Goal: Task Accomplishment & Management: Complete application form

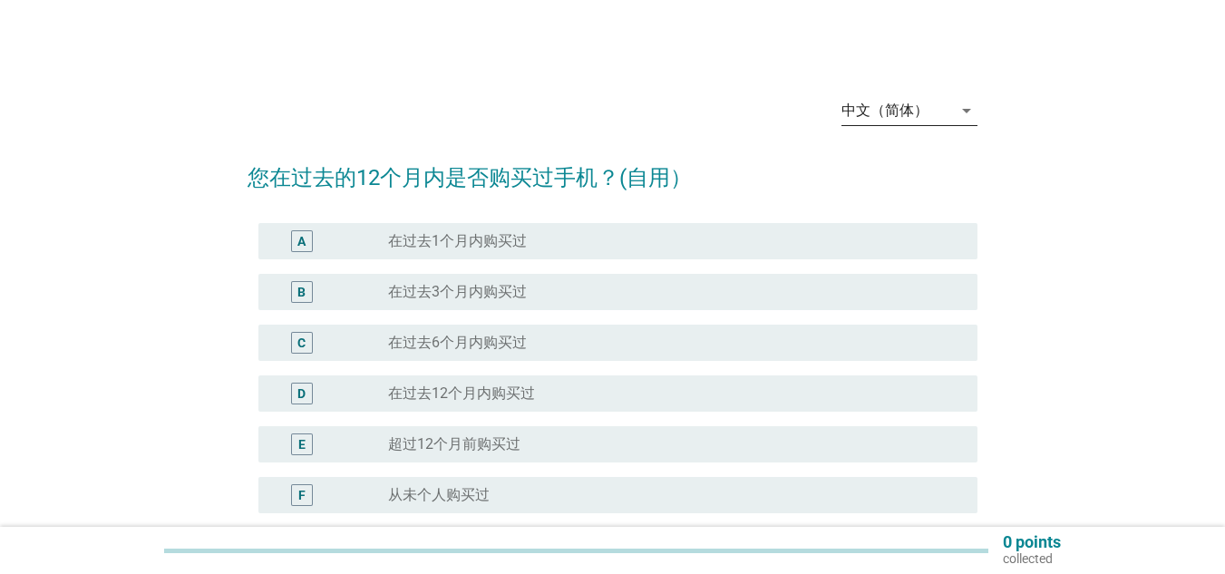
click at [963, 109] on icon "arrow_drop_down" at bounding box center [967, 111] width 22 height 22
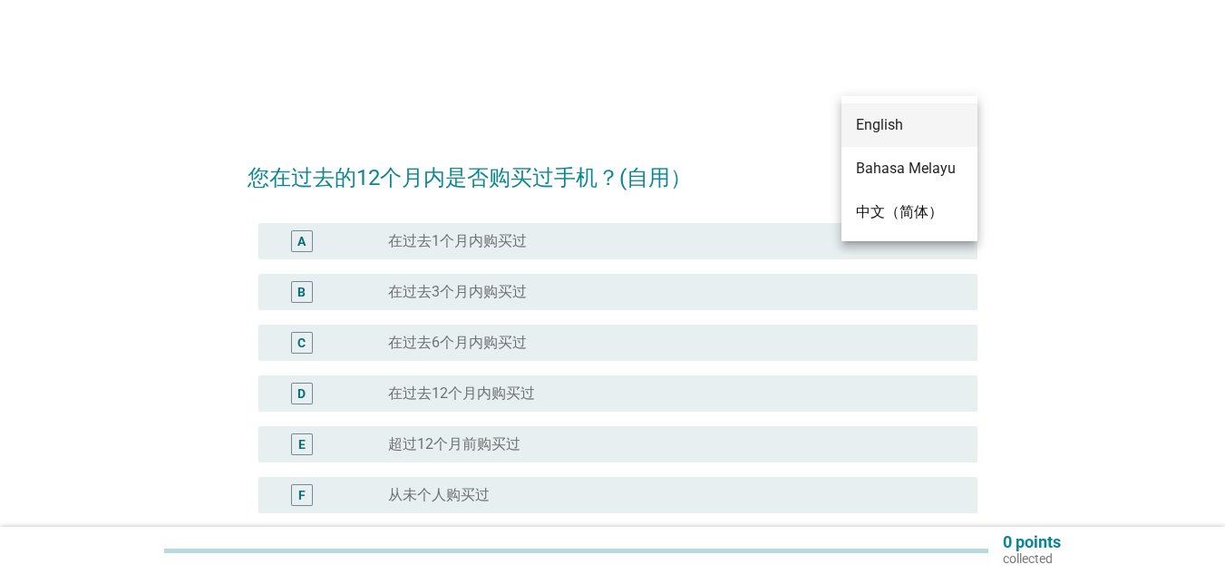
click at [919, 131] on div "English" at bounding box center [909, 125] width 107 height 22
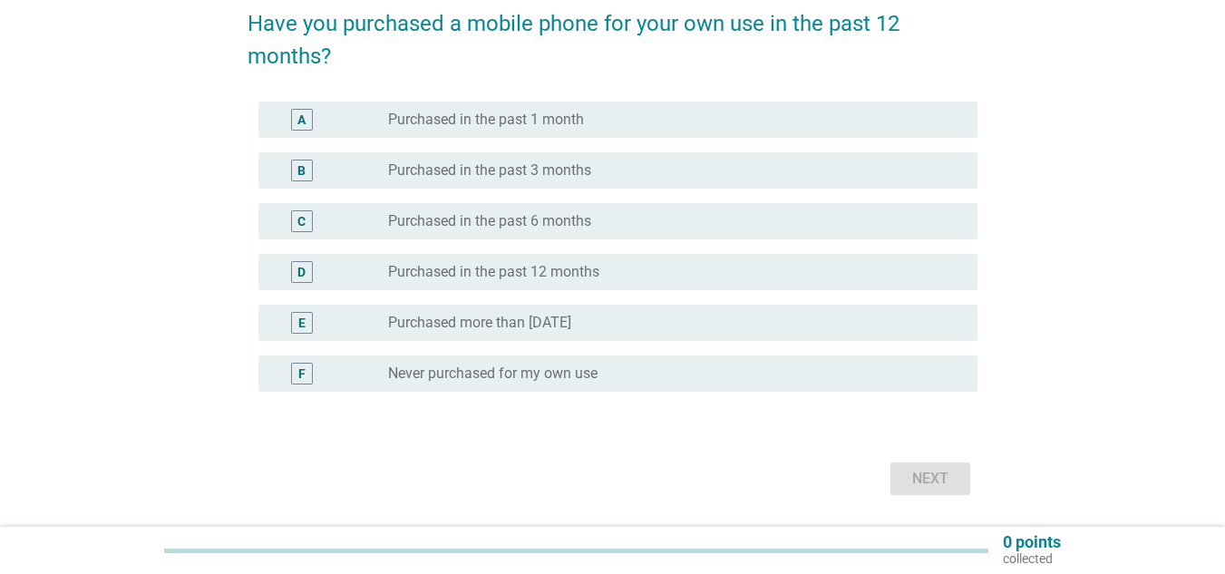
scroll to position [181, 0]
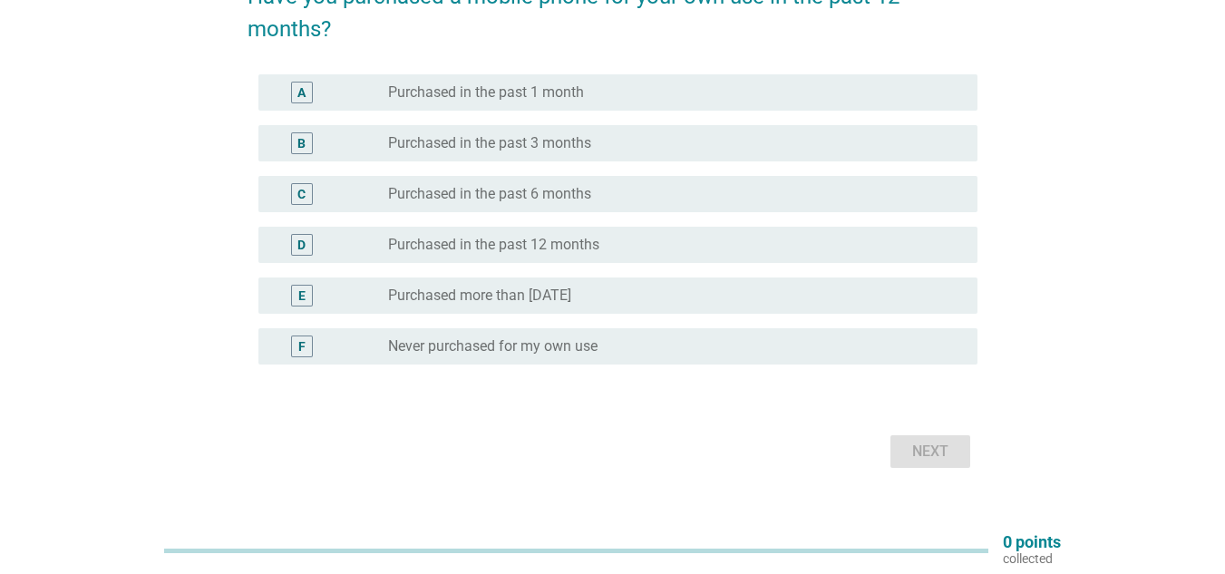
click at [535, 93] on label "Purchased in the past 1 month" at bounding box center [486, 92] width 196 height 18
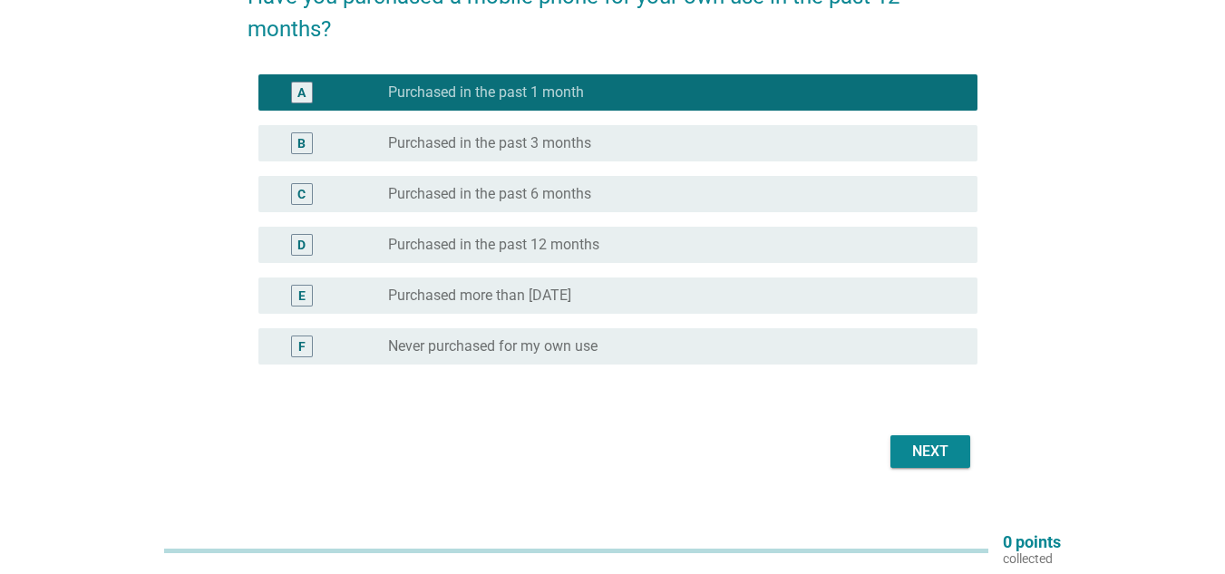
click at [917, 443] on div "Next" at bounding box center [930, 452] width 51 height 22
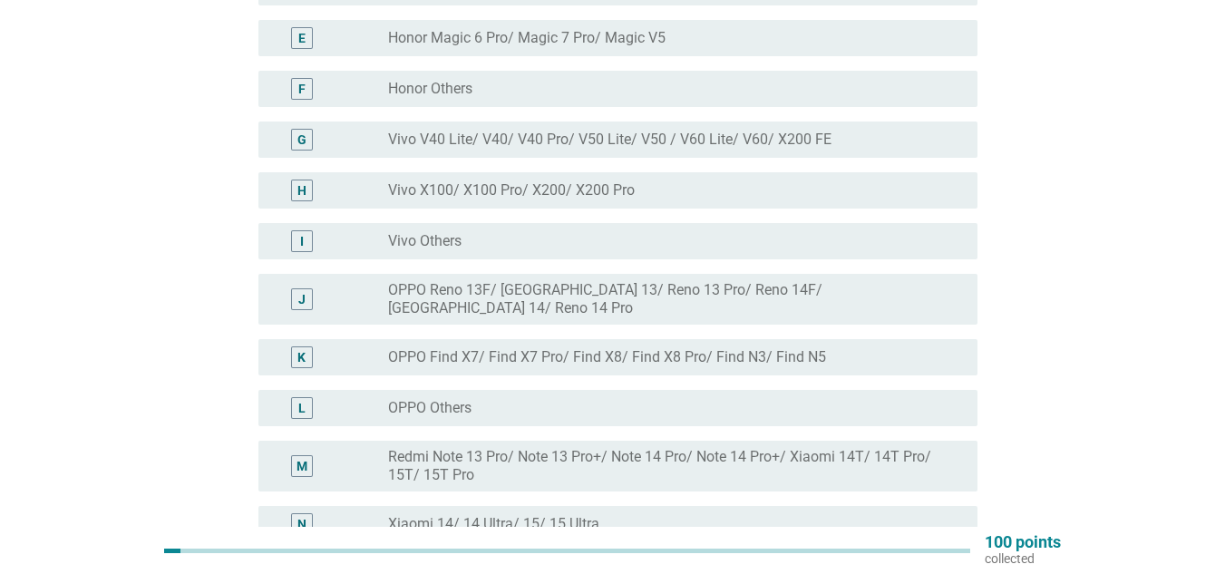
scroll to position [170, 0]
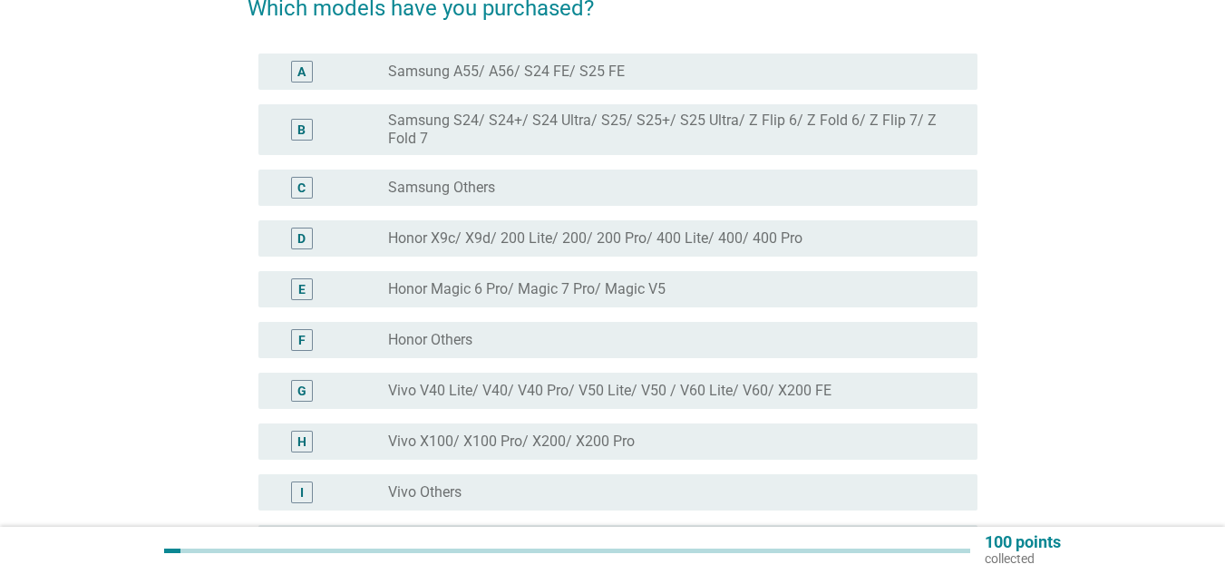
click at [633, 236] on label "Honor X9c/ X9d/ 200 Lite/ 200/ 200 Pro/ 400 Lite/ 400/ 400 Pro" at bounding box center [595, 238] width 414 height 18
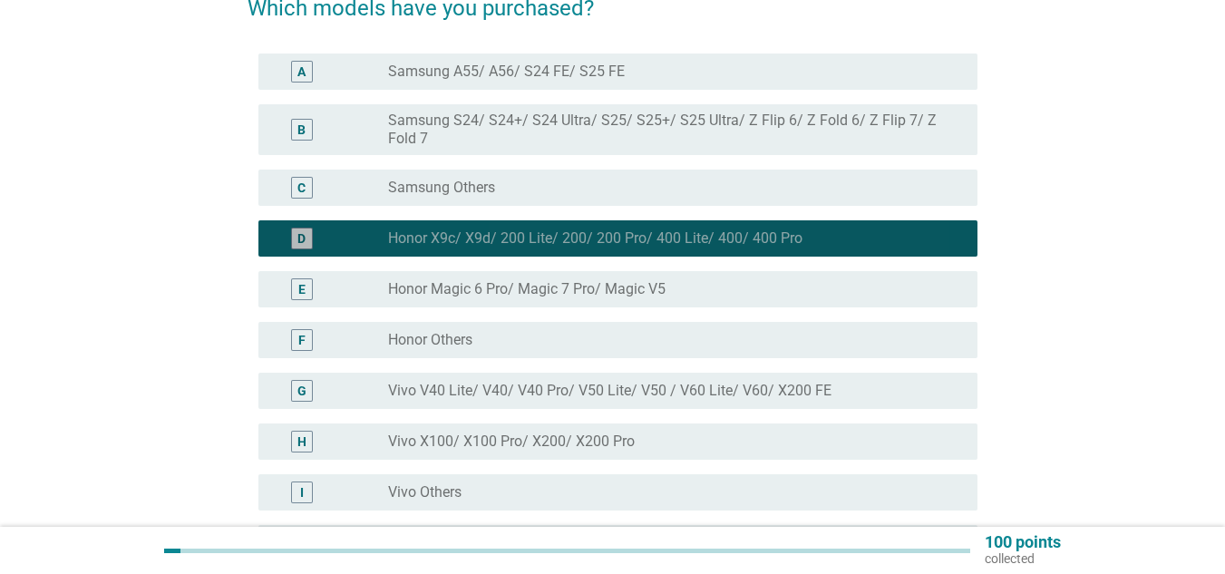
click at [612, 237] on label "Honor X9c/ X9d/ 200 Lite/ 200/ 200 Pro/ 400 Lite/ 400/ 400 Pro" at bounding box center [595, 238] width 414 height 18
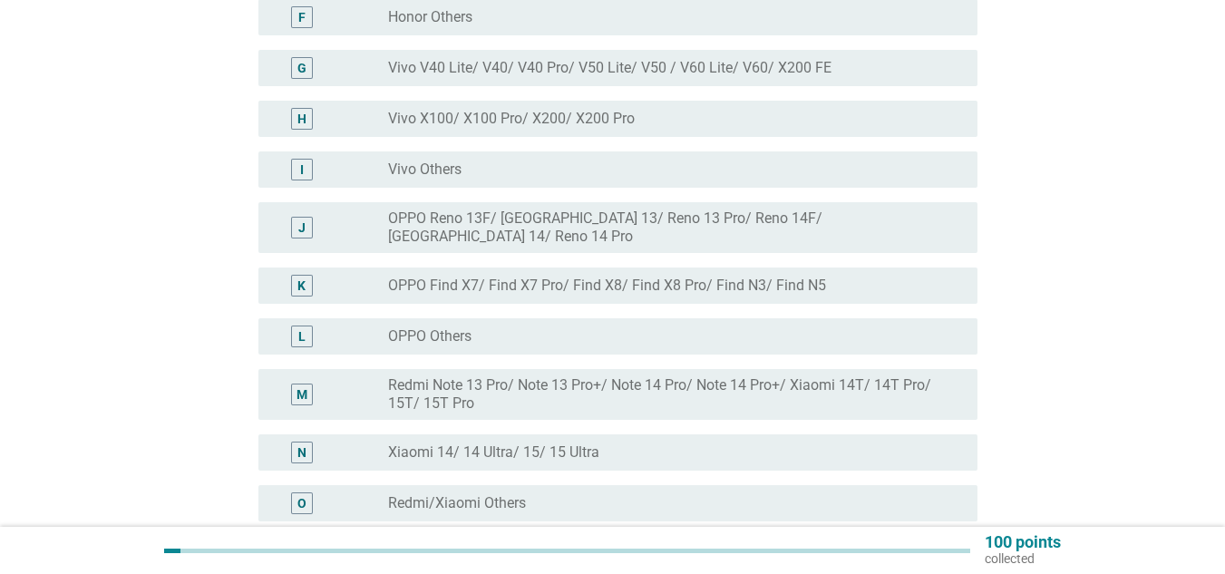
scroll to position [714, 0]
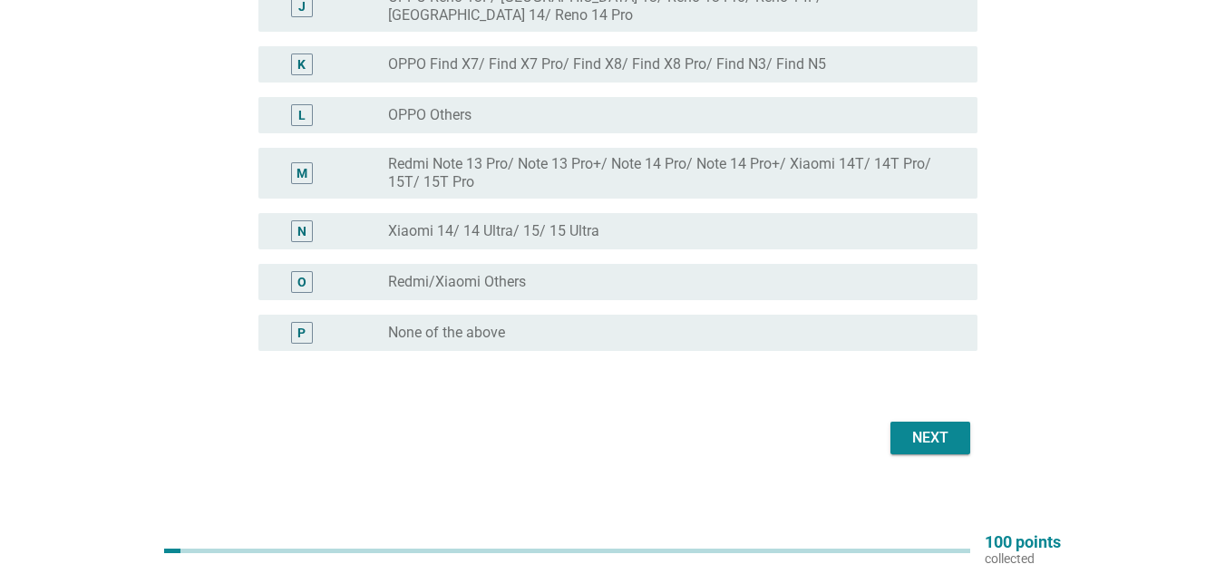
click at [928, 427] on div "Next" at bounding box center [930, 438] width 51 height 22
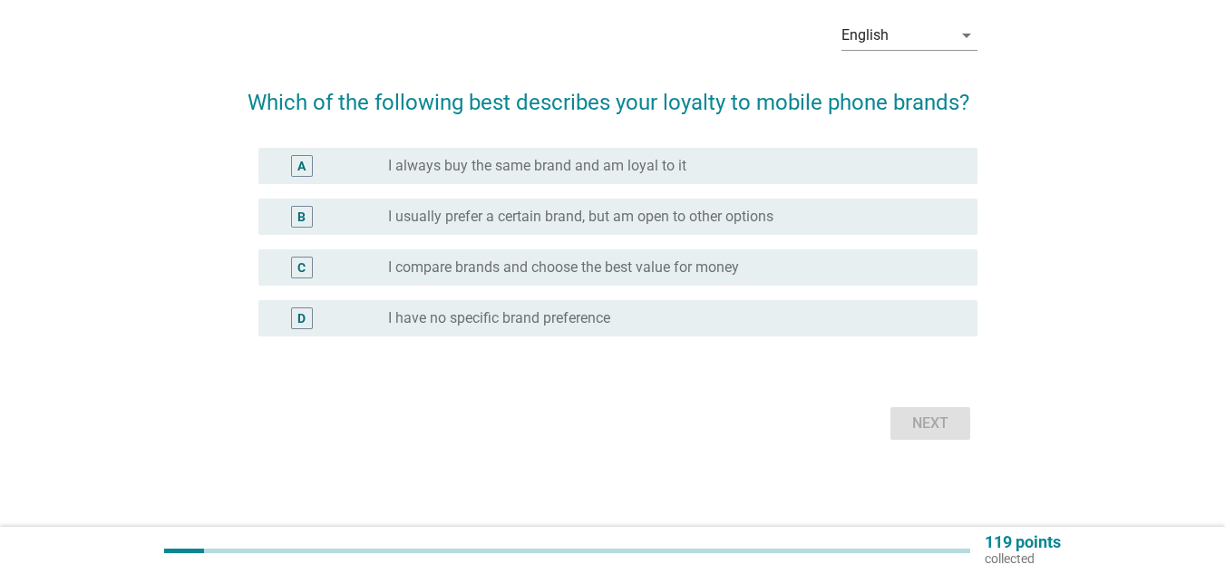
scroll to position [0, 0]
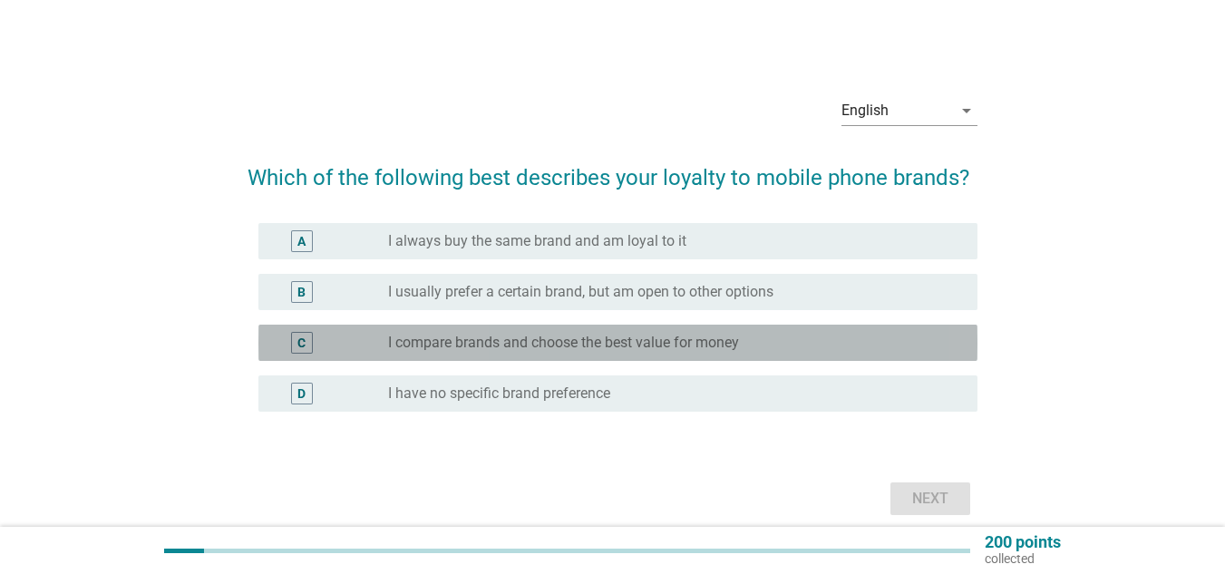
click at [606, 338] on label "I compare brands and choose the best value for money" at bounding box center [563, 343] width 351 height 18
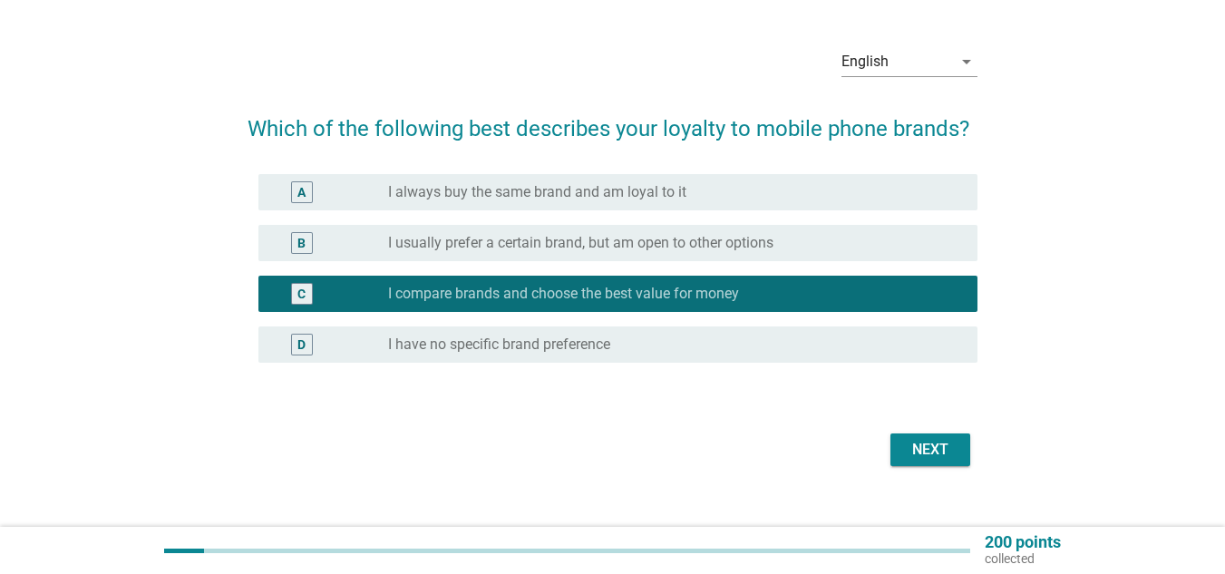
scroll to position [75, 0]
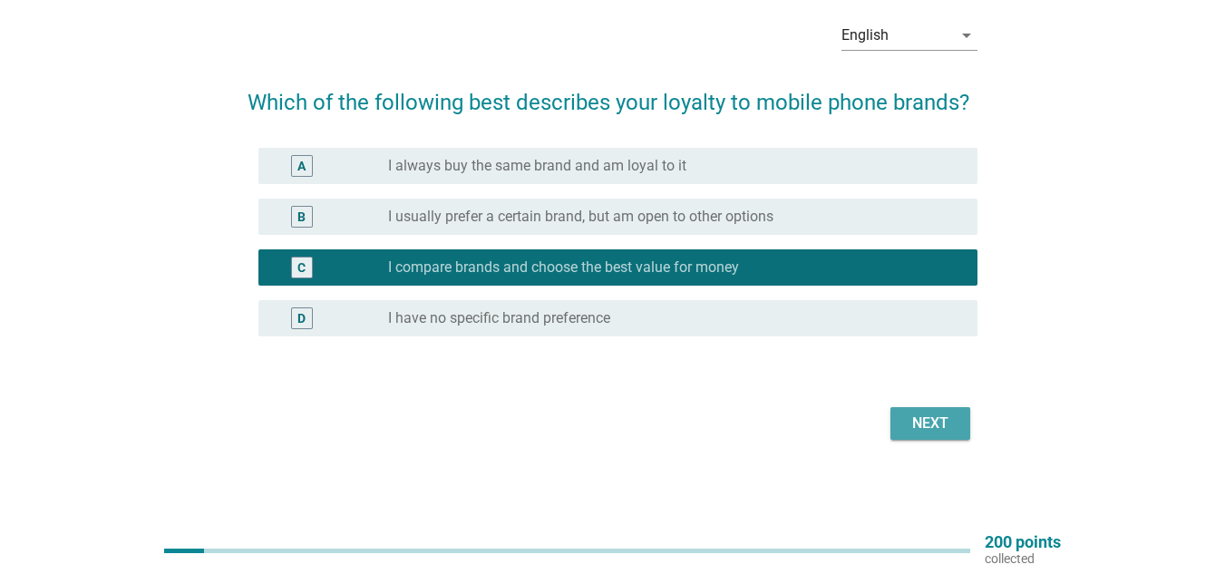
click at [943, 427] on div "Next" at bounding box center [930, 424] width 51 height 22
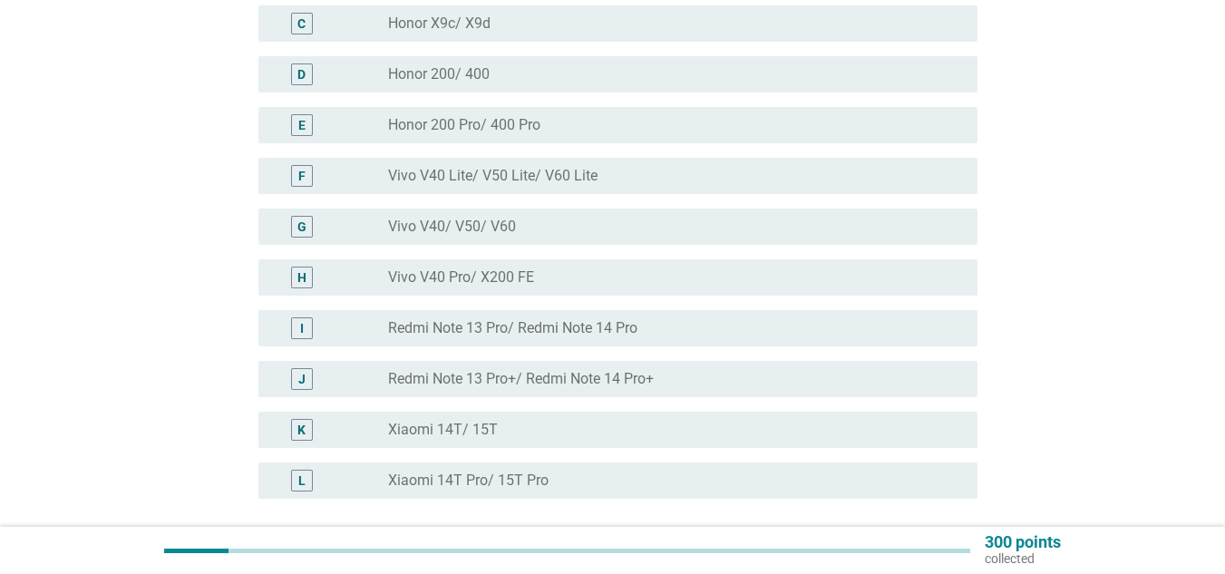
scroll to position [363, 0]
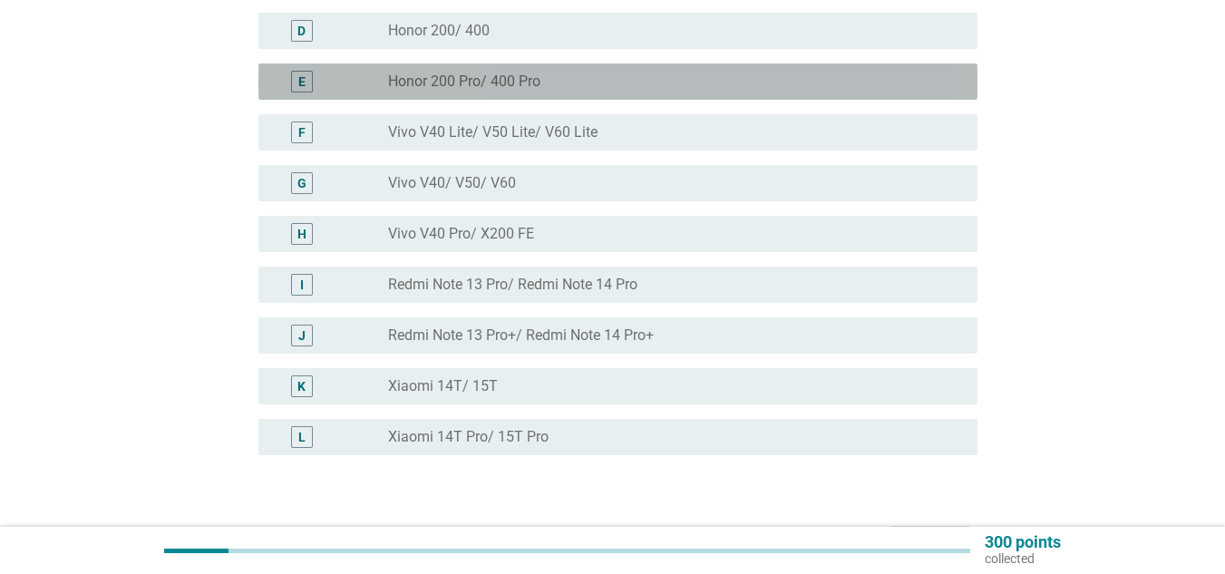
click at [526, 89] on label "Honor 200 Pro/ 400 Pro" at bounding box center [464, 82] width 152 height 18
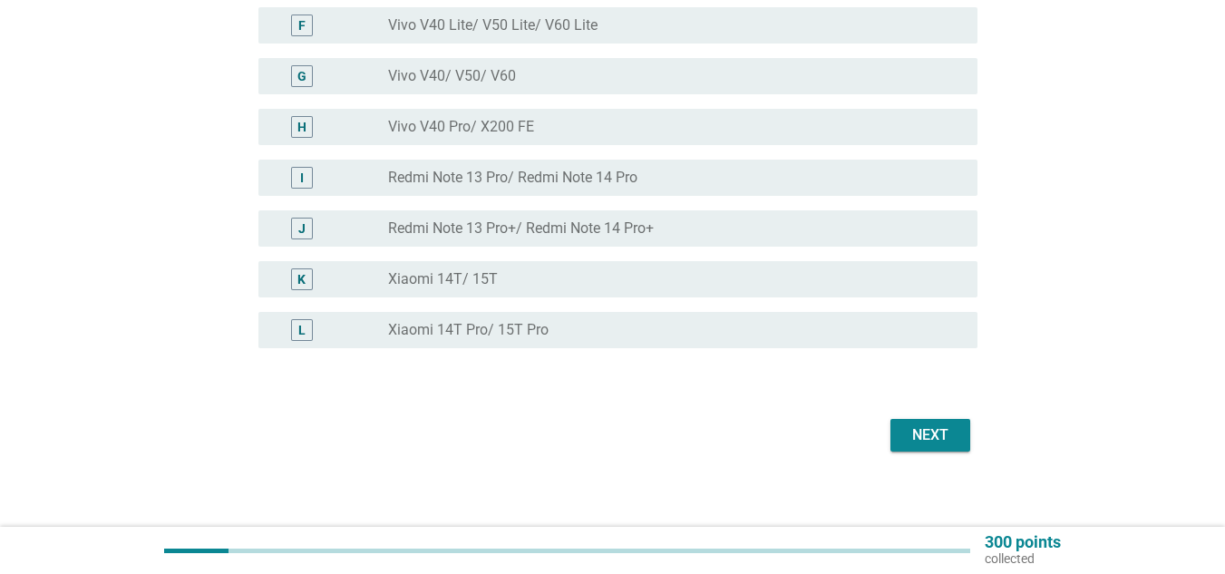
scroll to position [481, 0]
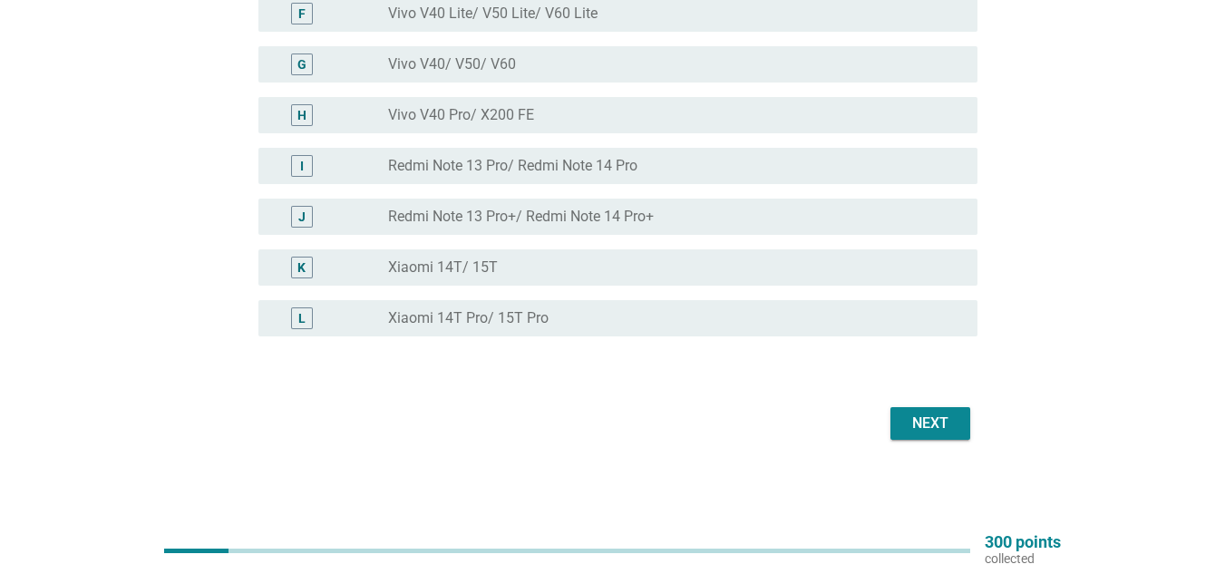
click at [938, 423] on div "Next" at bounding box center [930, 424] width 51 height 22
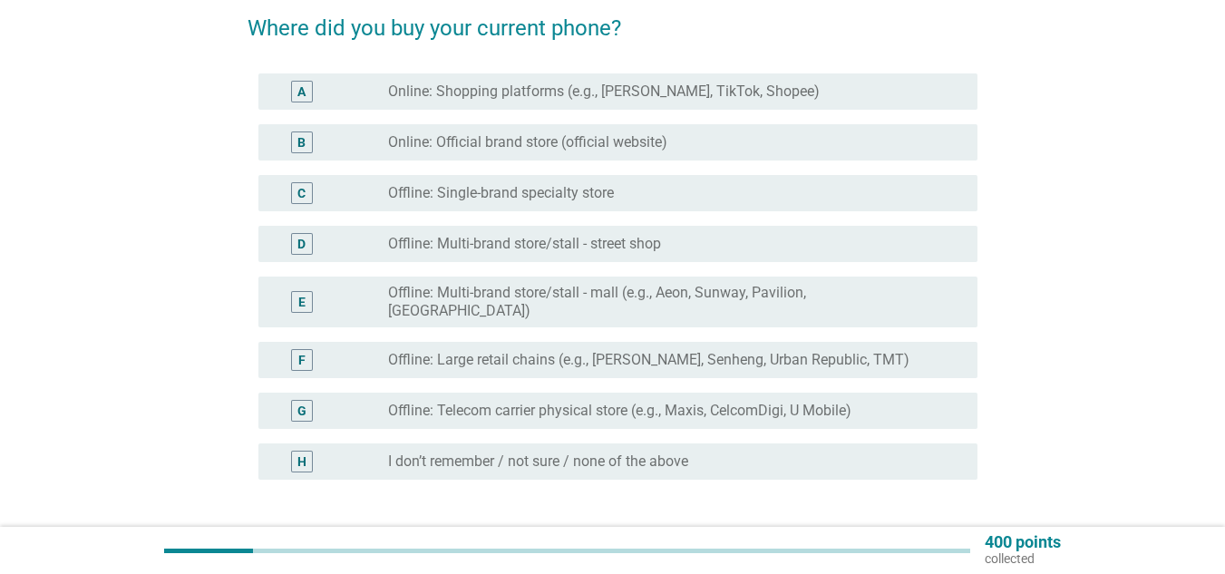
scroll to position [181, 0]
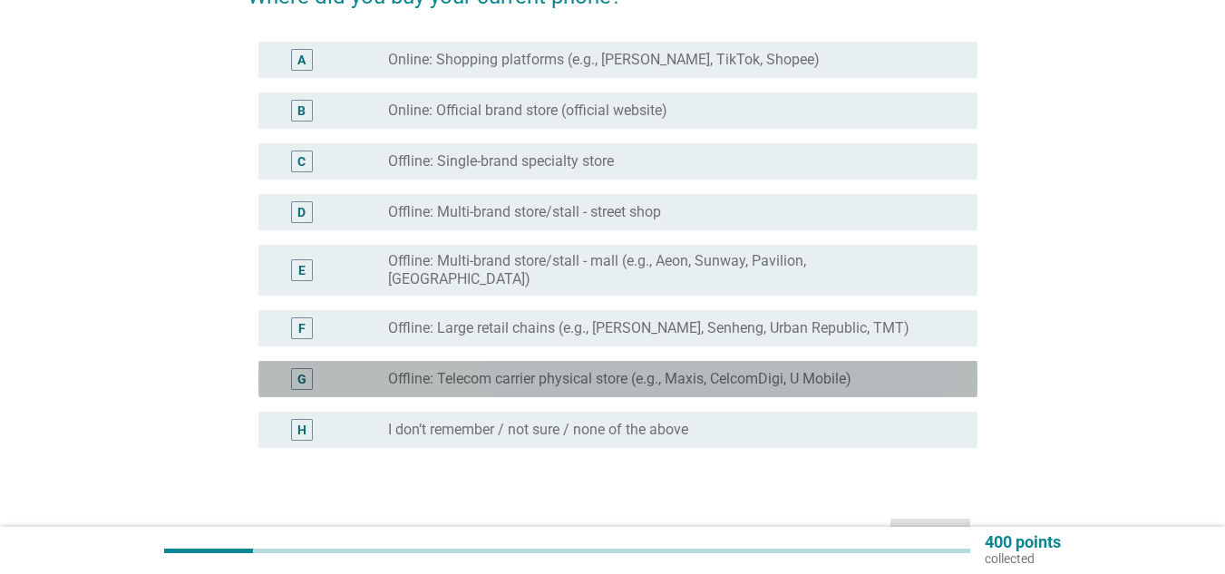
click at [501, 370] on label "Offline: Telecom carrier physical store (e.g., Maxis, CelcomDigi, U Mobile)" at bounding box center [619, 379] width 463 height 18
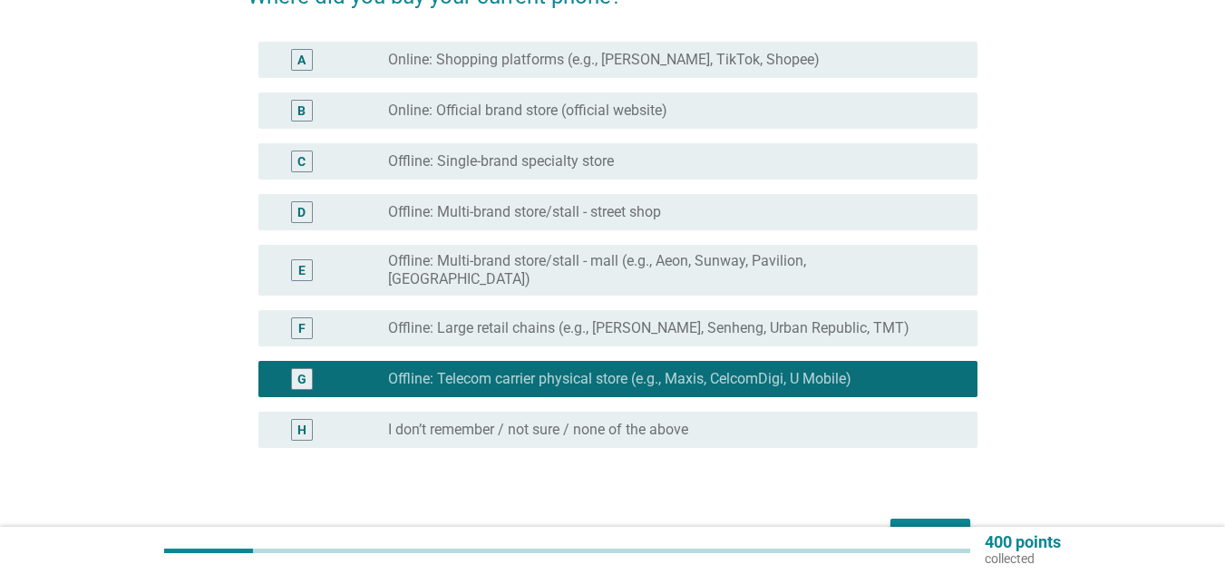
click at [932, 524] on div "Next" at bounding box center [930, 535] width 51 height 22
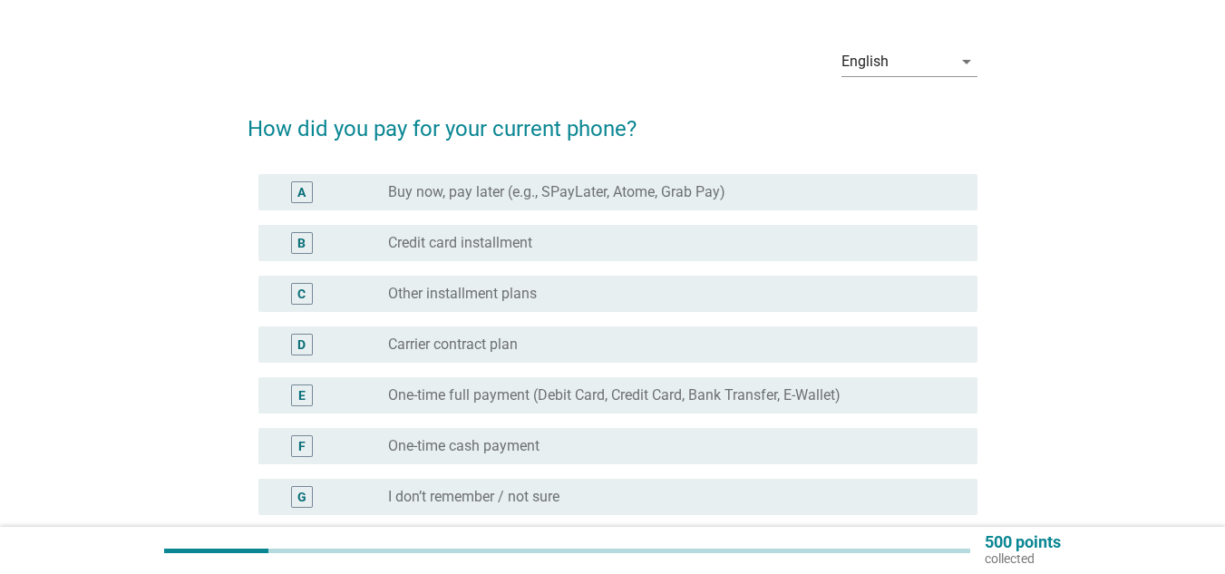
scroll to position [91, 0]
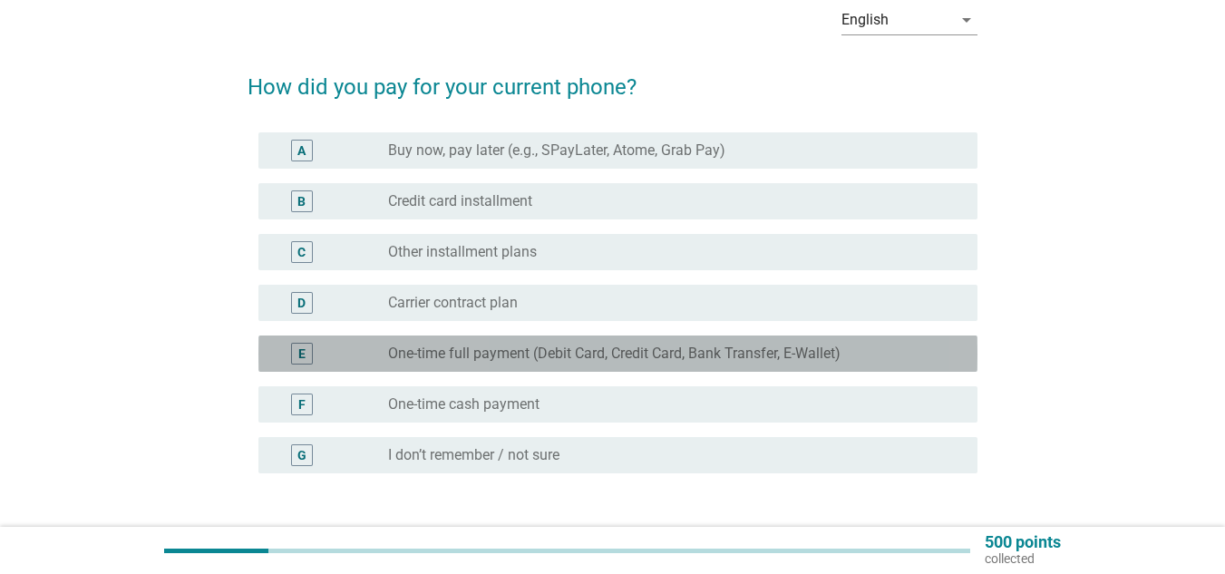
click at [590, 349] on label "One-time full payment (Debit Card, Credit Card, Bank Transfer, E-Wallet)" at bounding box center [614, 354] width 452 height 18
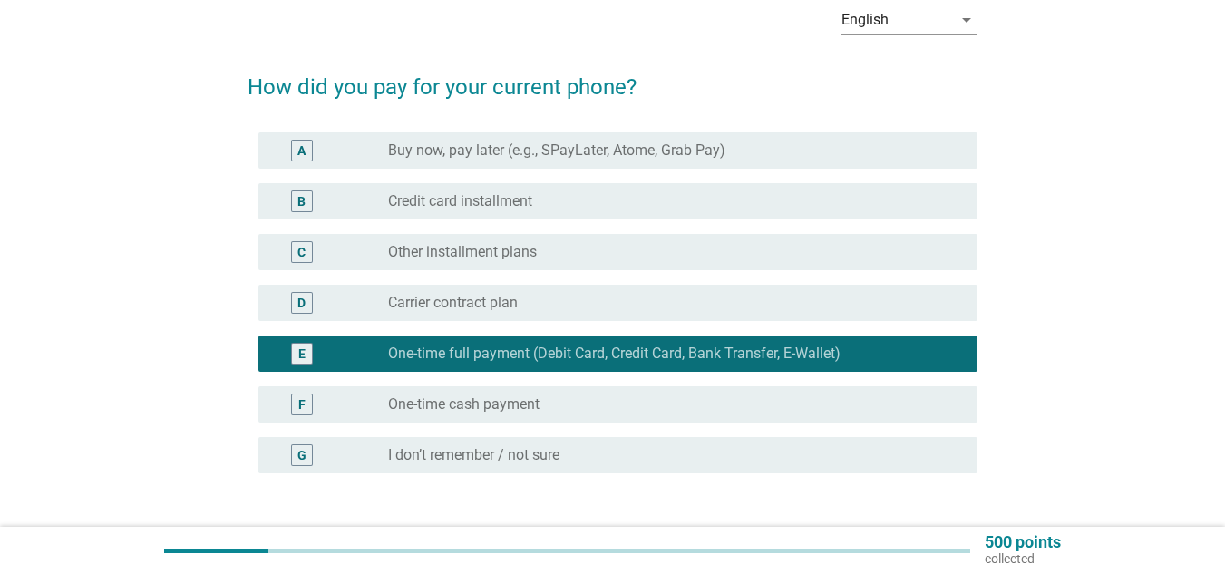
scroll to position [181, 0]
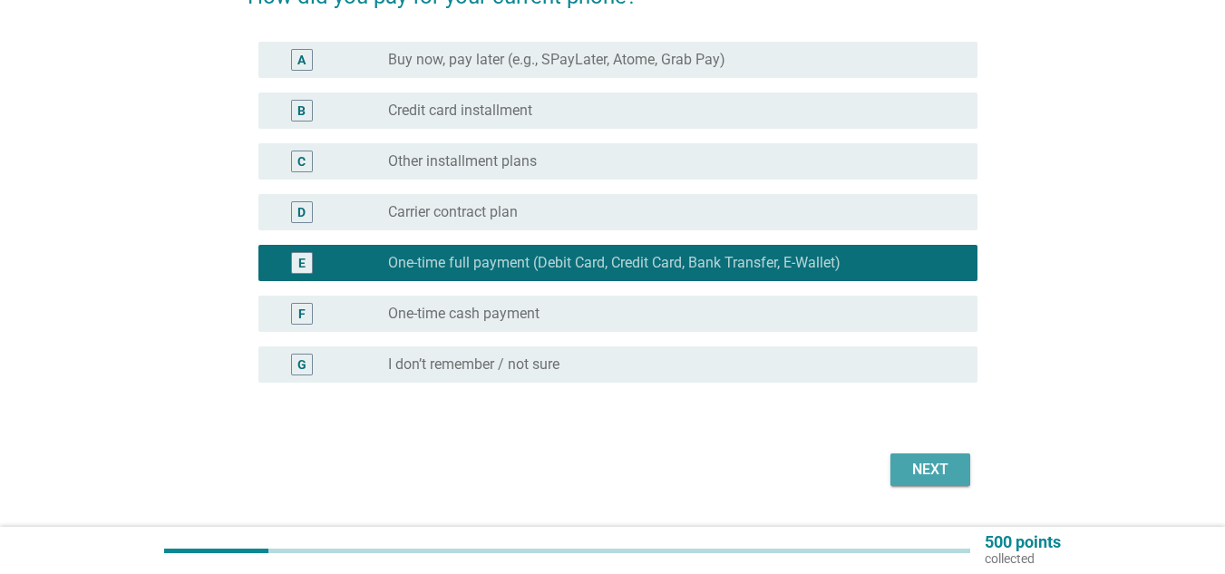
click at [923, 466] on div "Next" at bounding box center [930, 470] width 51 height 22
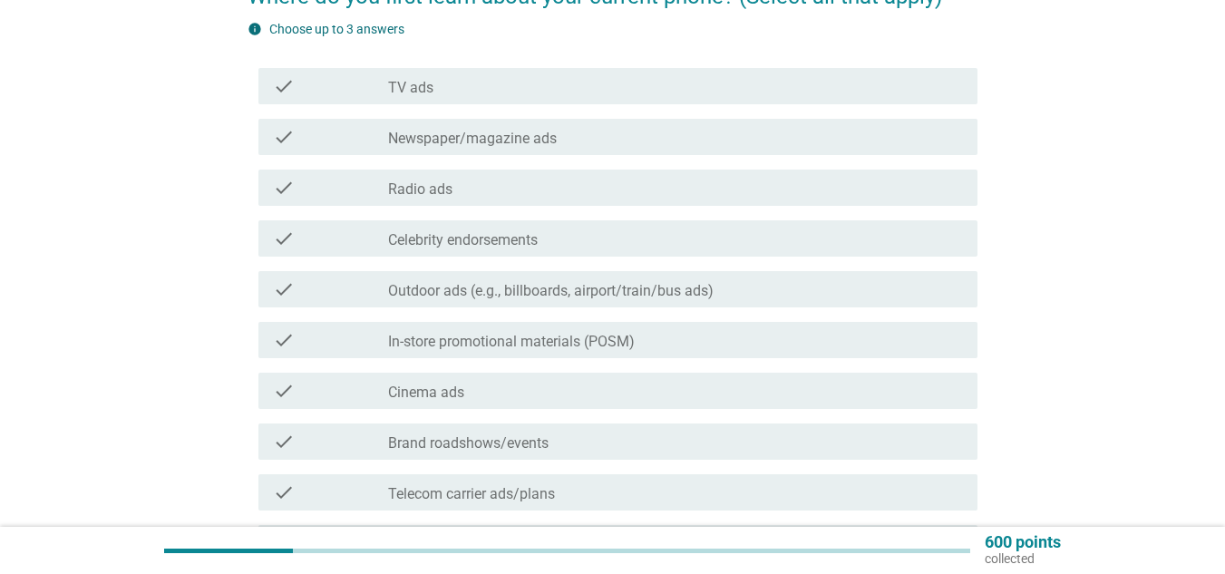
click at [652, 287] on label "Outdoor ads (e.g., billboards, airport/train/bus ads)" at bounding box center [551, 291] width 326 height 18
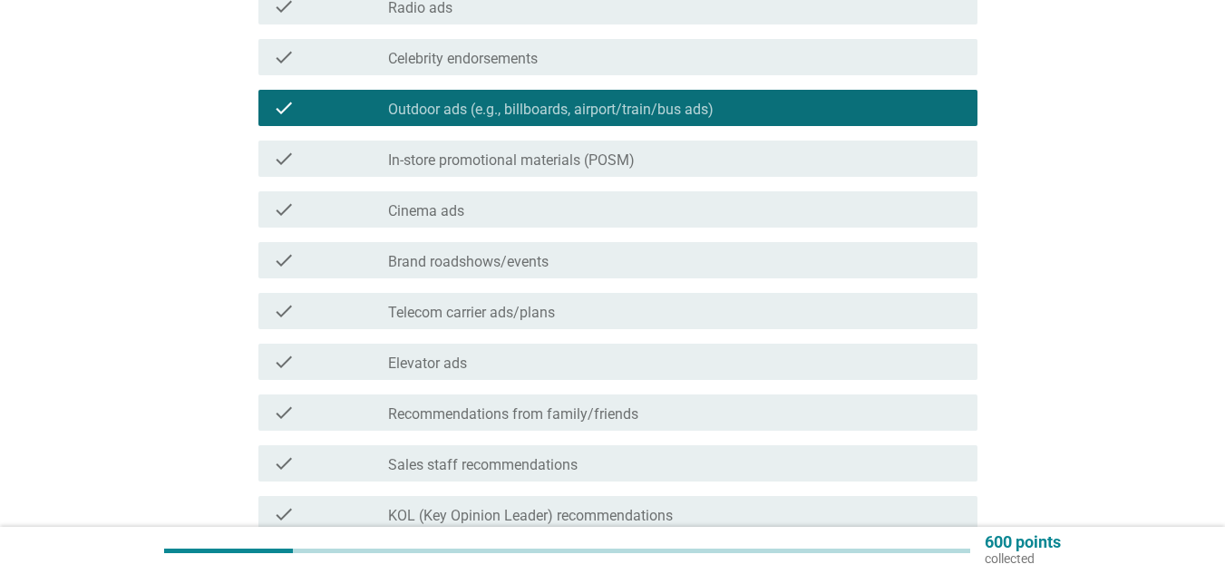
scroll to position [453, 0]
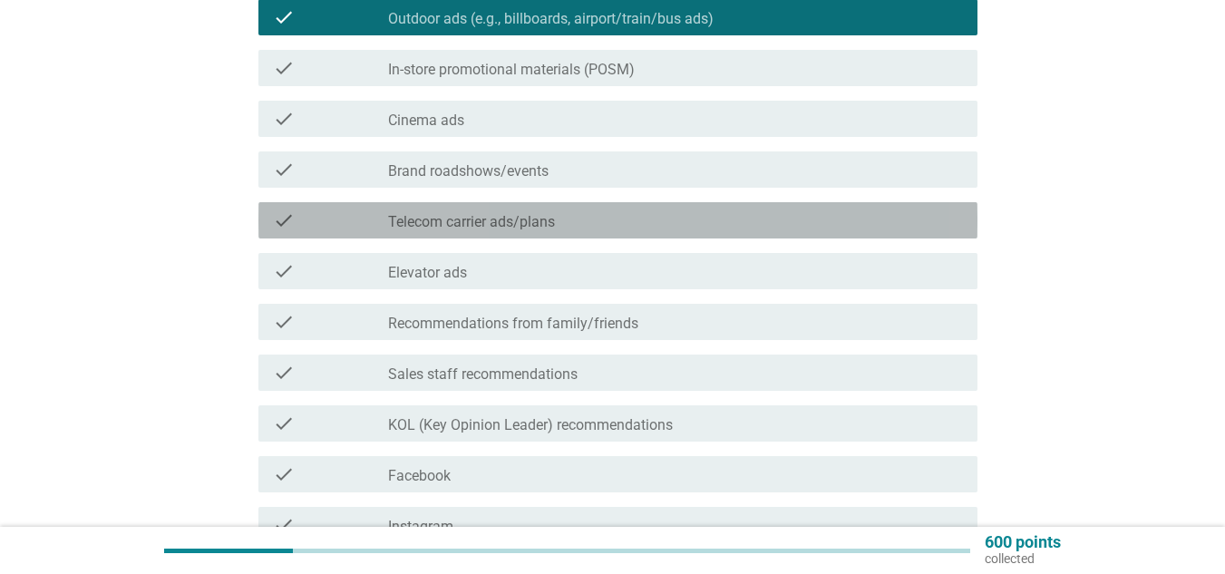
click at [637, 211] on div "check_box_outline_blank Telecom carrier ads/plans" at bounding box center [675, 220] width 575 height 22
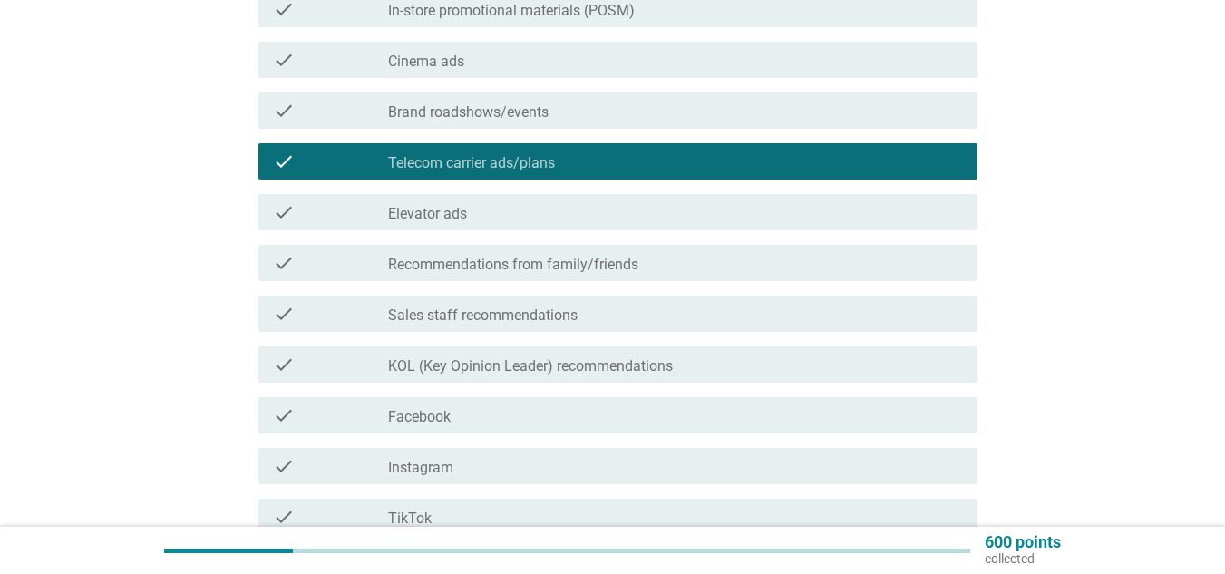
scroll to position [544, 0]
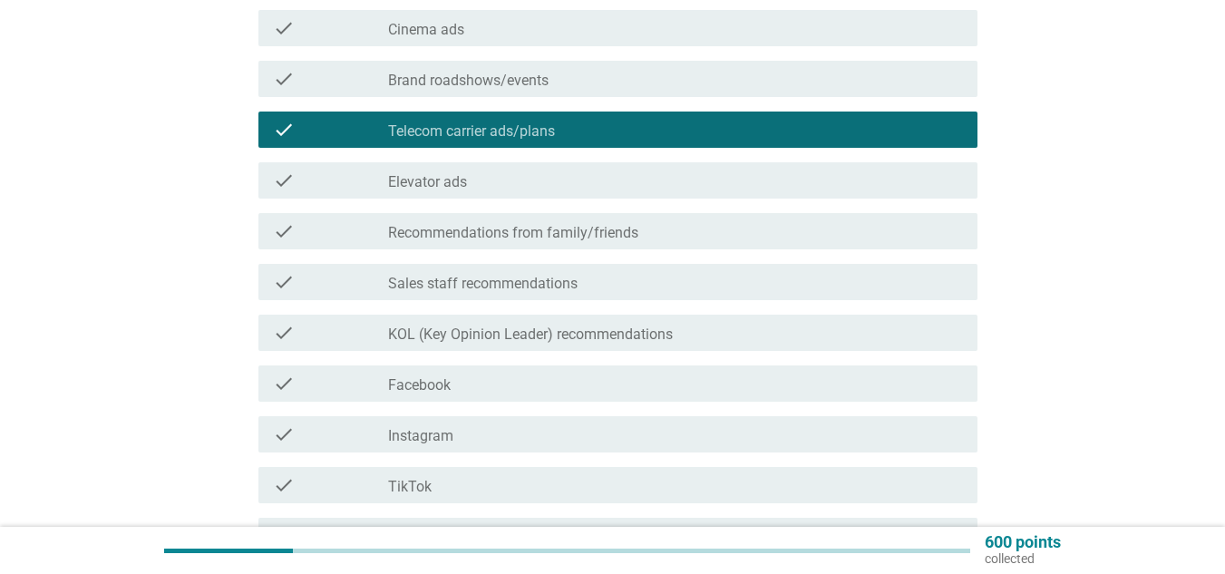
click at [461, 170] on div "check_box_outline_blank Elevator ads" at bounding box center [675, 181] width 575 height 22
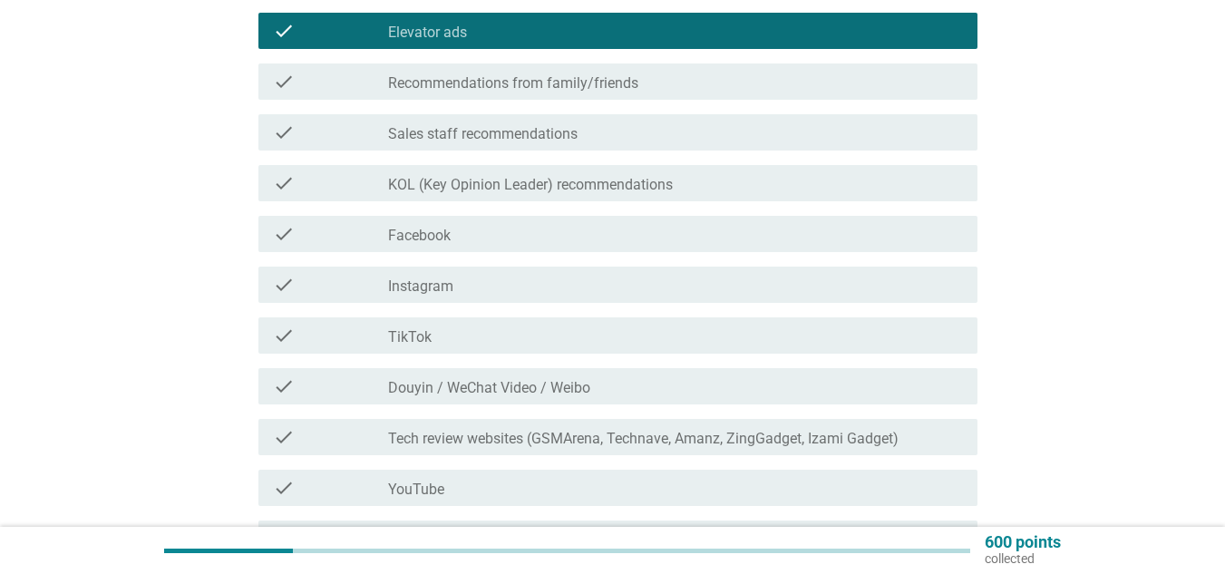
scroll to position [725, 0]
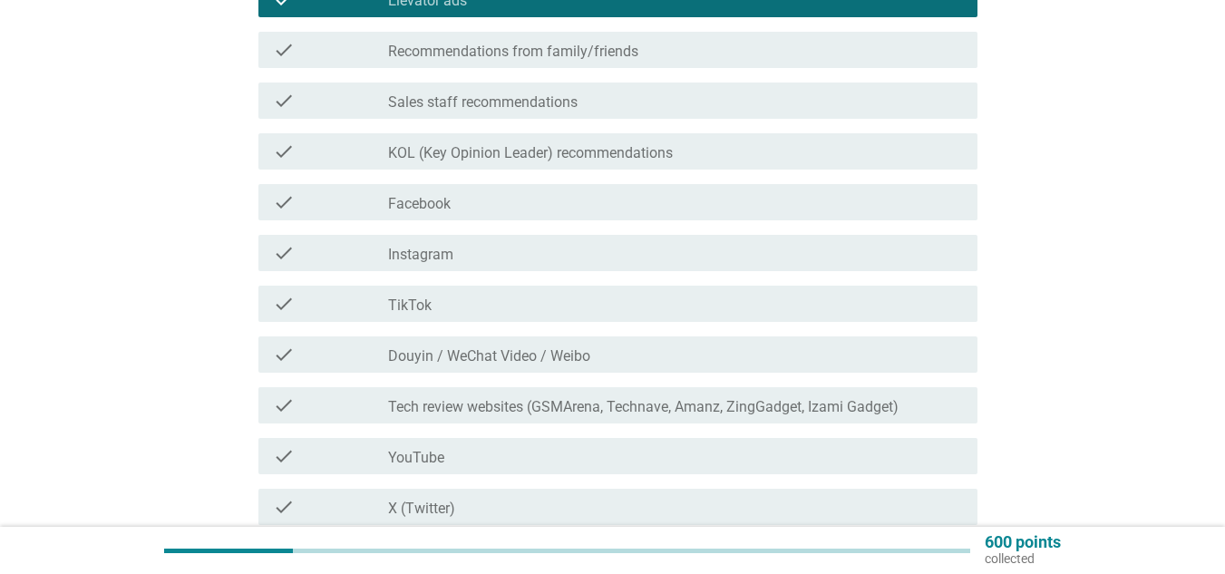
click at [560, 248] on div "check_box_outline_blank Instagram" at bounding box center [675, 253] width 575 height 22
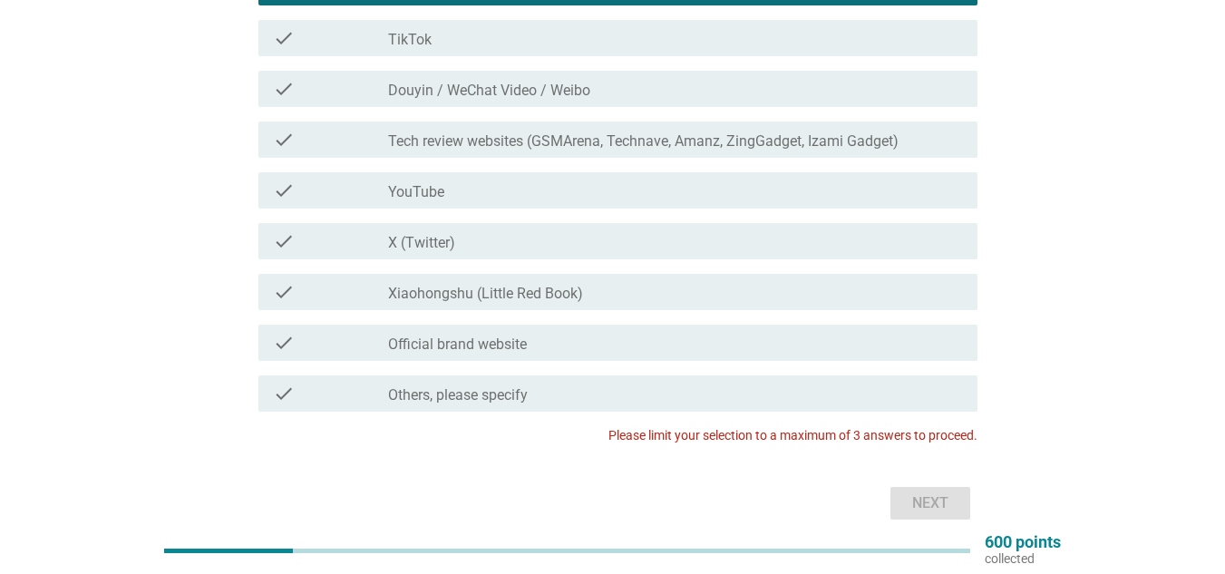
scroll to position [708, 0]
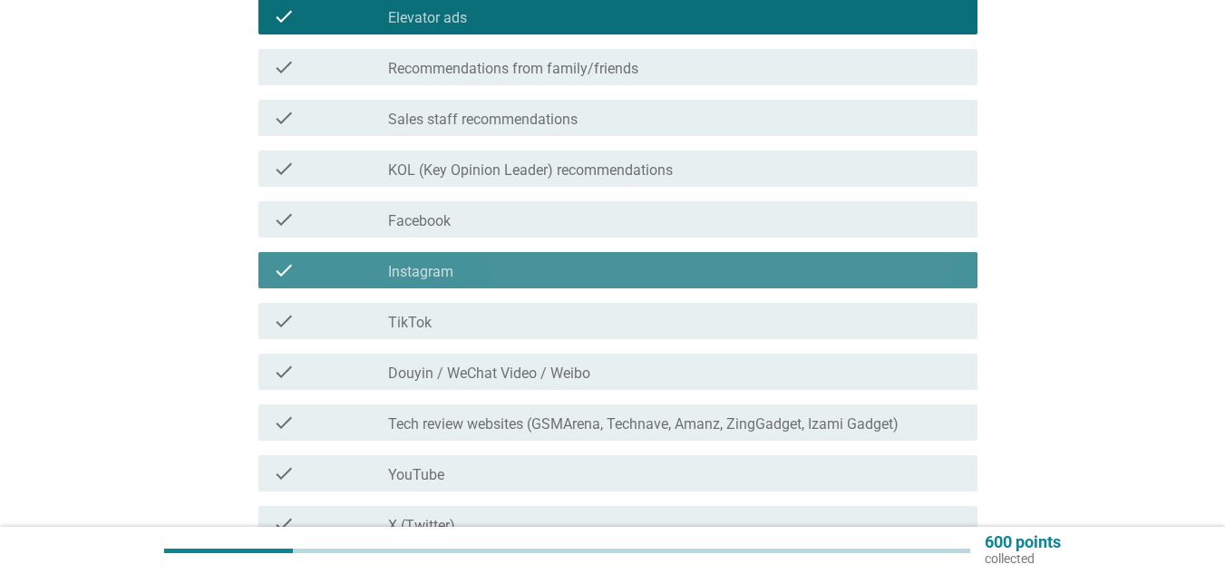
drag, startPoint x: 640, startPoint y: 258, endPoint x: 692, endPoint y: 269, distance: 52.8
click at [641, 258] on div "check check_box_outline_blank Instagram" at bounding box center [617, 270] width 719 height 36
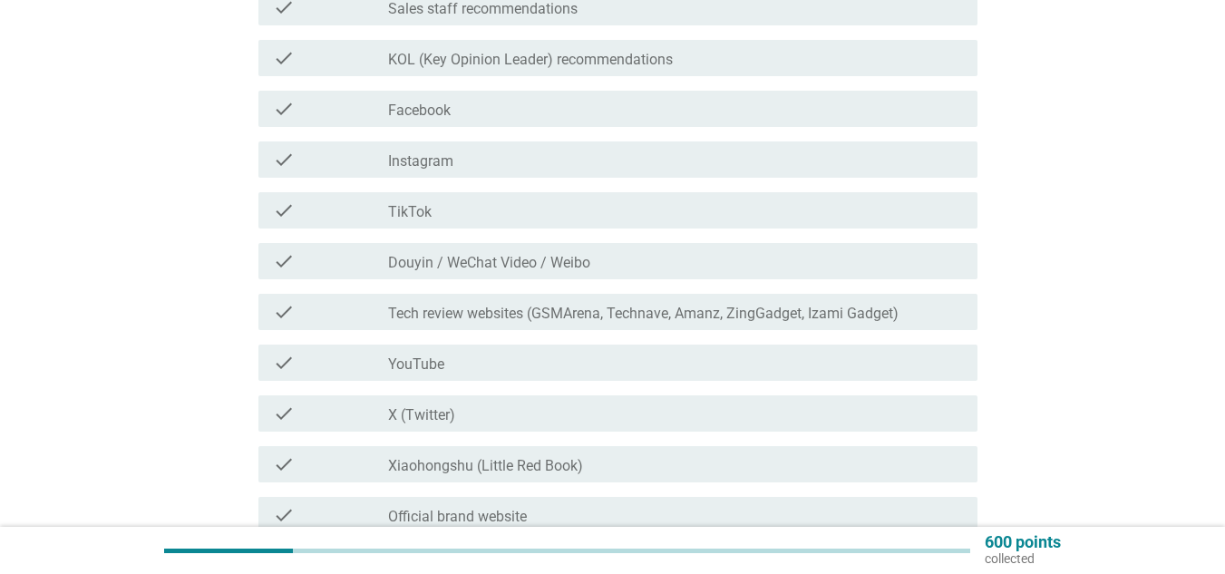
scroll to position [1071, 0]
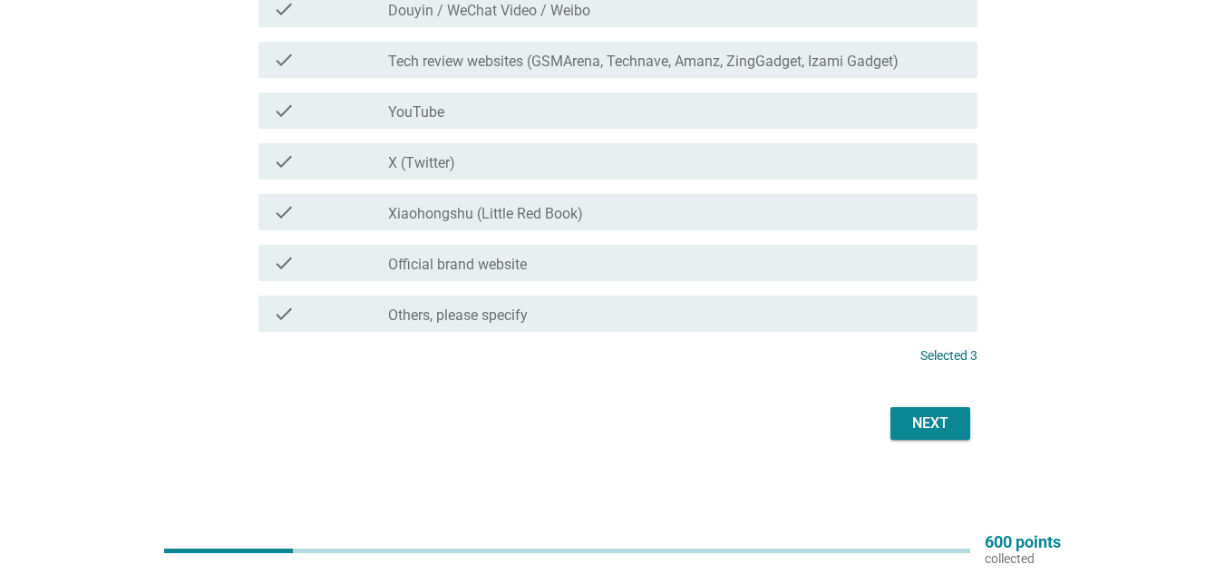
click at [946, 414] on div "Next" at bounding box center [930, 424] width 51 height 22
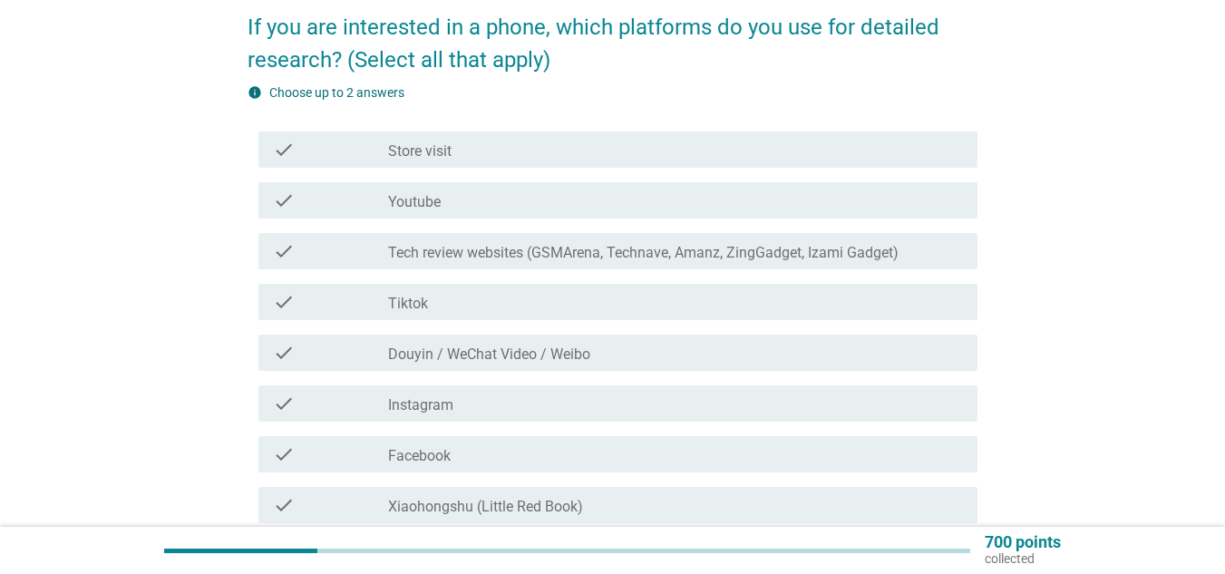
scroll to position [181, 0]
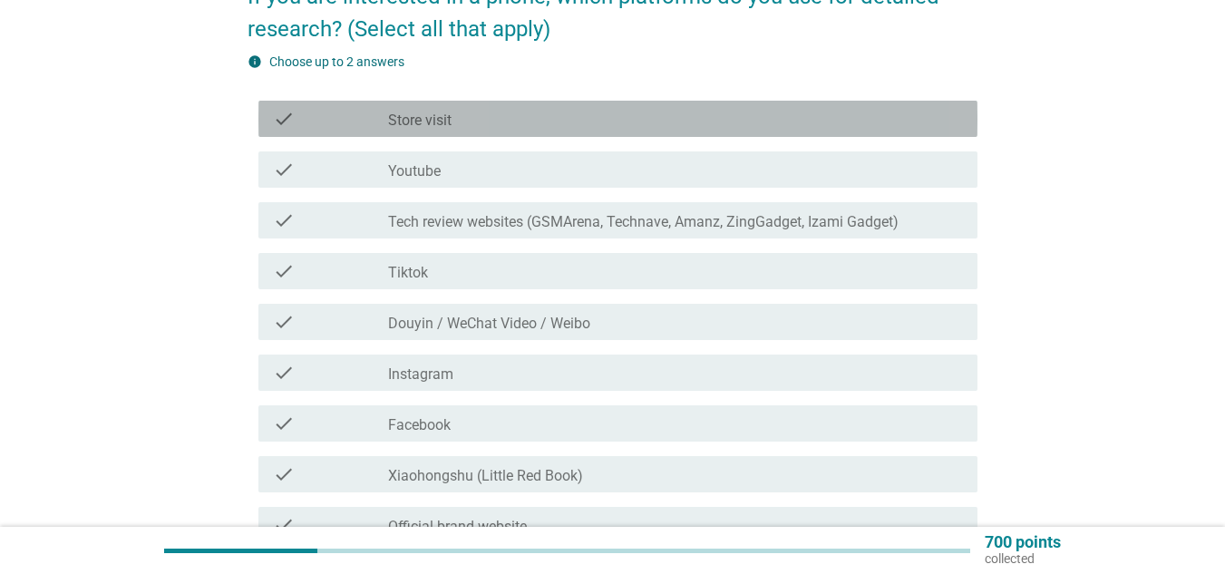
click at [546, 110] on div "check_box_outline_blank Store visit" at bounding box center [675, 119] width 575 height 22
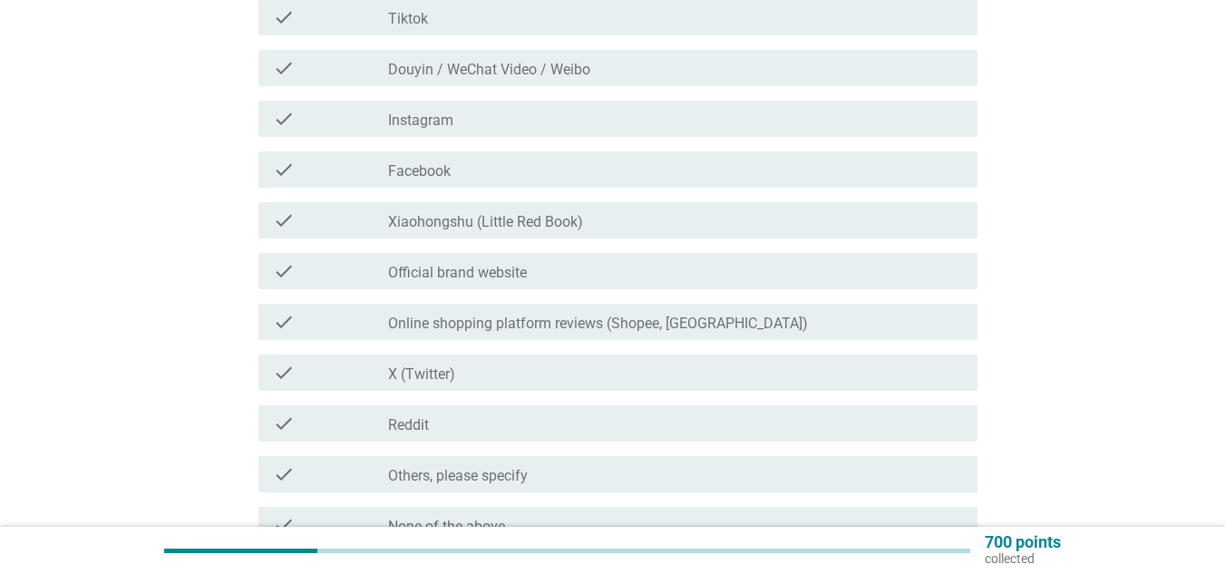
scroll to position [453, 0]
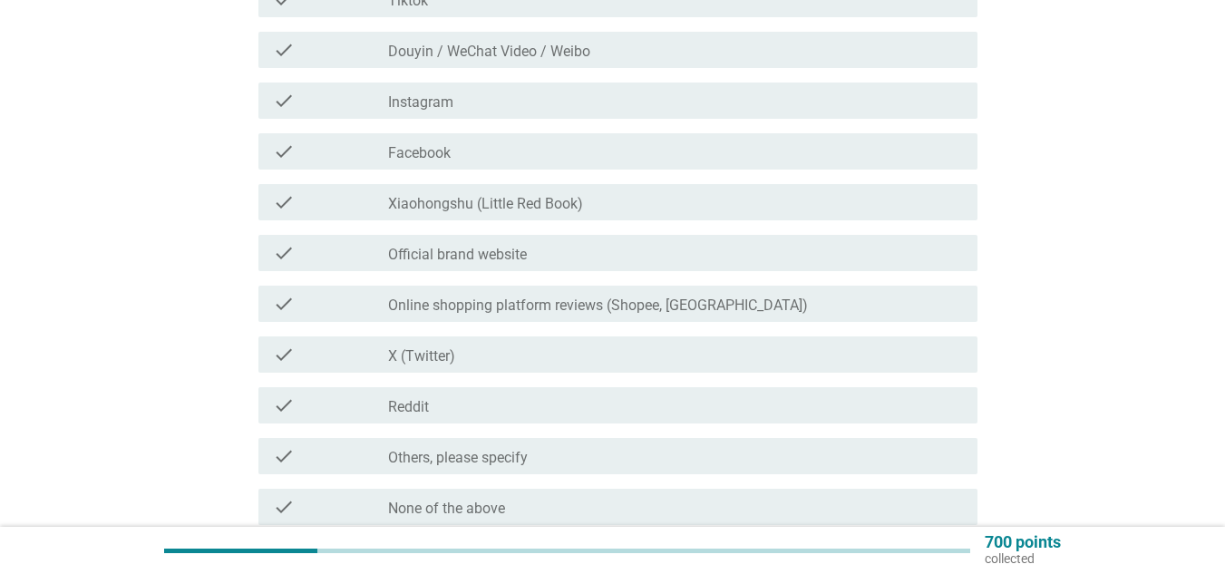
click at [697, 258] on div "check_box_outline_blank Official brand website" at bounding box center [675, 253] width 575 height 22
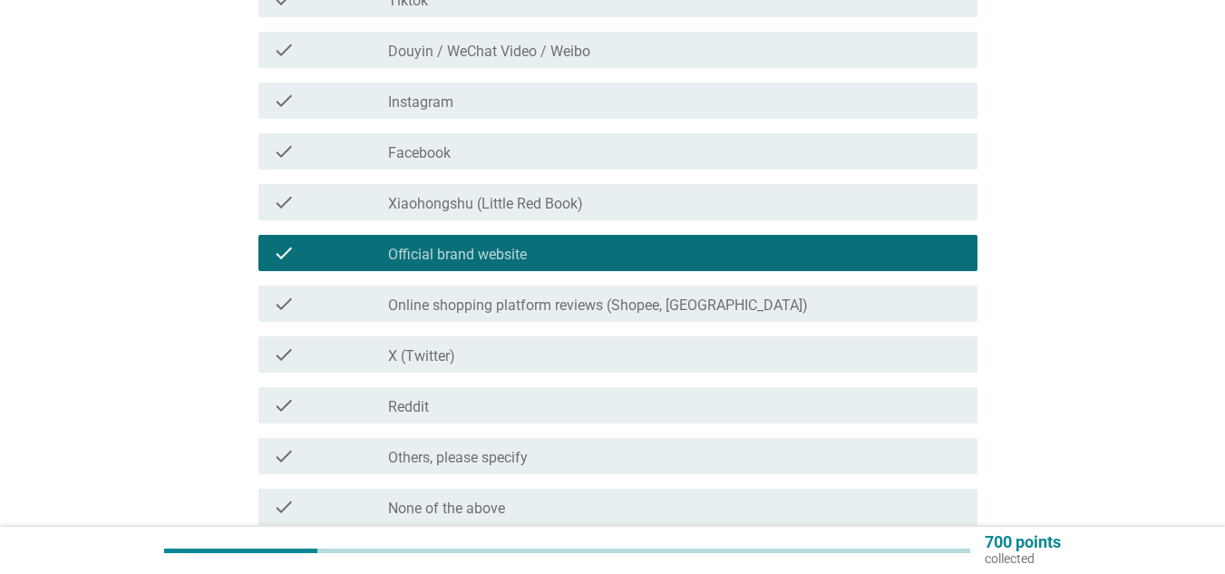
click at [715, 306] on label "Online shopping platform reviews (Shopee, [GEOGRAPHIC_DATA])" at bounding box center [598, 306] width 420 height 18
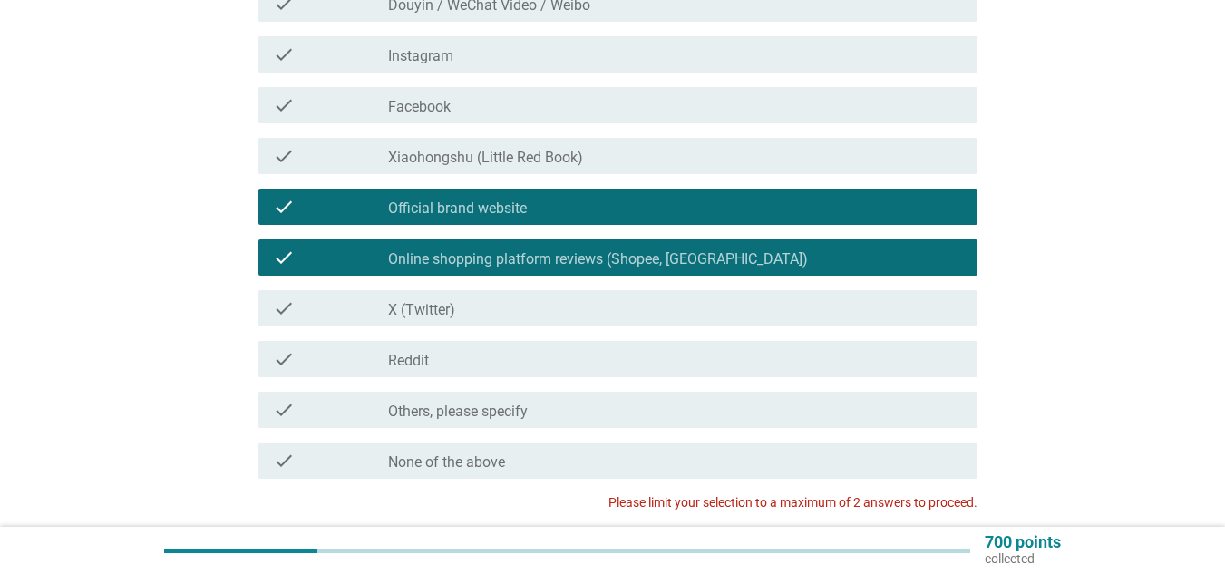
scroll to position [544, 0]
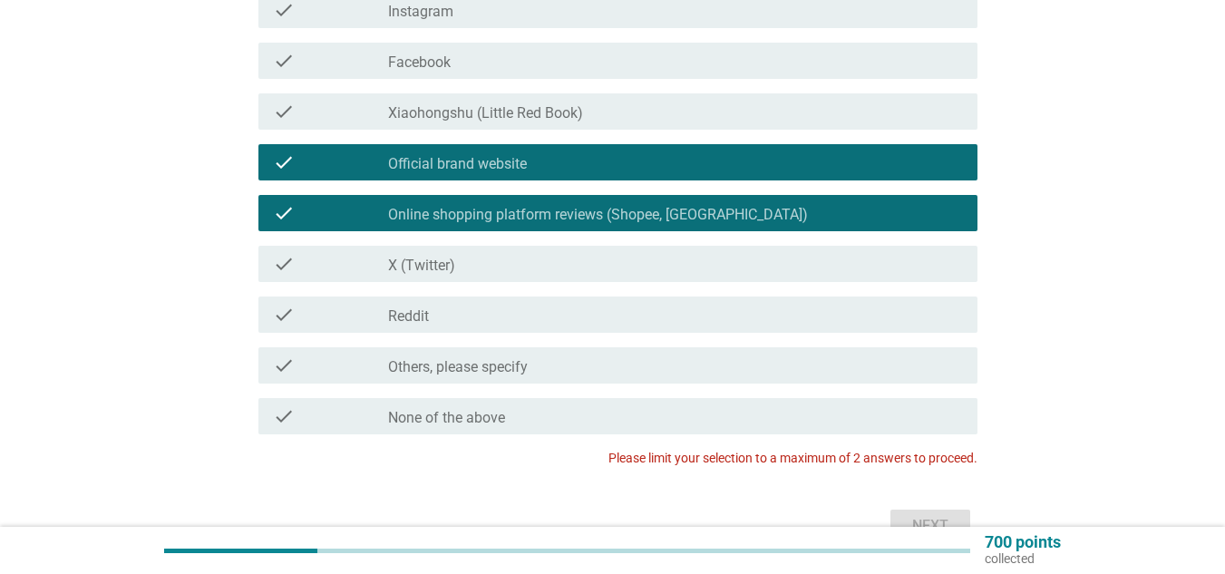
click at [794, 213] on div "check_box Online shopping platform reviews (Shopee, Lazada)" at bounding box center [675, 213] width 575 height 22
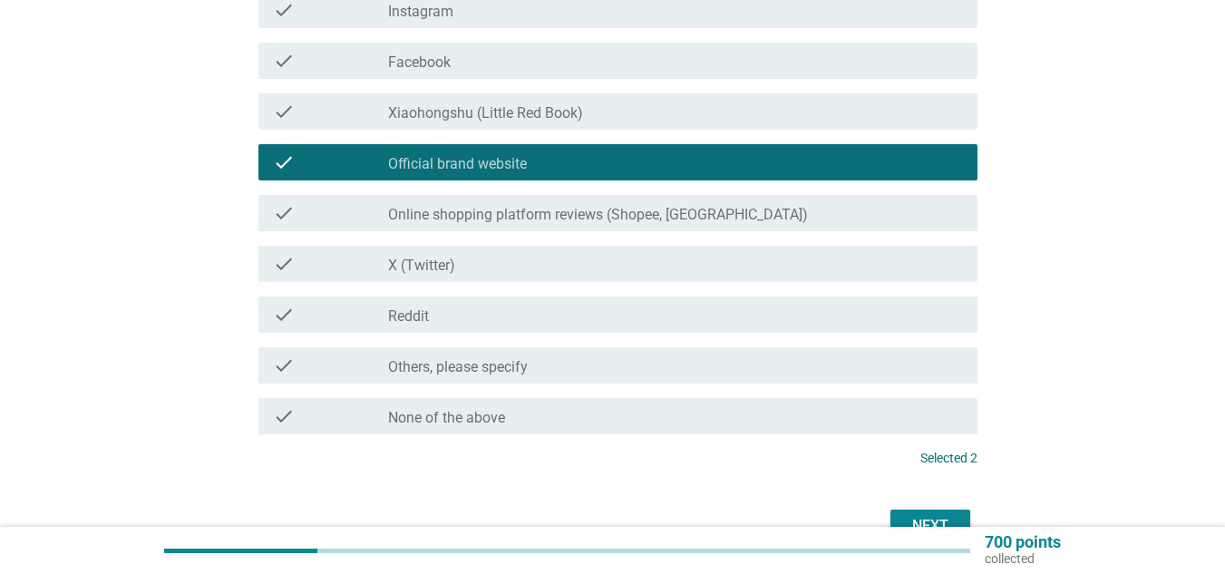
scroll to position [635, 0]
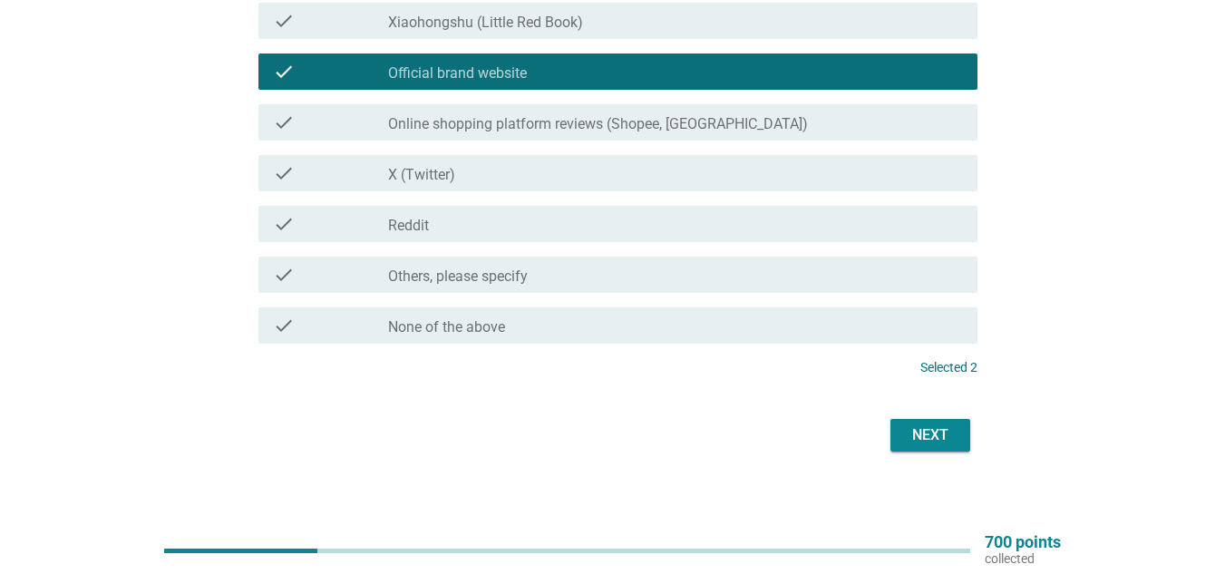
click at [938, 430] on div "Next" at bounding box center [930, 435] width 51 height 22
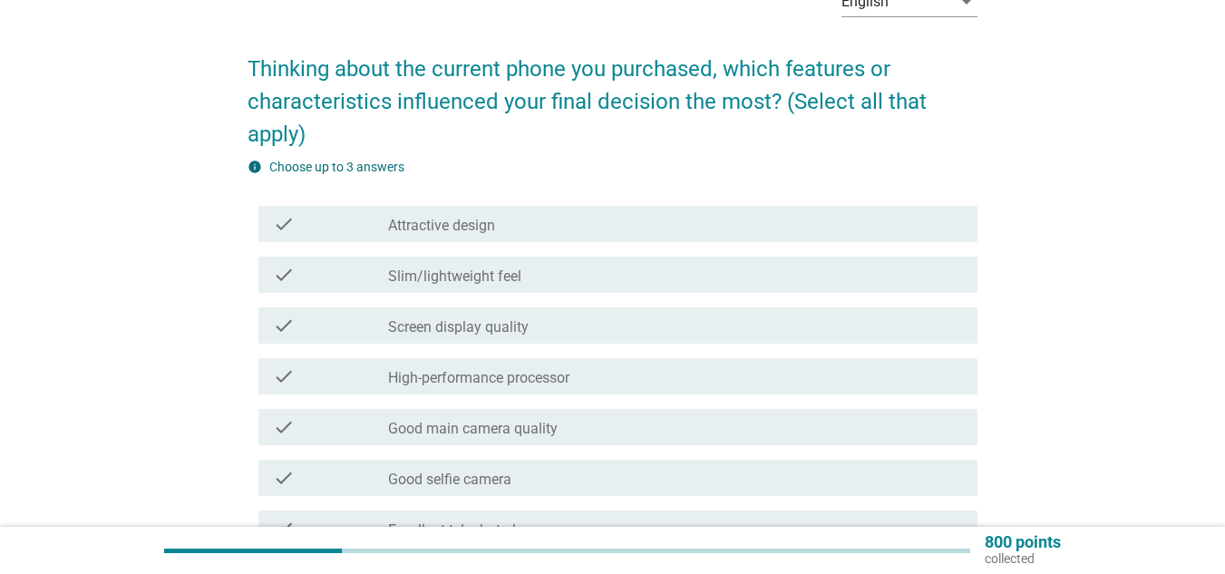
scroll to position [181, 0]
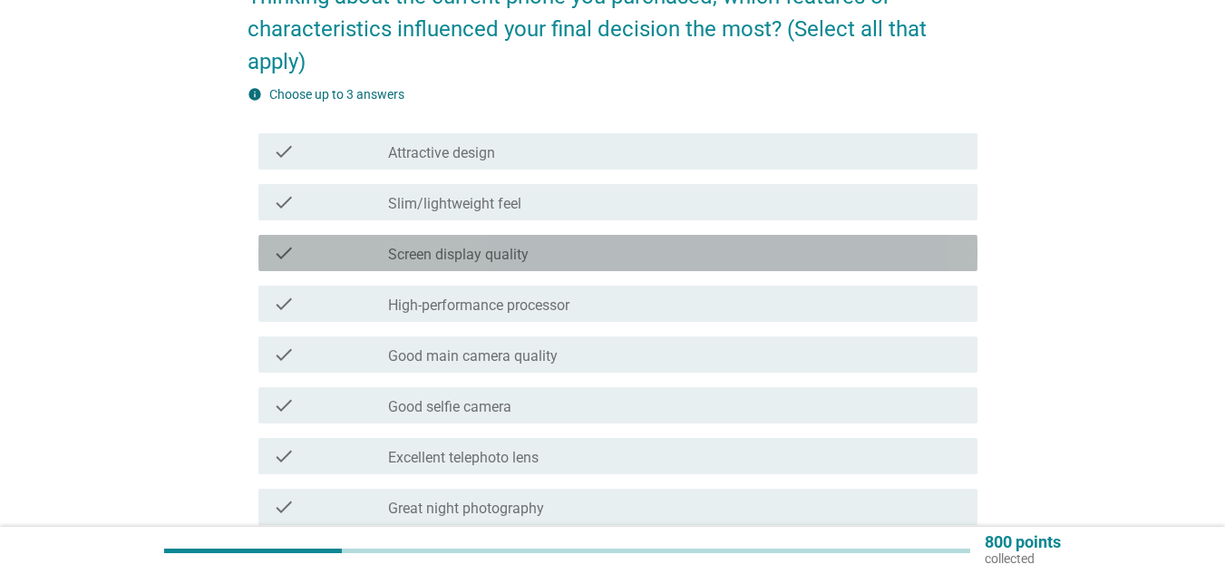
click at [617, 255] on div "check_box_outline_blank Screen display quality" at bounding box center [675, 253] width 575 height 22
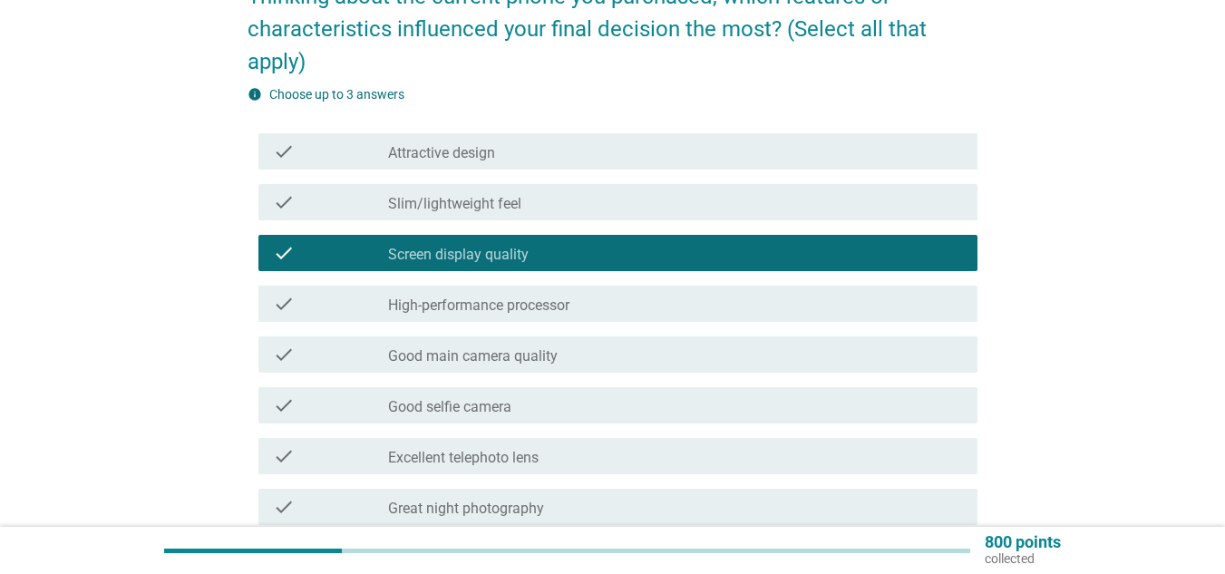
click at [585, 205] on div "check_box_outline_blank Slim/lightweight feel" at bounding box center [675, 202] width 575 height 22
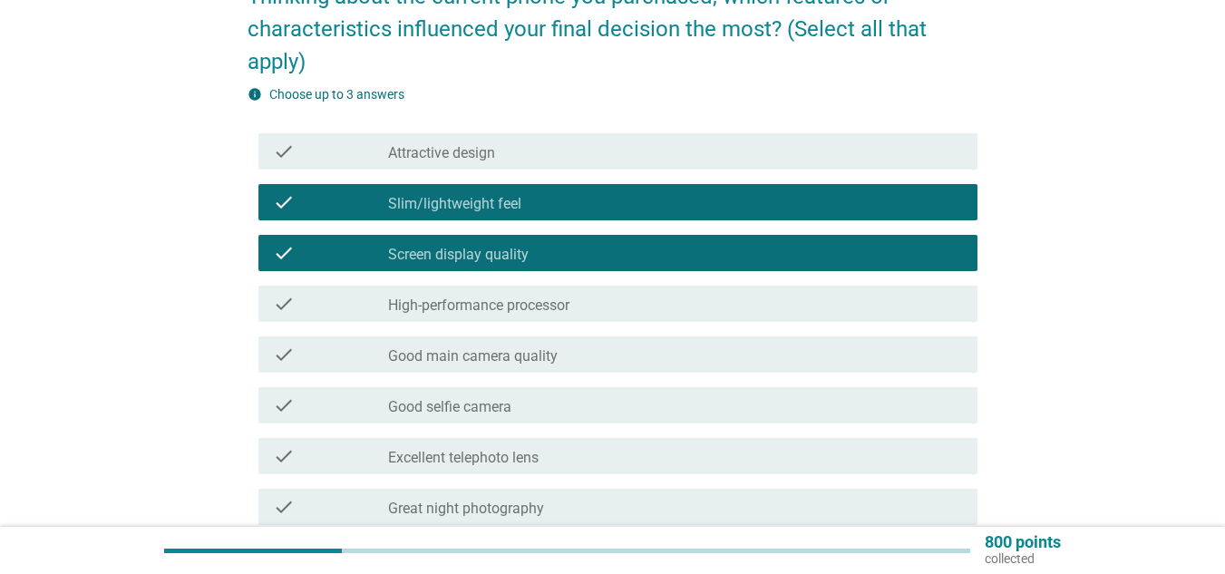
scroll to position [272, 0]
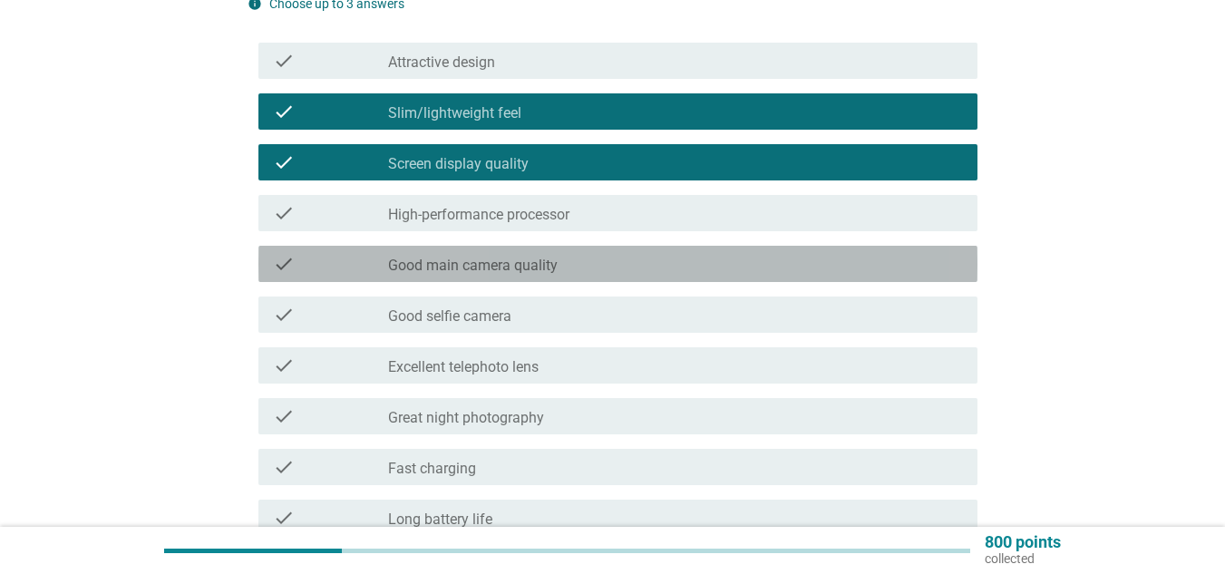
click at [726, 258] on div "check_box_outline_blank Good main camera quality" at bounding box center [675, 264] width 575 height 22
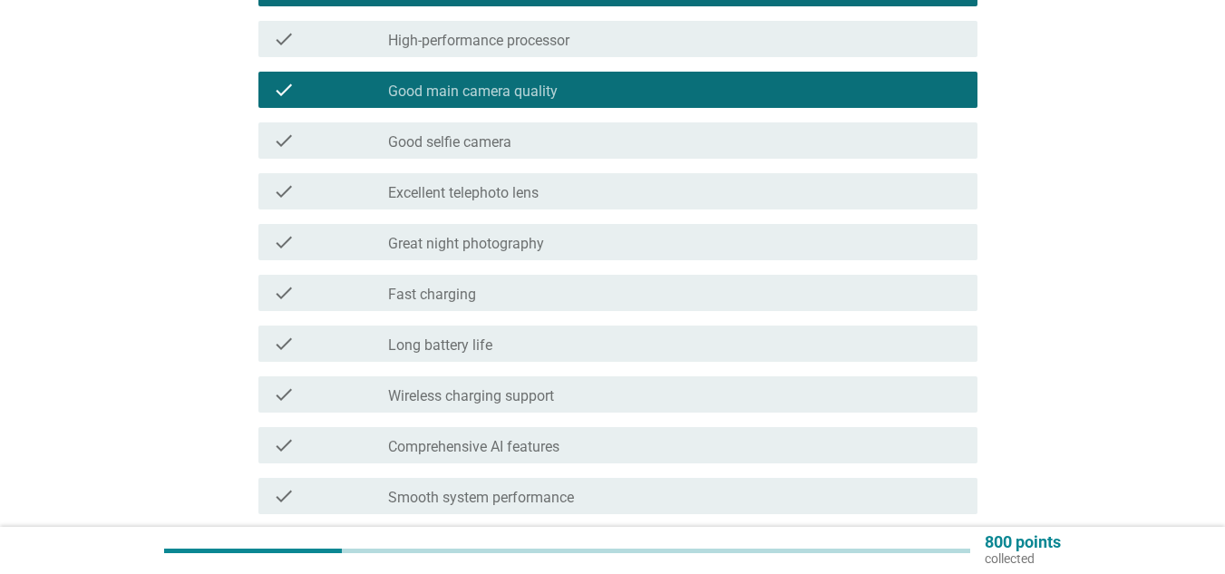
scroll to position [453, 0]
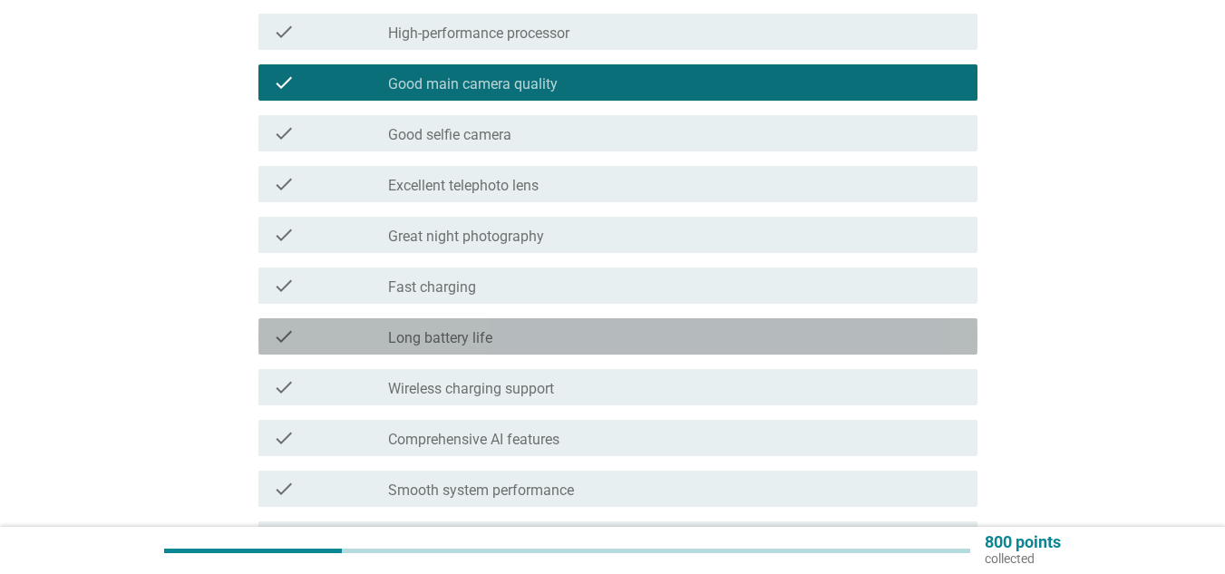
click at [630, 344] on div "check_box_outline_blank Long battery life" at bounding box center [675, 337] width 575 height 22
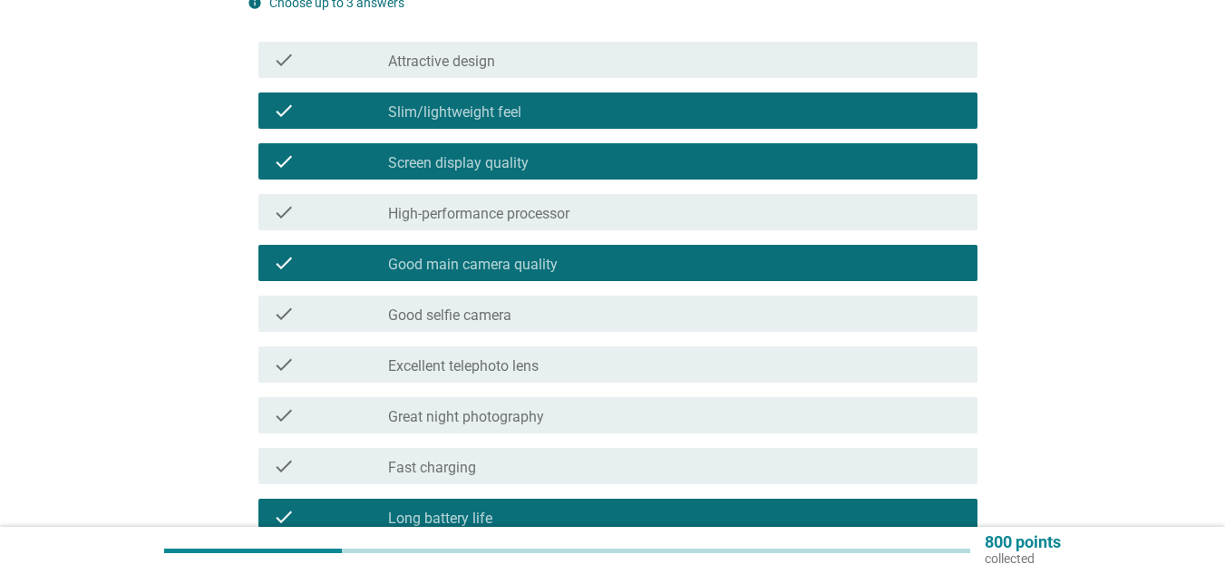
scroll to position [272, 0]
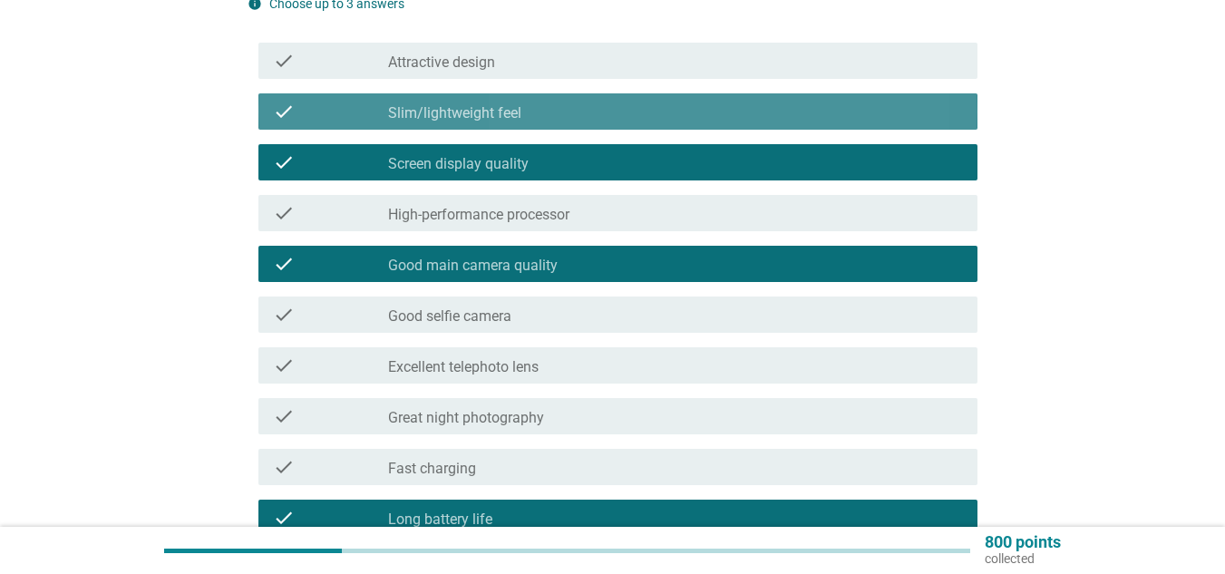
click at [598, 124] on div "check check_box_outline_blank Slim/lightweight feel" at bounding box center [617, 111] width 719 height 36
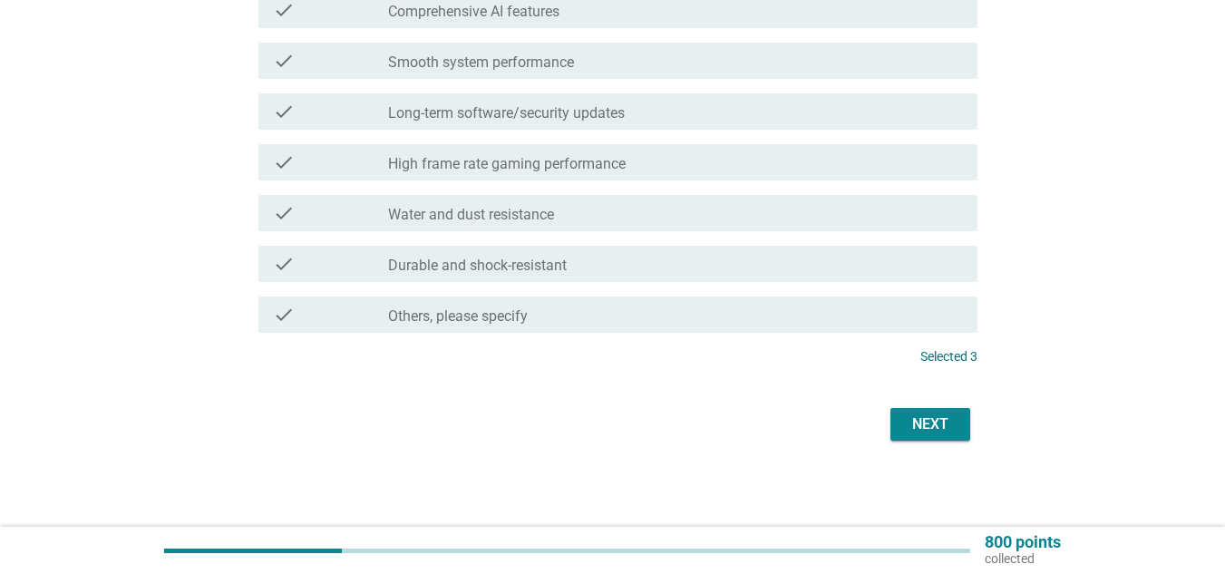
scroll to position [882, 0]
click at [918, 416] on div "Next" at bounding box center [930, 424] width 51 height 22
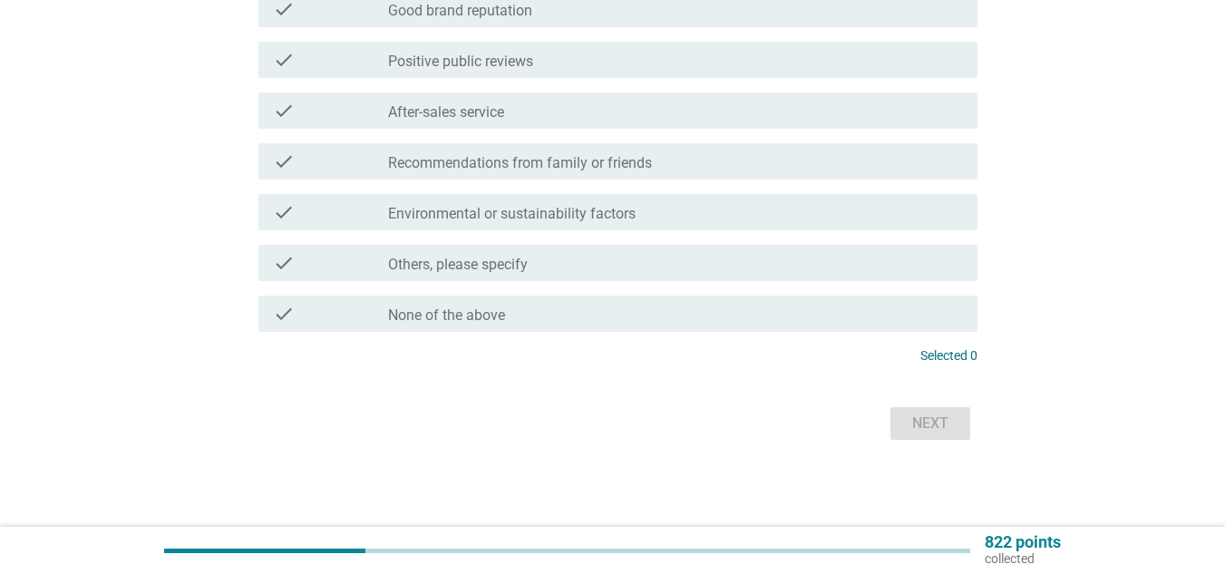
scroll to position [0, 0]
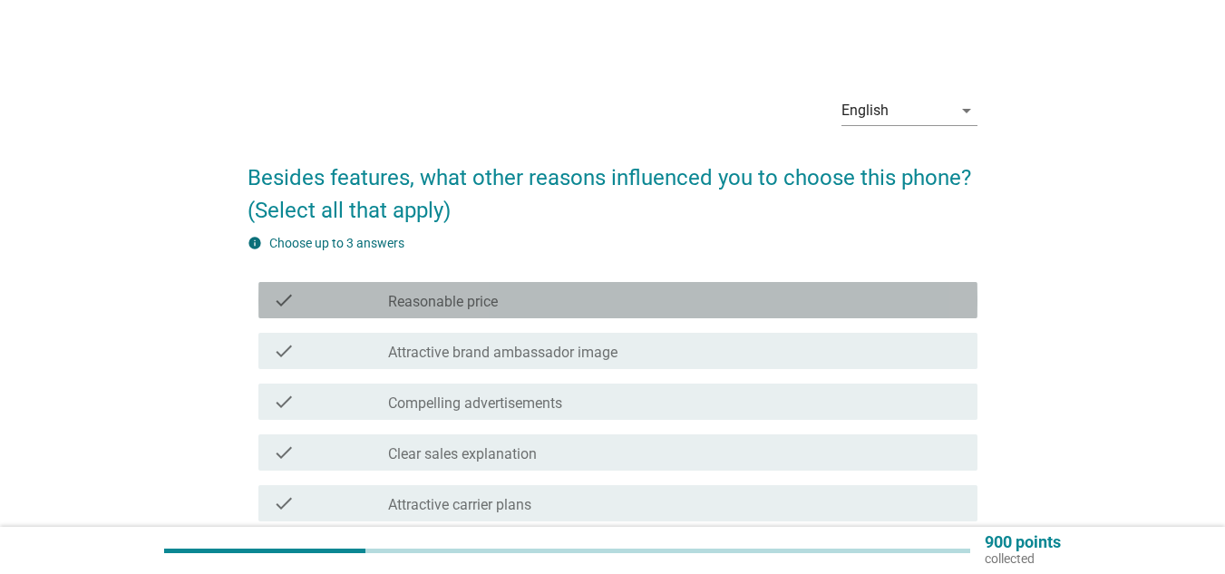
drag, startPoint x: 696, startPoint y: 307, endPoint x: 742, endPoint y: 318, distance: 46.6
click at [696, 306] on div "check_box_outline_blank Reasonable price" at bounding box center [675, 300] width 575 height 22
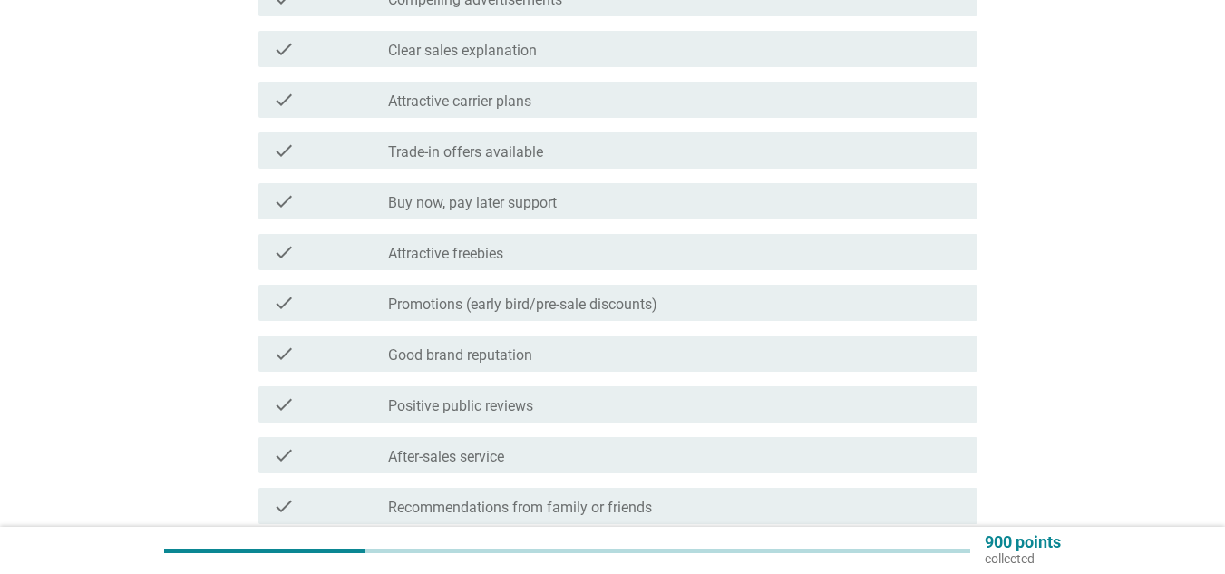
scroll to position [453, 0]
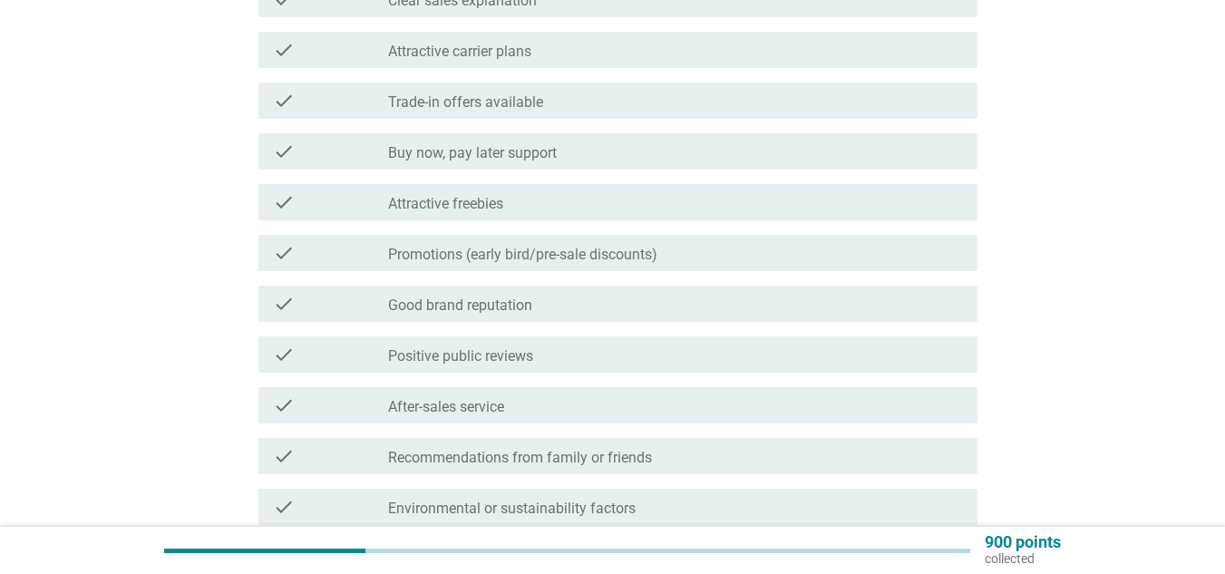
click at [690, 300] on div "check_box_outline_blank Good brand reputation" at bounding box center [675, 304] width 575 height 22
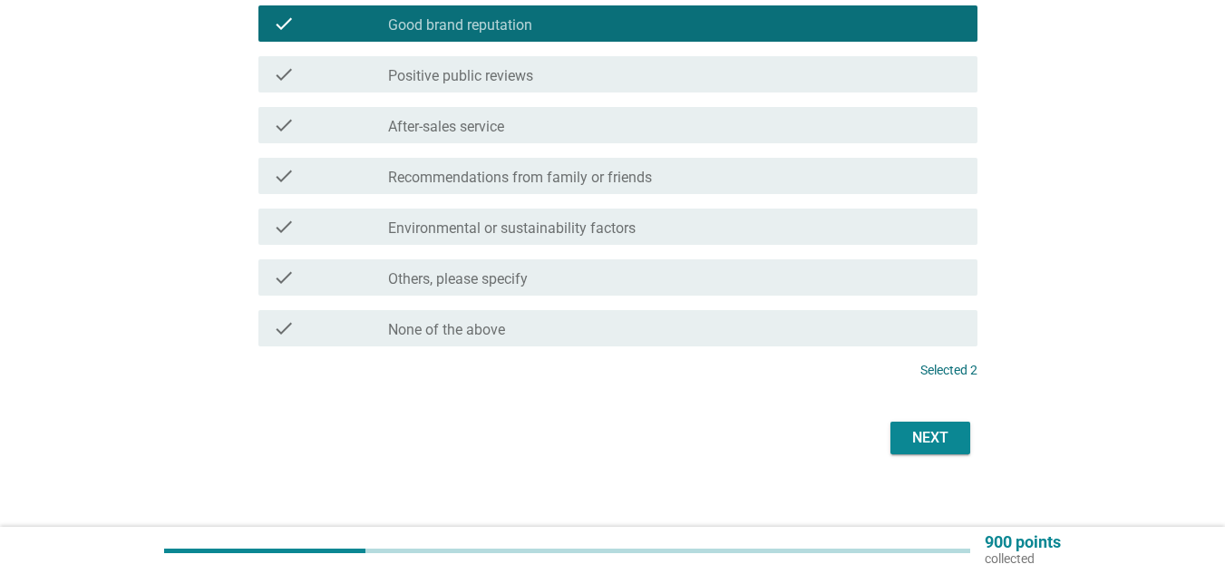
scroll to position [748, 0]
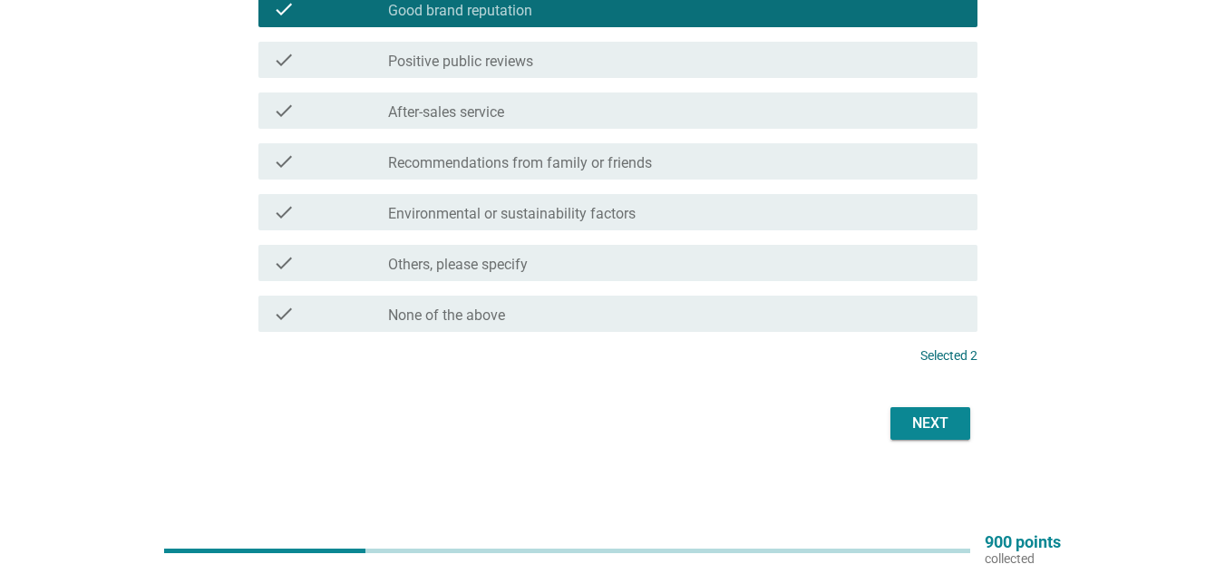
click at [583, 162] on label "Recommendations from family or friends" at bounding box center [520, 163] width 264 height 18
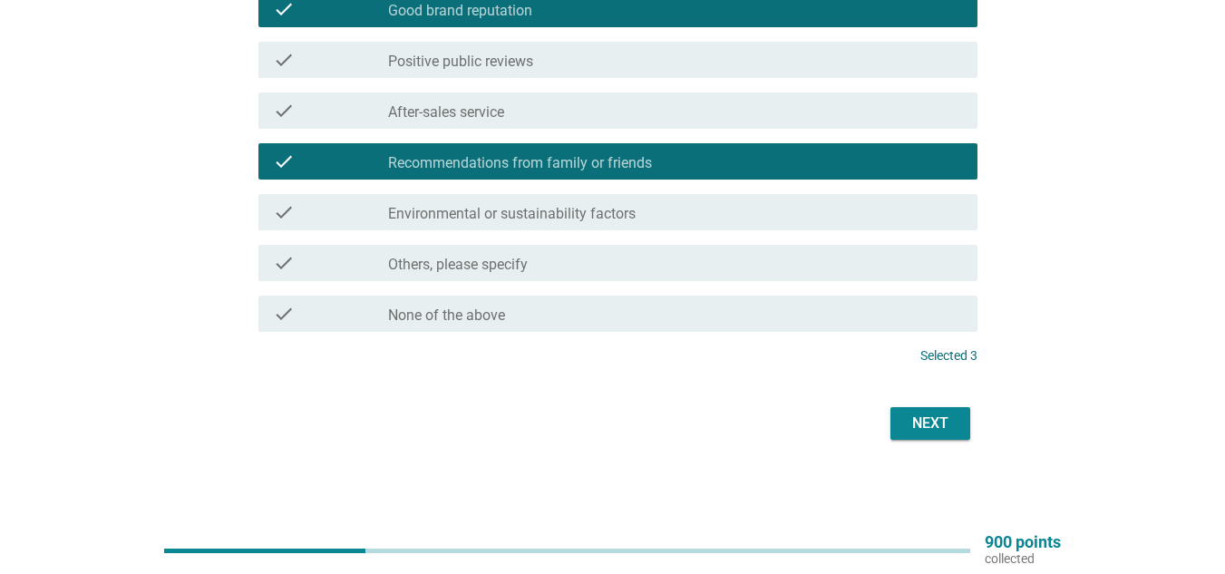
click at [925, 427] on div "Next" at bounding box center [930, 424] width 51 height 22
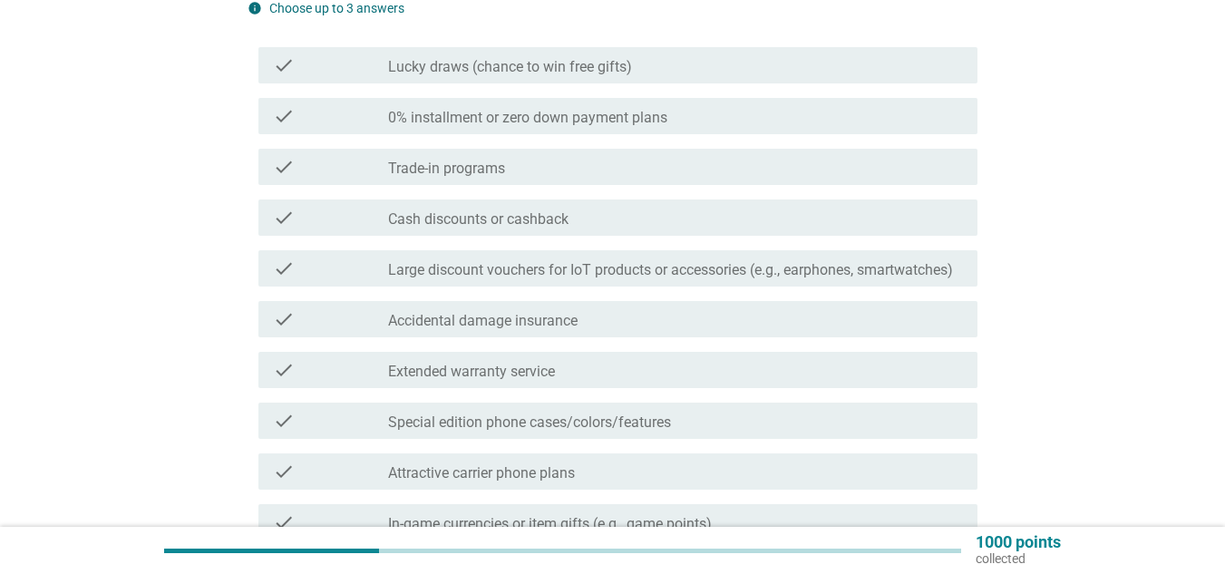
scroll to position [272, 0]
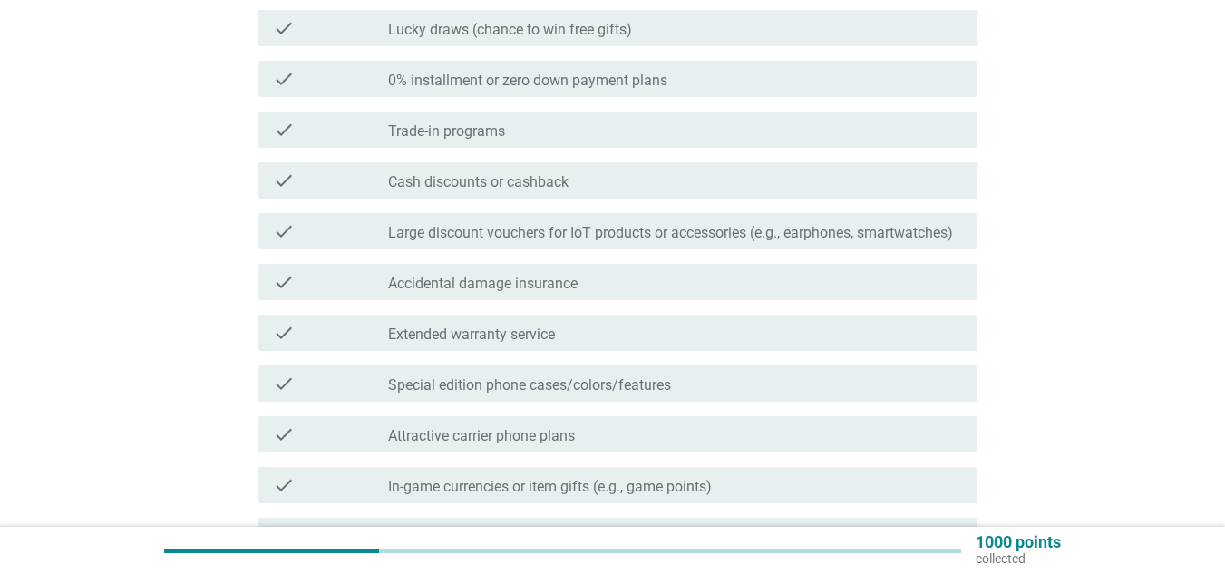
click at [714, 385] on div "check_box_outline_blank Special edition phone cases/colors/features" at bounding box center [675, 384] width 575 height 22
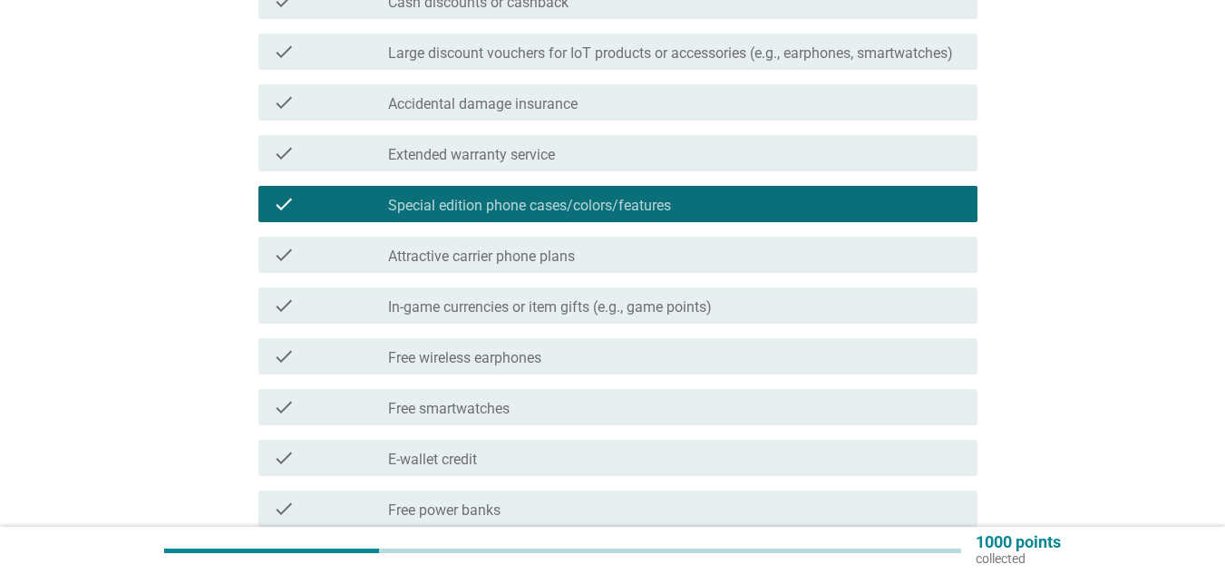
scroll to position [453, 0]
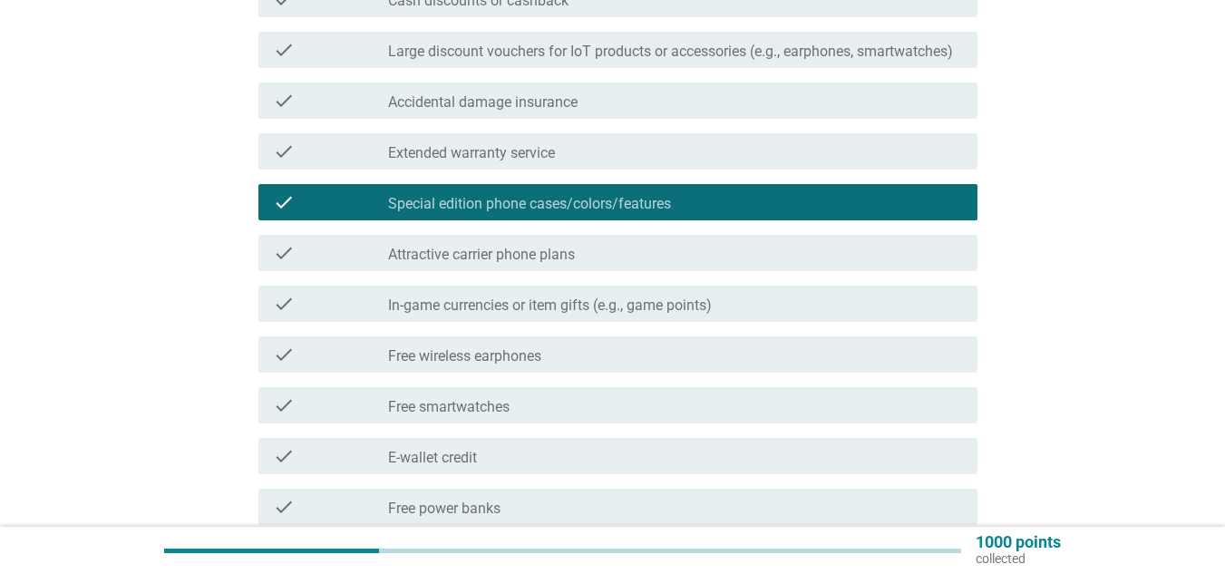
click at [798, 257] on div "check_box_outline_blank Attractive carrier phone plans" at bounding box center [675, 253] width 575 height 22
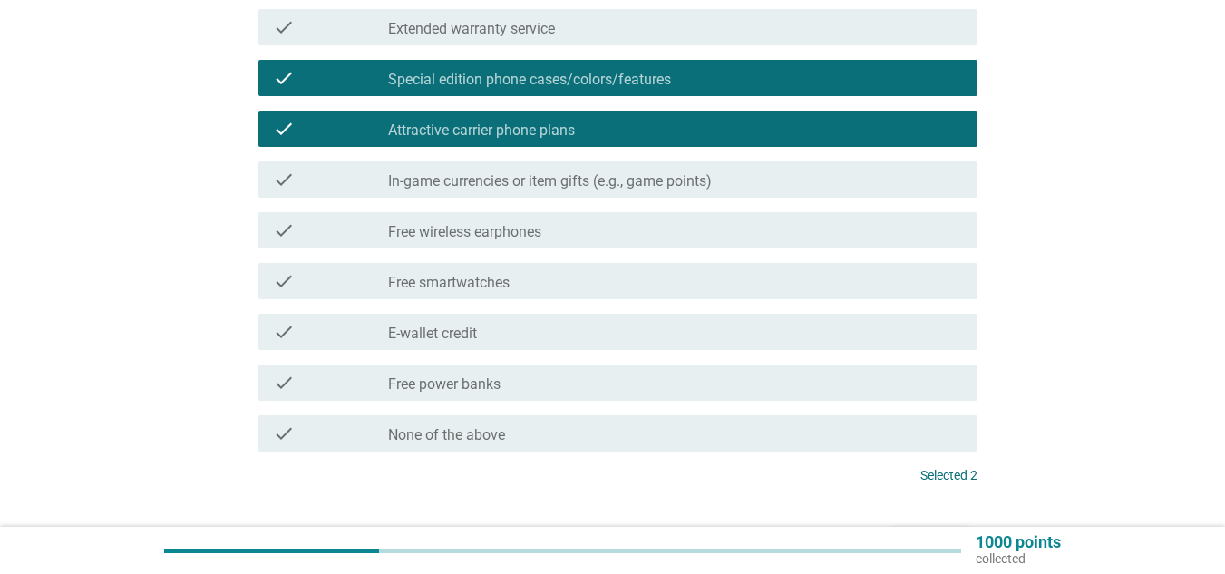
scroll to position [635, 0]
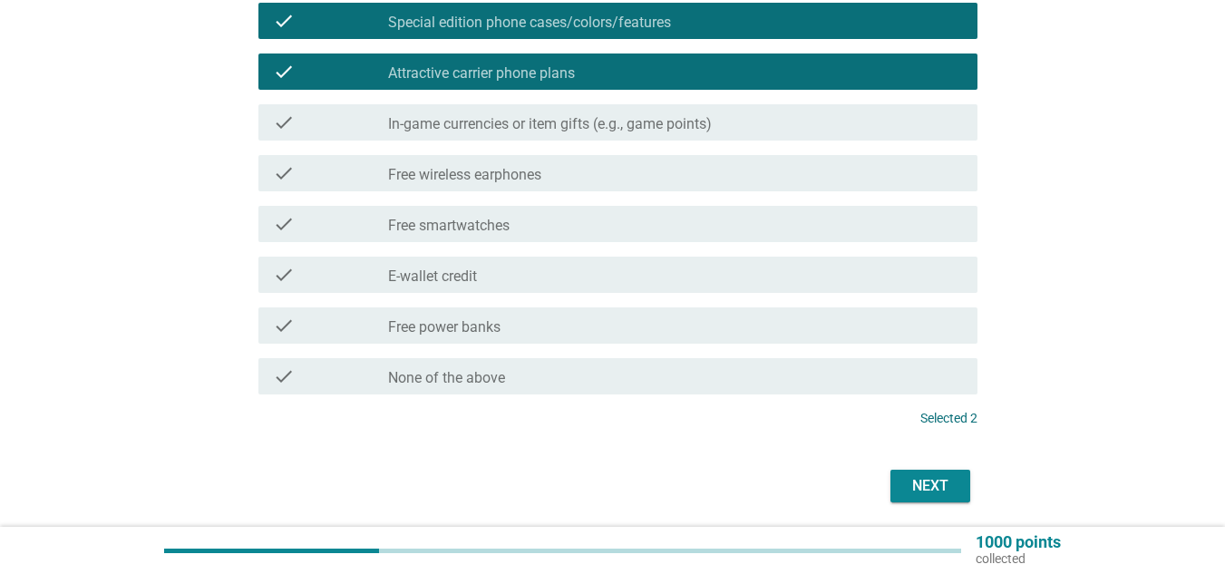
click at [622, 174] on div "check_box_outline_blank Free wireless earphones" at bounding box center [675, 173] width 575 height 22
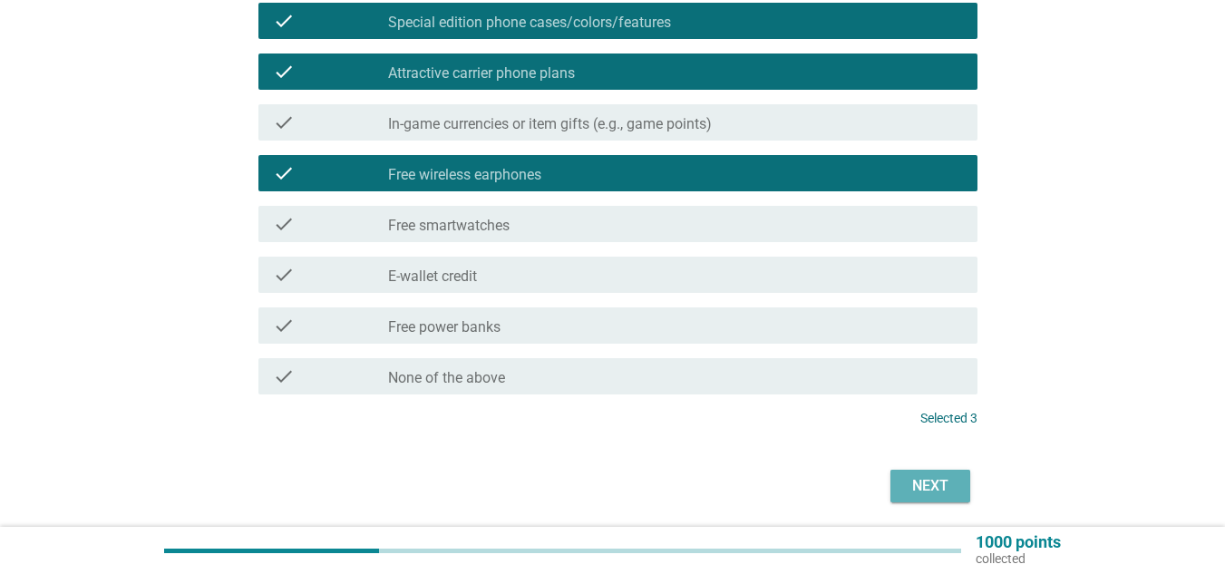
drag, startPoint x: 935, startPoint y: 489, endPoint x: 919, endPoint y: 491, distance: 16.5
click at [934, 488] on div "Next" at bounding box center [930, 486] width 51 height 22
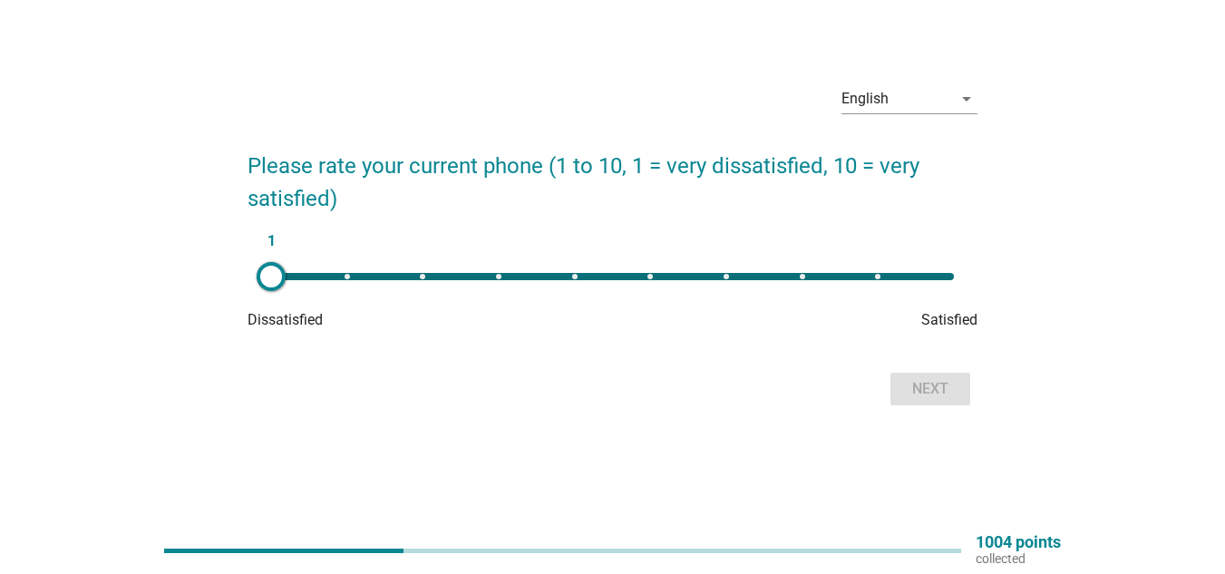
scroll to position [0, 0]
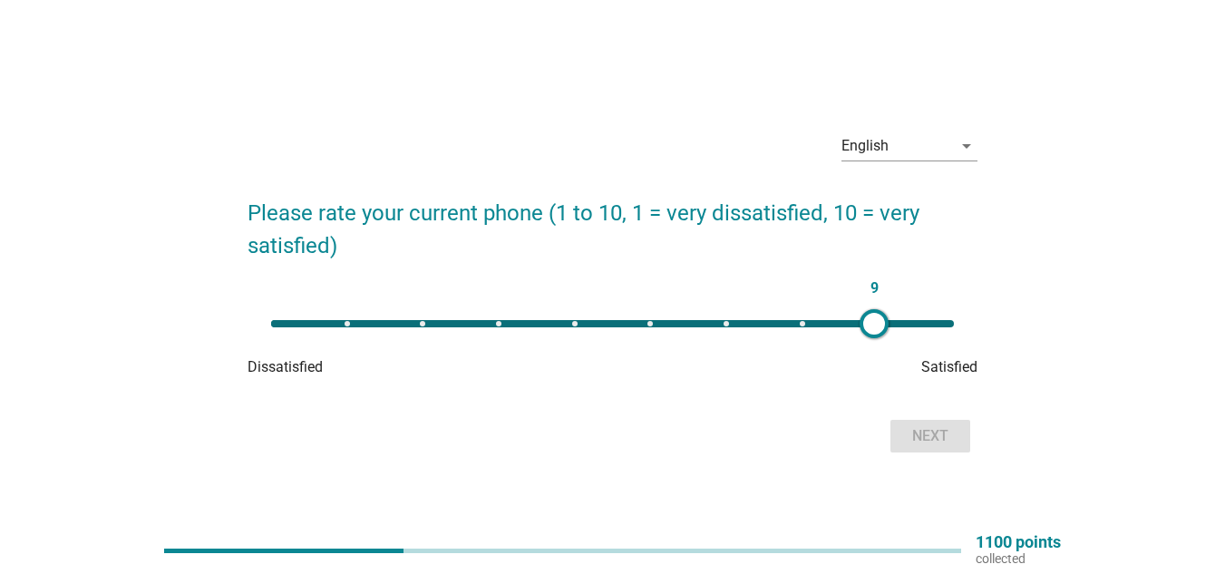
type input "10"
drag, startPoint x: 260, startPoint y: 324, endPoint x: 995, endPoint y: 451, distance: 745.3
click at [995, 451] on div "English arrow_drop_down Please rate your current phone (1 to 10, 1 = very dissa…" at bounding box center [613, 287] width 1138 height 370
click at [947, 439] on div "Next" at bounding box center [930, 436] width 51 height 22
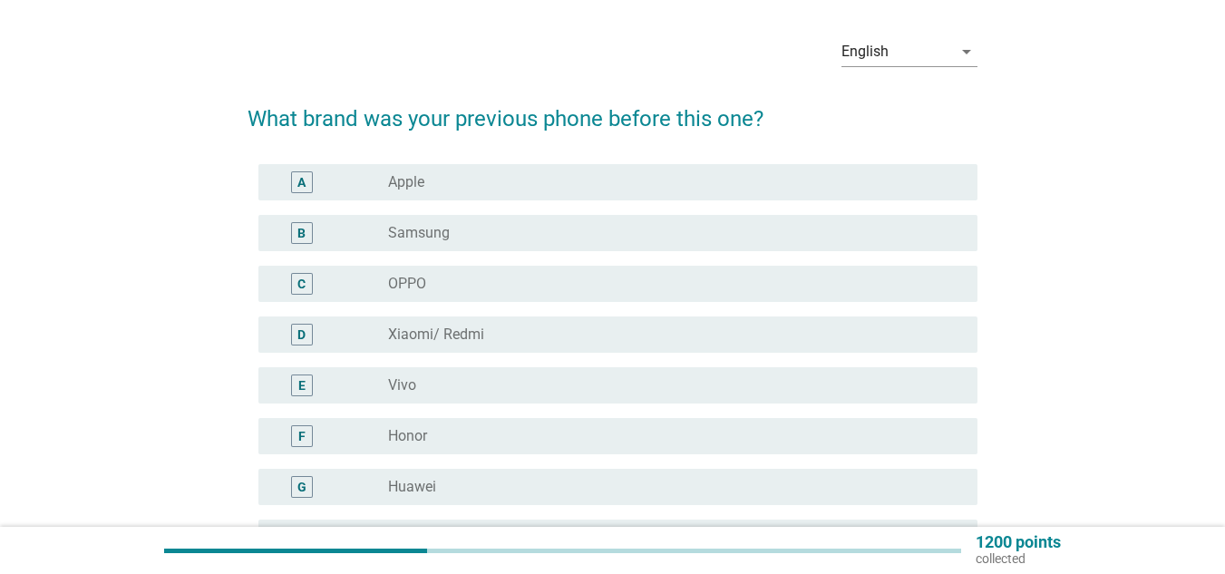
scroll to position [91, 0]
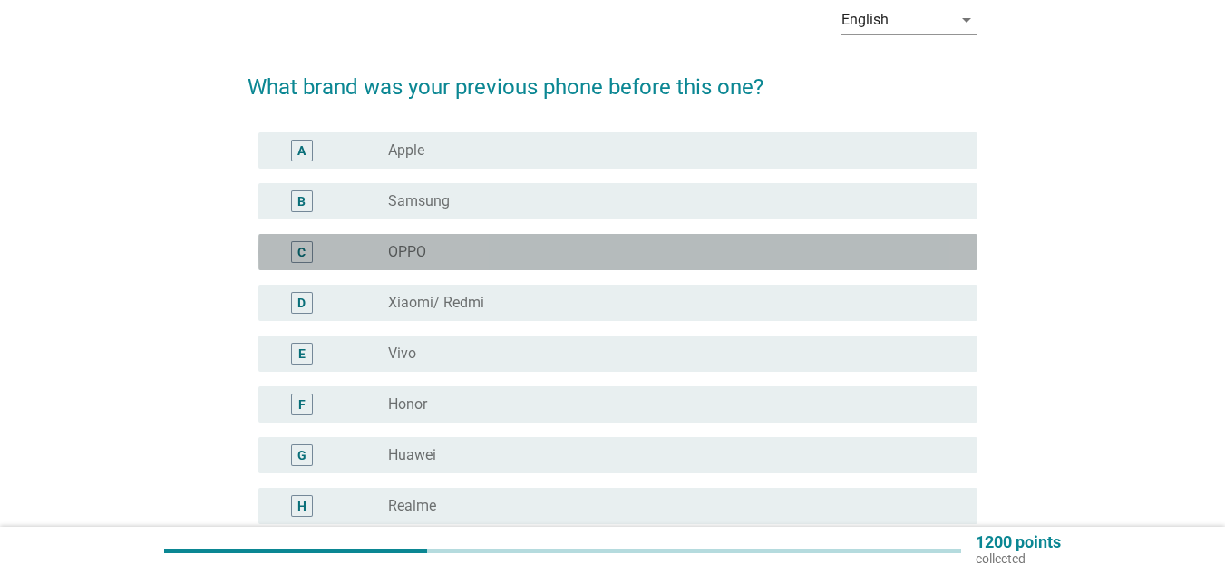
click at [623, 256] on div "radio_button_unchecked OPPO" at bounding box center [668, 252] width 560 height 18
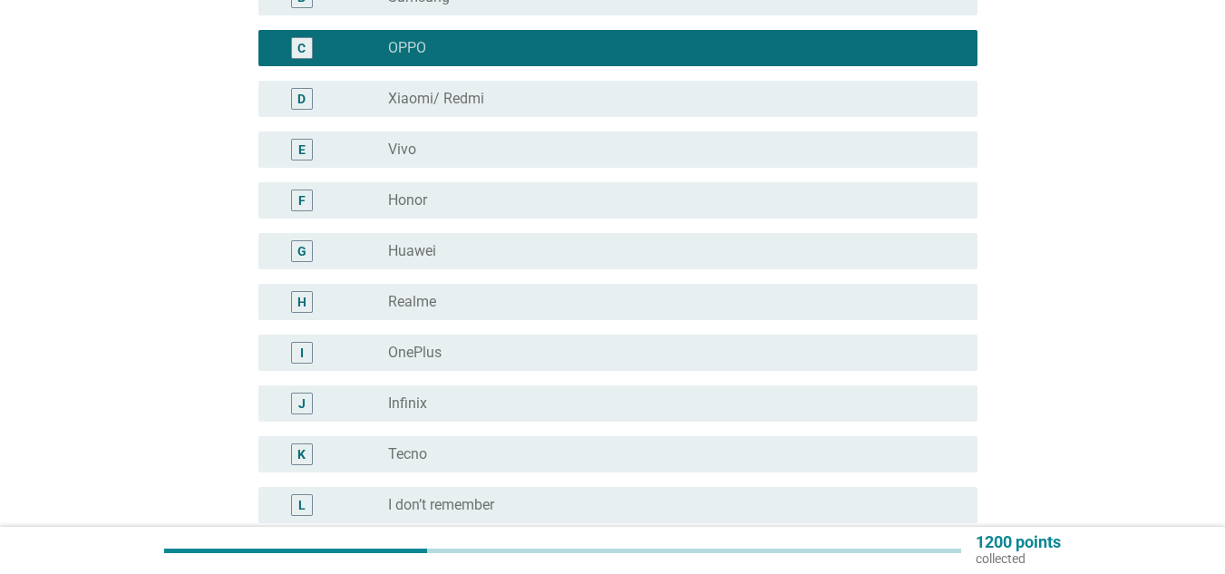
scroll to position [453, 0]
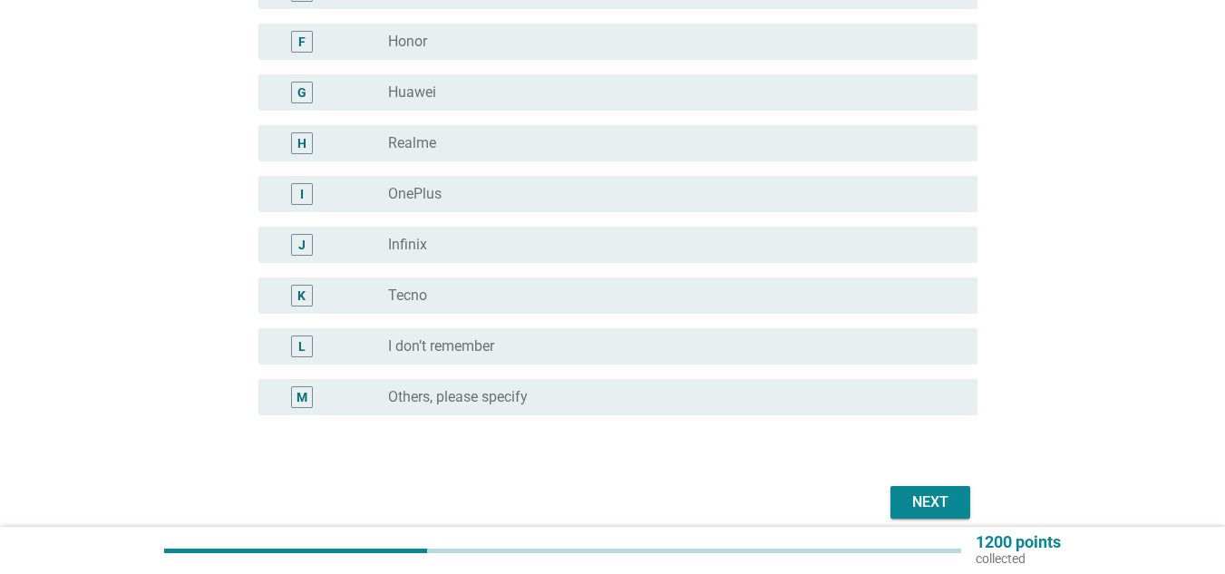
click at [947, 496] on div "Next" at bounding box center [930, 502] width 51 height 22
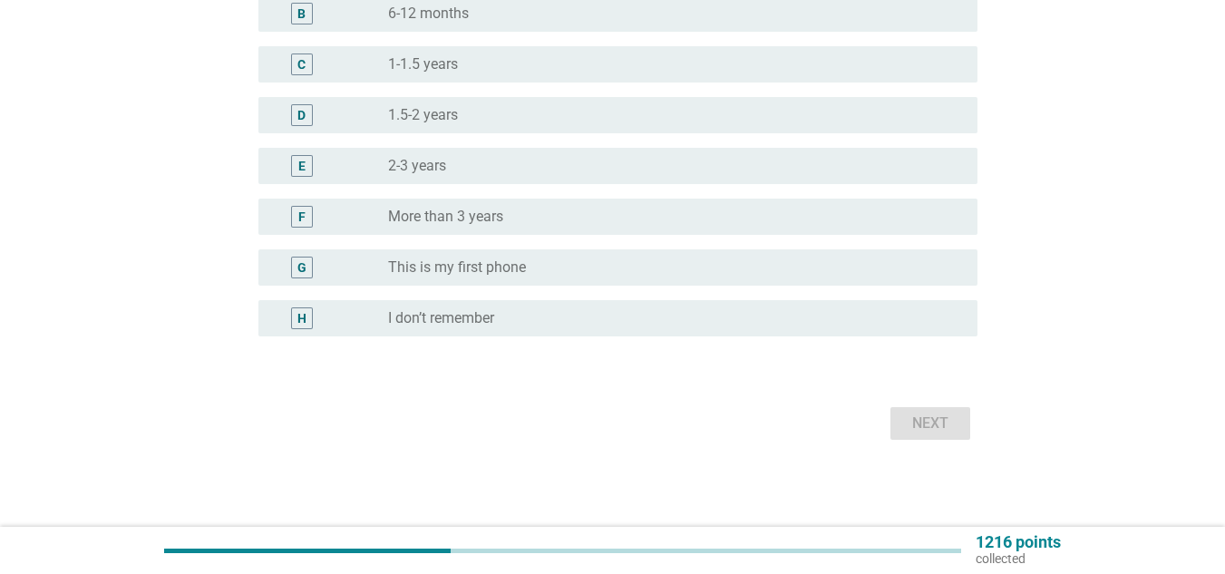
scroll to position [0, 0]
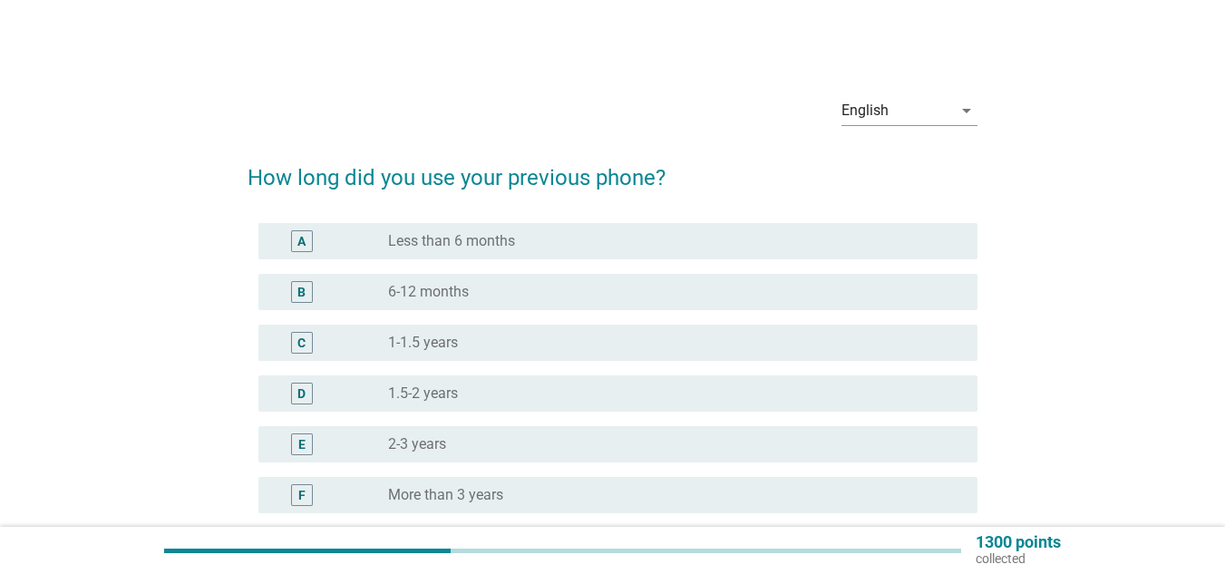
click at [659, 347] on div "radio_button_unchecked 1-1.5 years" at bounding box center [668, 343] width 560 height 18
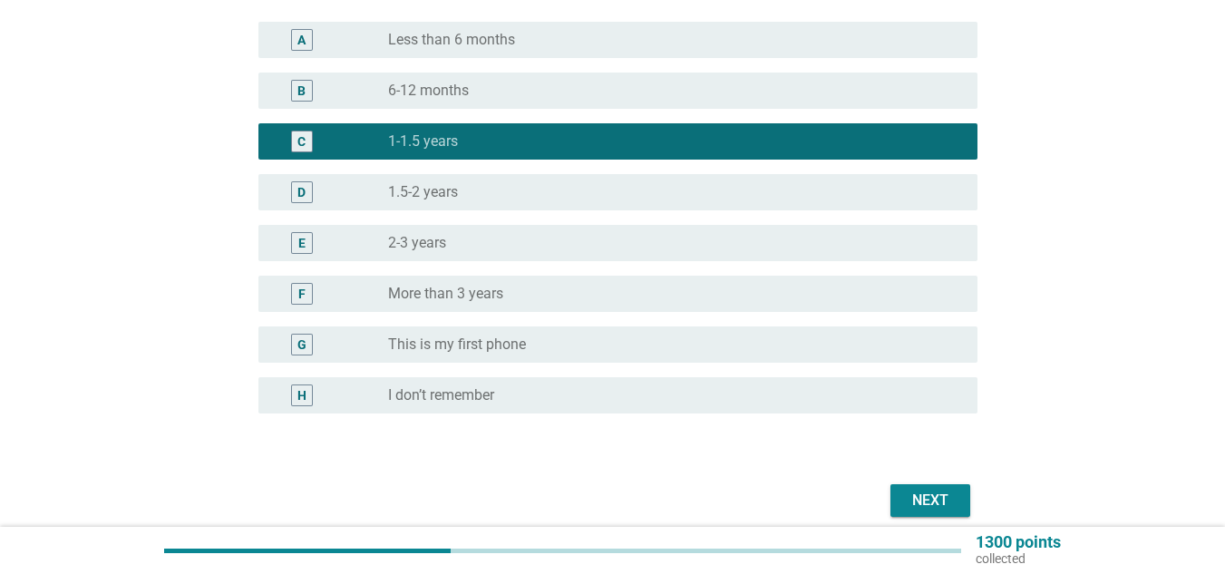
scroll to position [272, 0]
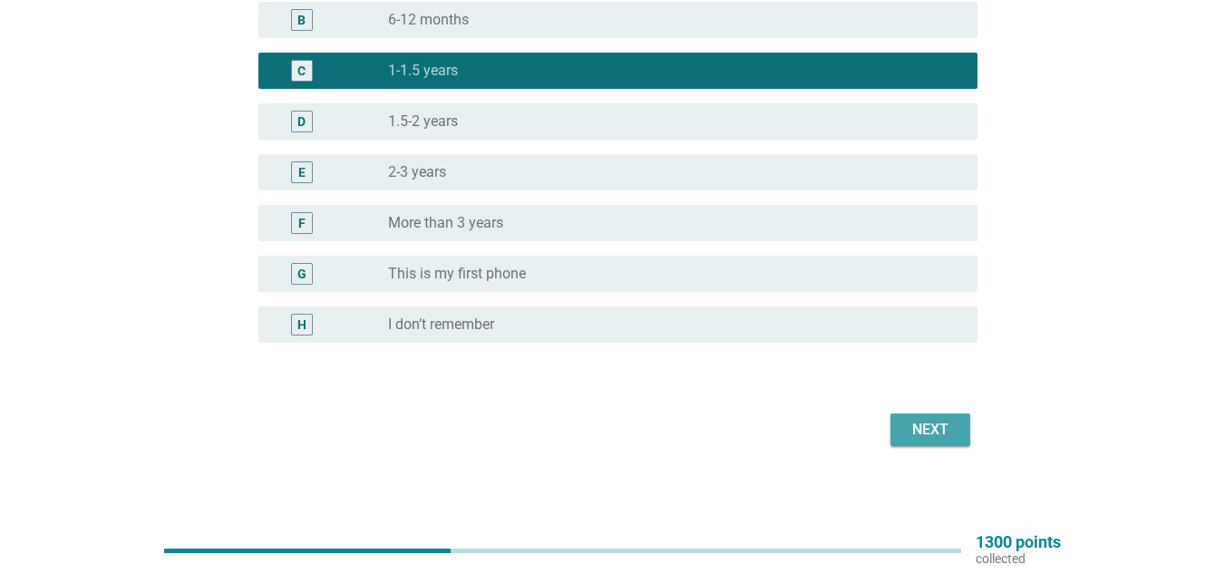
click at [920, 431] on div "Next" at bounding box center [930, 430] width 51 height 22
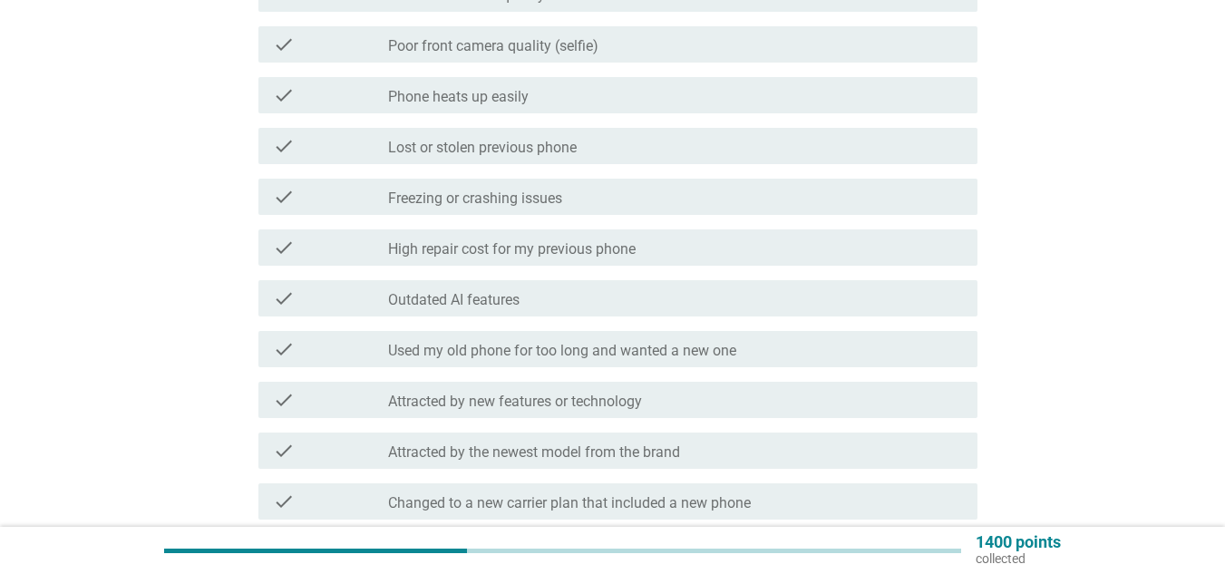
scroll to position [544, 0]
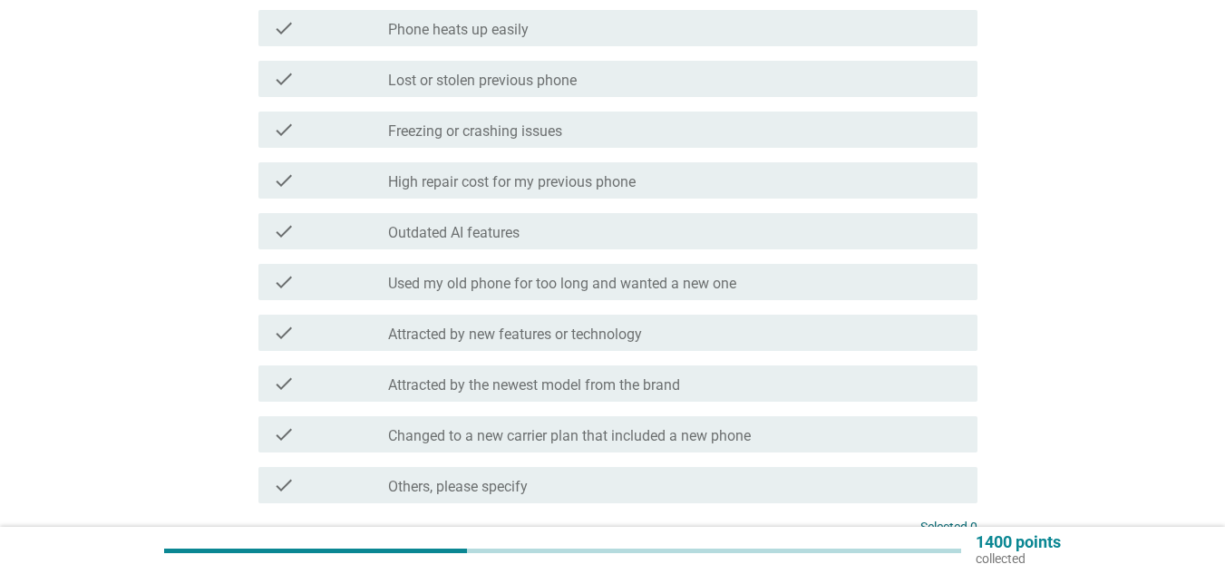
click at [716, 180] on div "check_box_outline_blank High repair cost for my previous phone" at bounding box center [675, 181] width 575 height 22
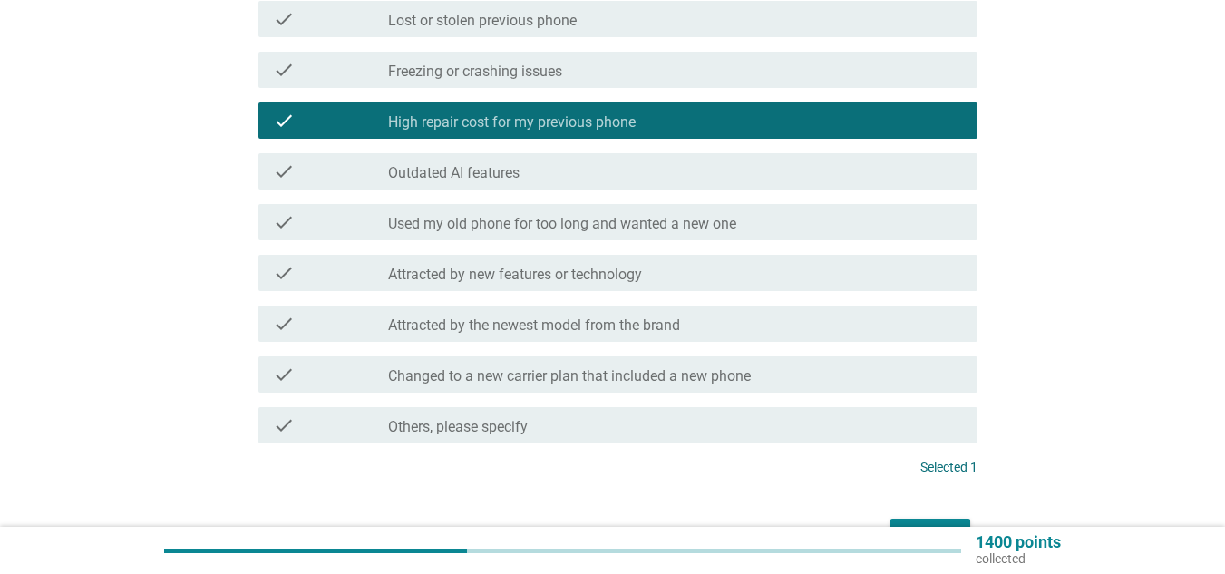
scroll to position [715, 0]
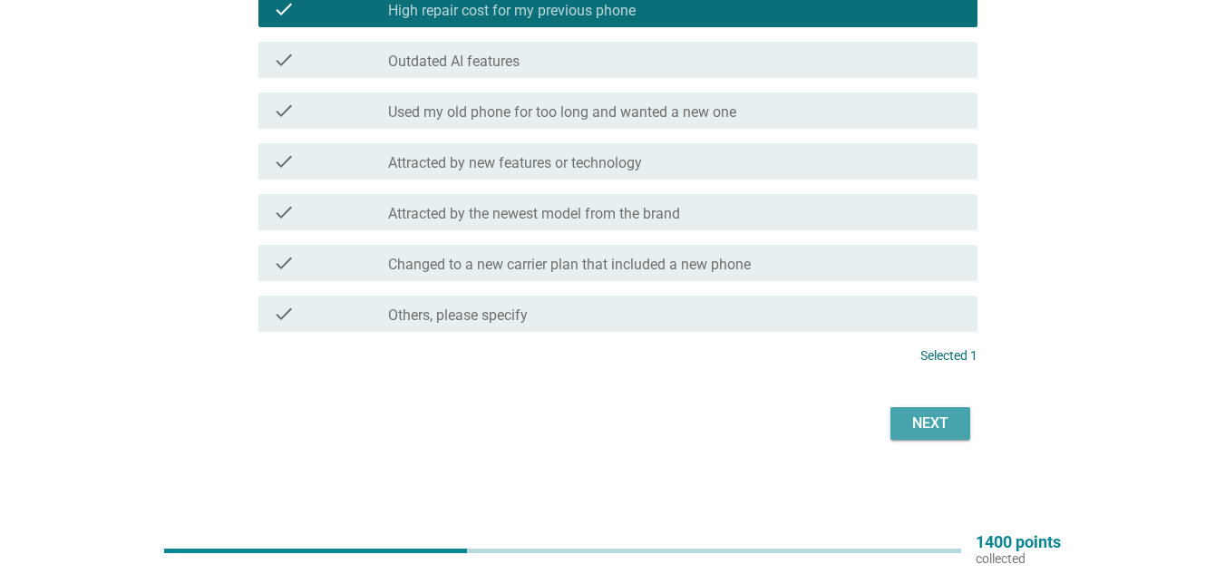
click at [951, 427] on div "Next" at bounding box center [930, 424] width 51 height 22
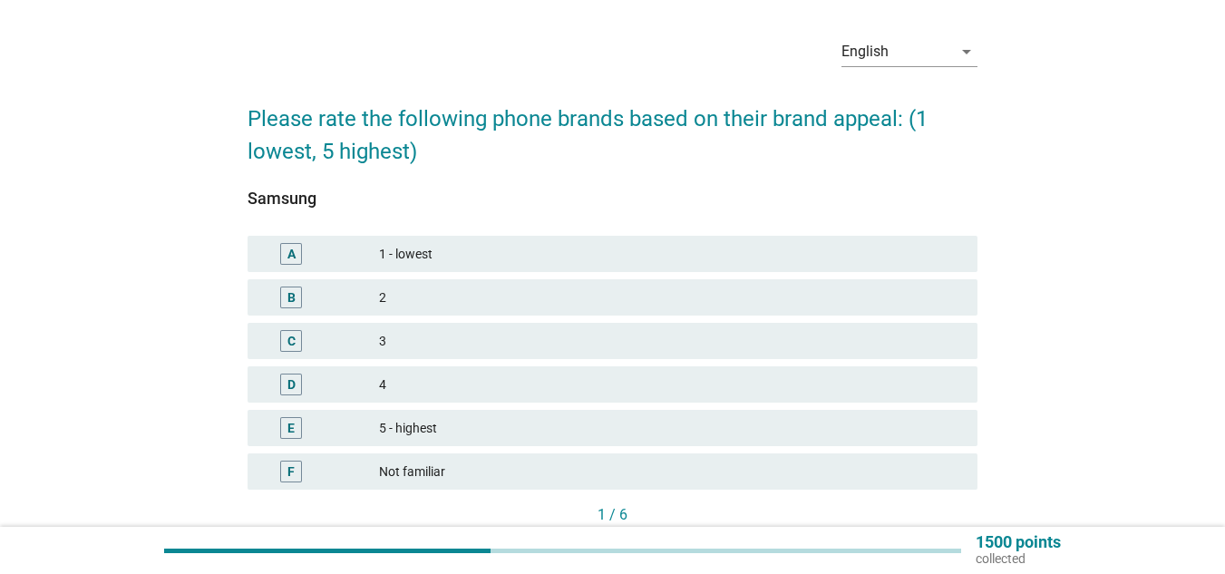
scroll to position [91, 0]
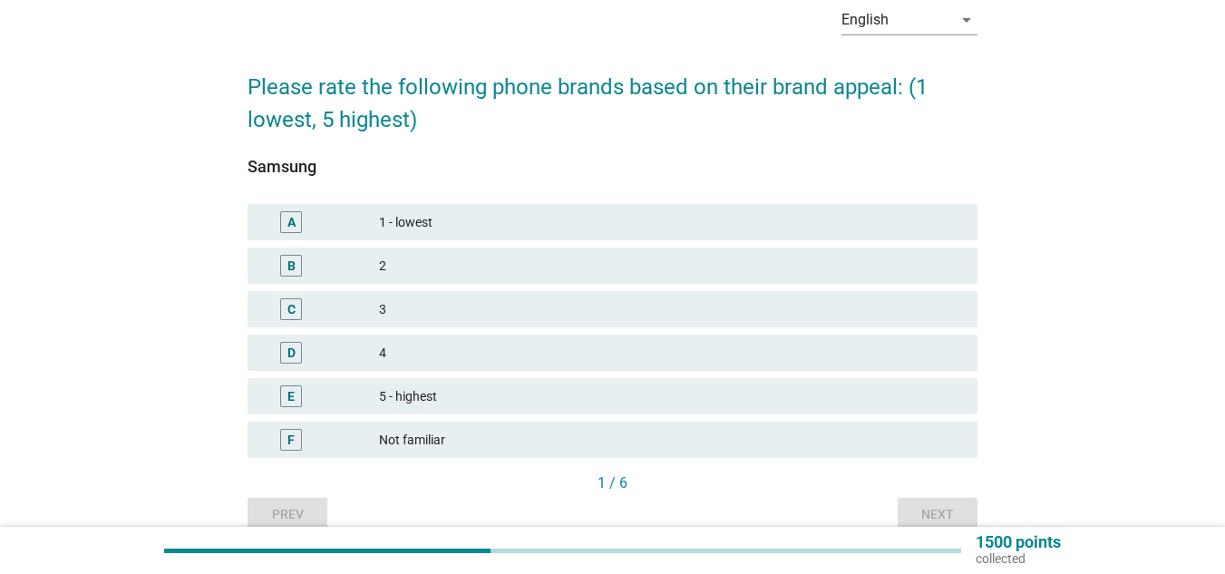
click at [550, 318] on div "3" at bounding box center [671, 309] width 584 height 22
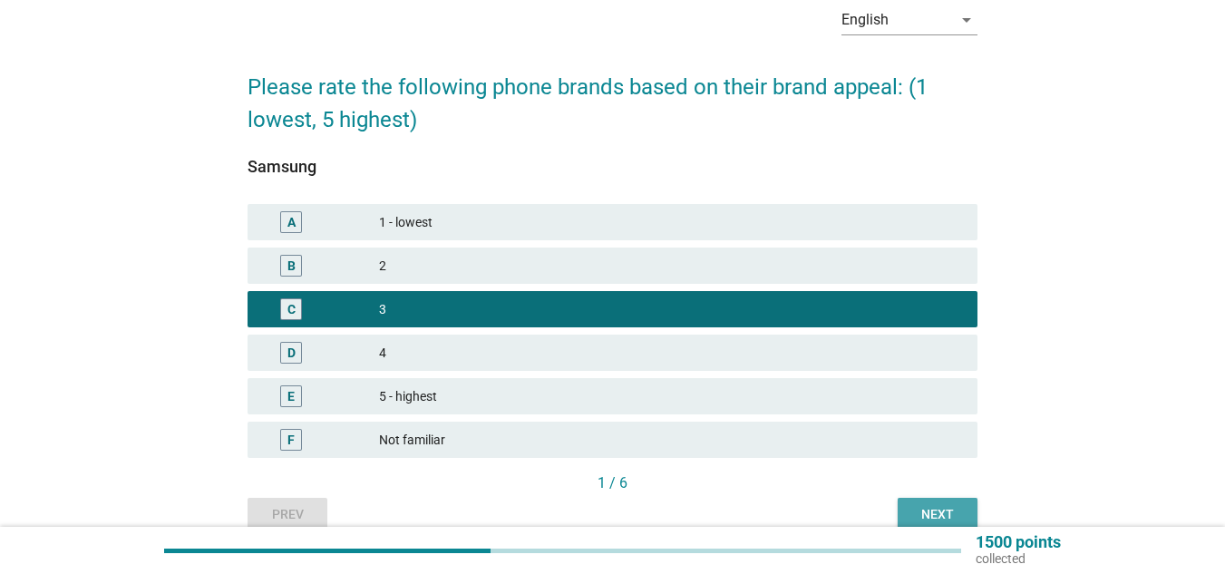
click at [942, 513] on div "Next" at bounding box center [937, 514] width 51 height 19
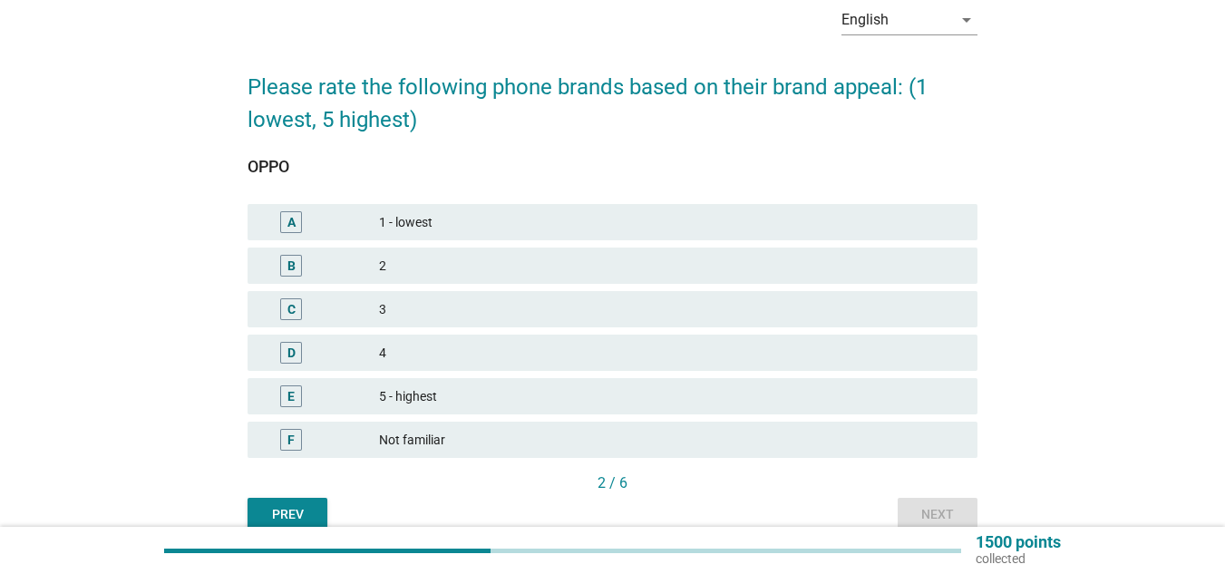
click at [494, 271] on div "2" at bounding box center [671, 266] width 584 height 22
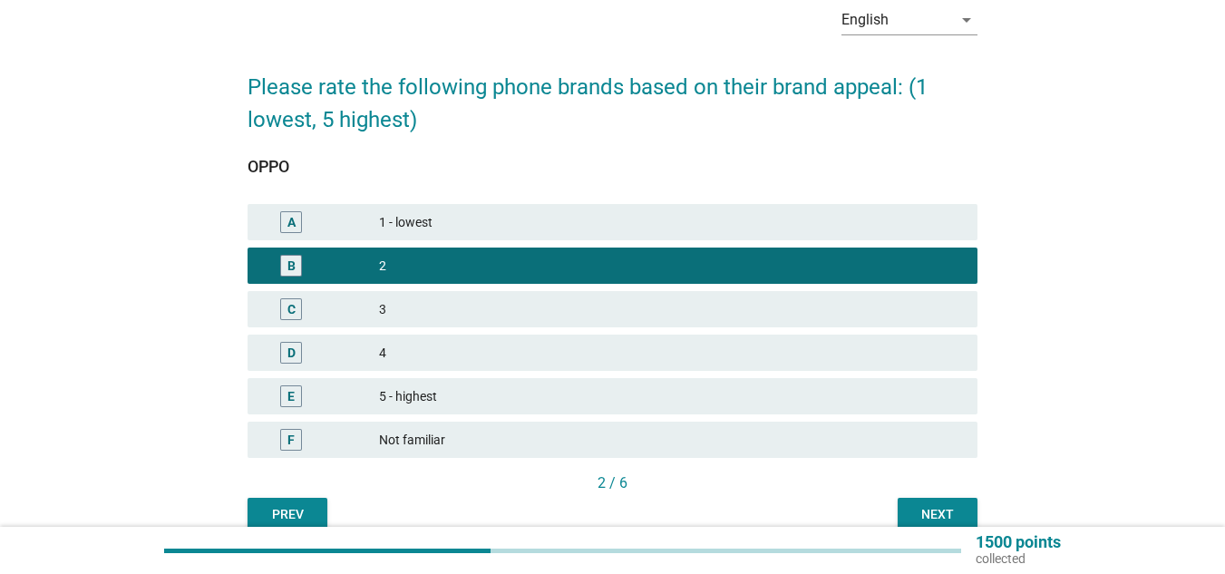
click at [957, 511] on div "Next" at bounding box center [937, 514] width 51 height 19
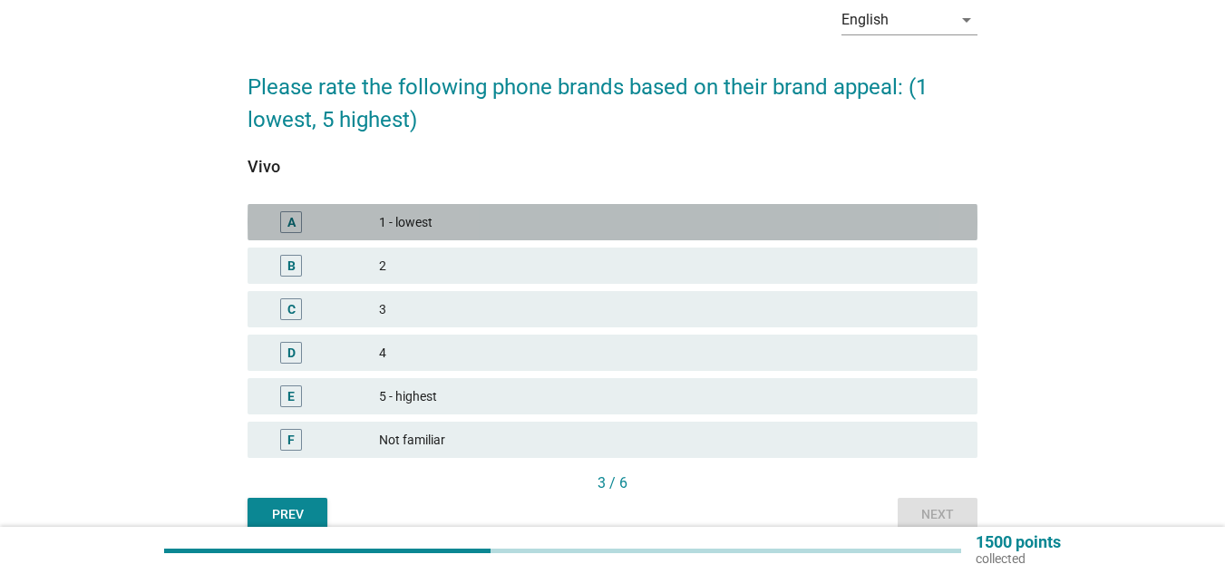
click at [473, 215] on div "1 - lowest" at bounding box center [671, 222] width 584 height 22
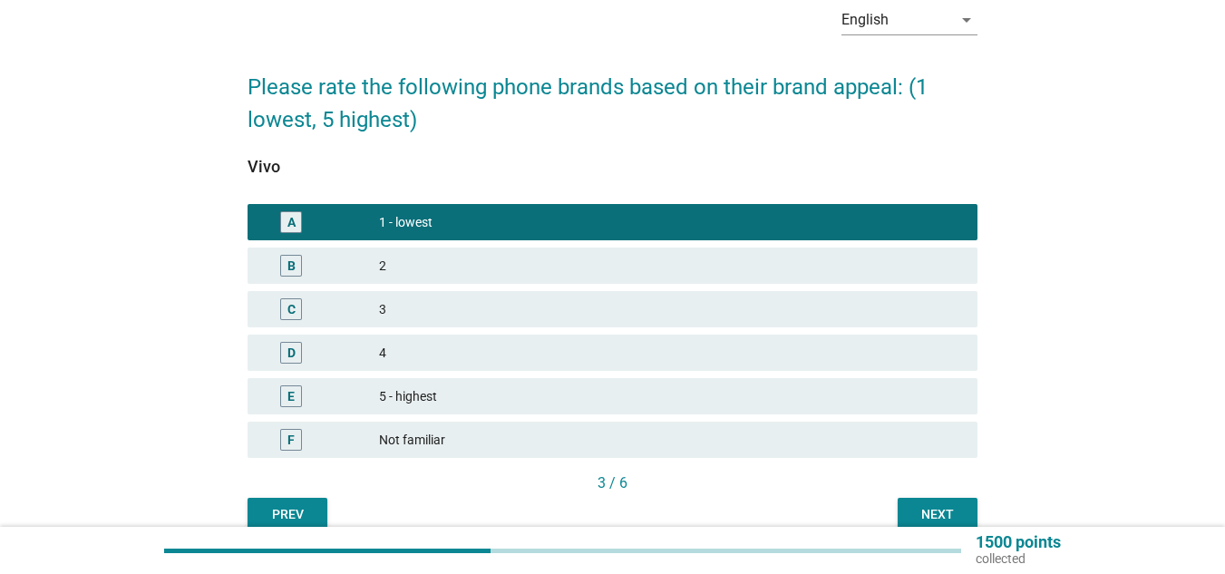
scroll to position [176, 0]
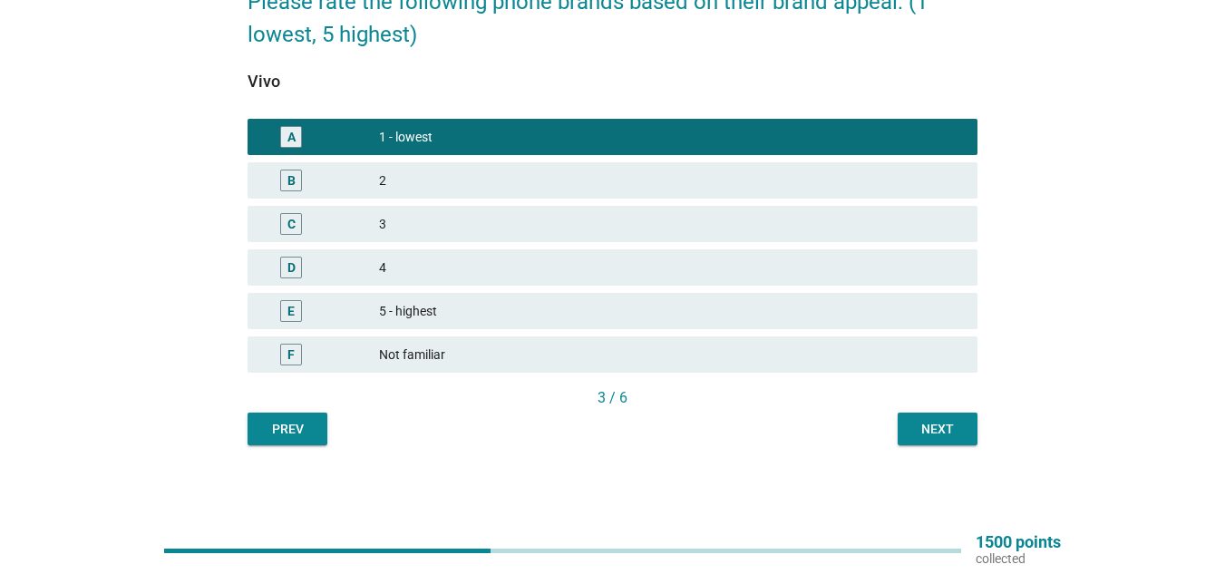
click at [938, 423] on div "Next" at bounding box center [937, 429] width 51 height 19
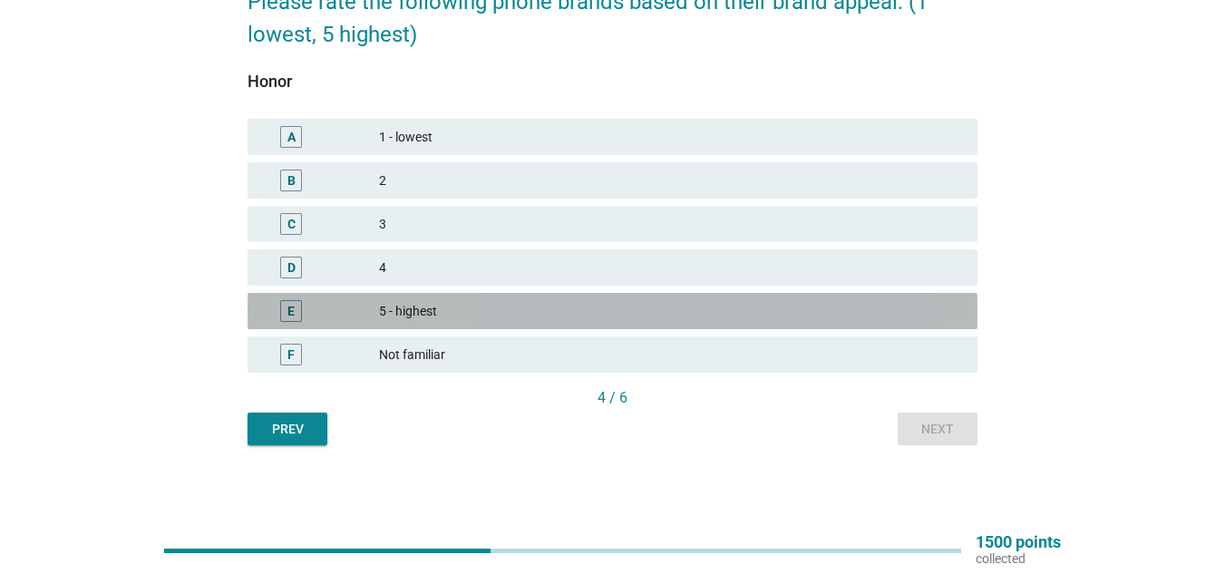
click at [465, 306] on div "5 - highest" at bounding box center [671, 311] width 584 height 22
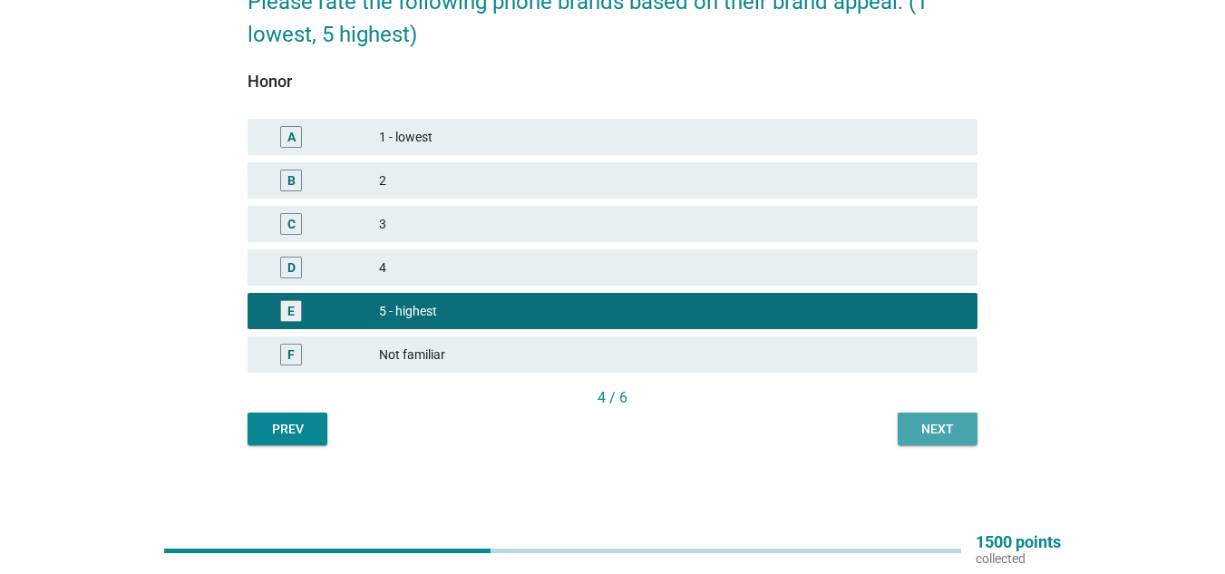
click at [948, 424] on div "Next" at bounding box center [937, 429] width 51 height 19
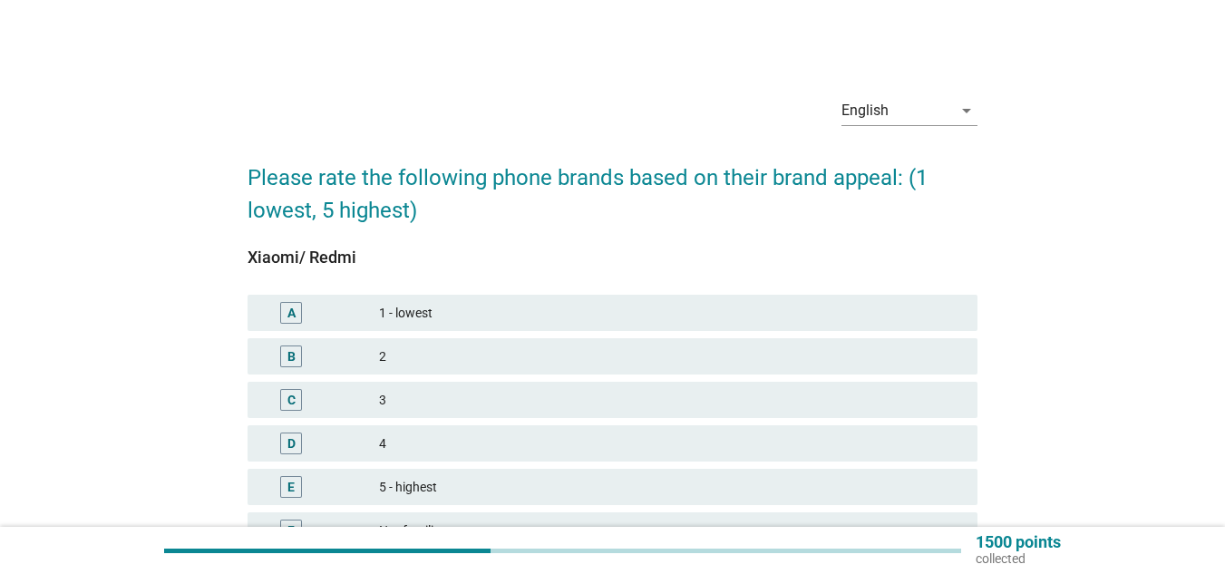
click at [520, 344] on div "B 2" at bounding box center [613, 356] width 730 height 36
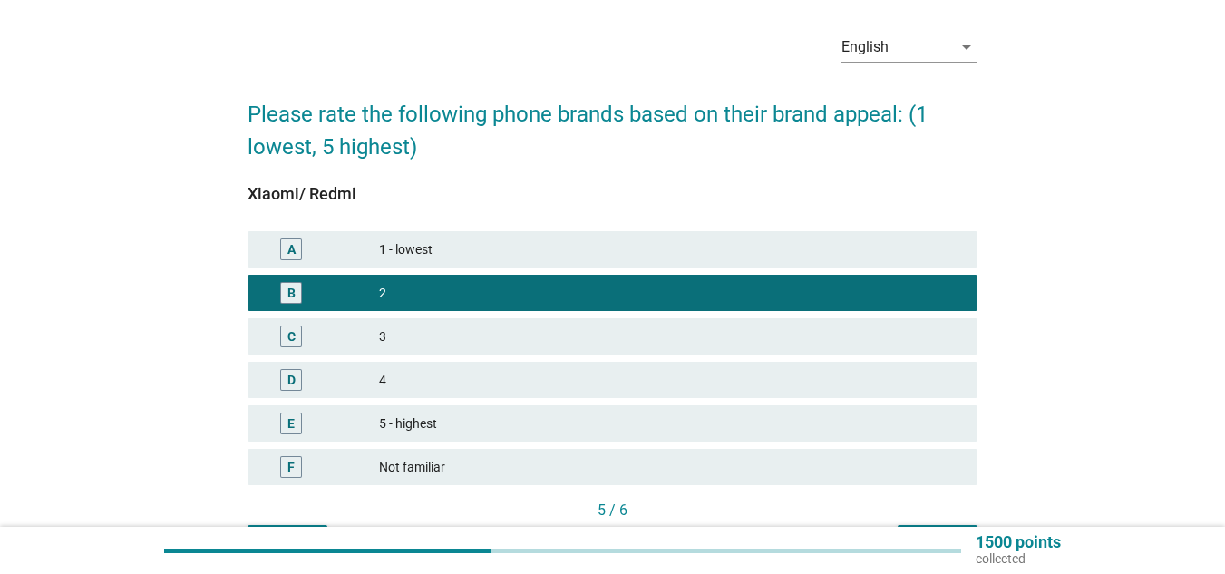
scroll to position [176, 0]
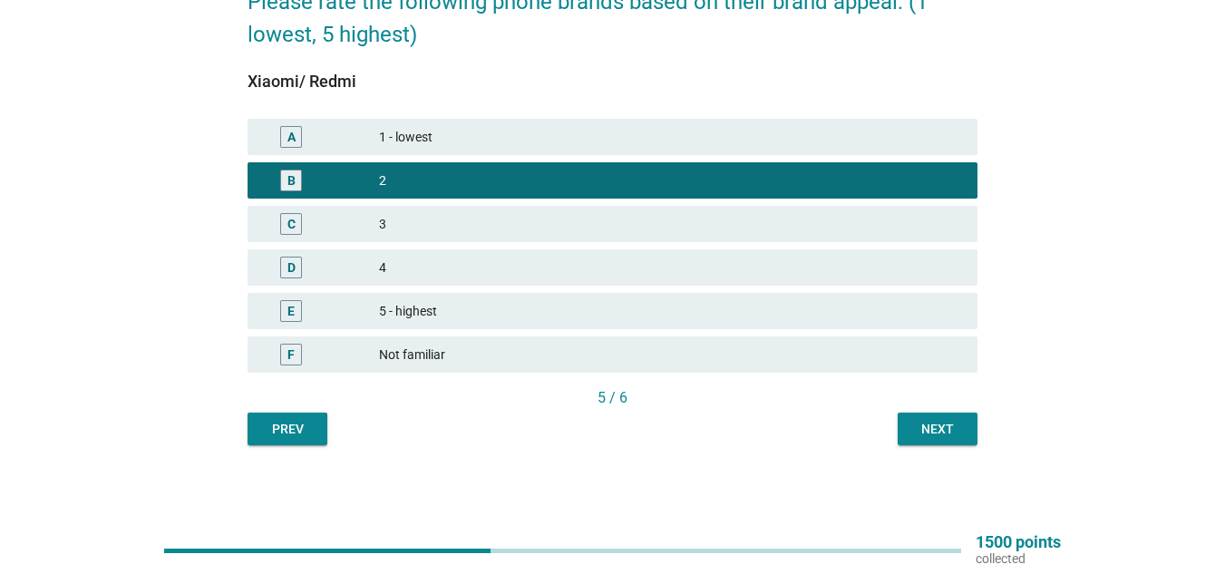
click at [944, 424] on div "Next" at bounding box center [937, 429] width 51 height 19
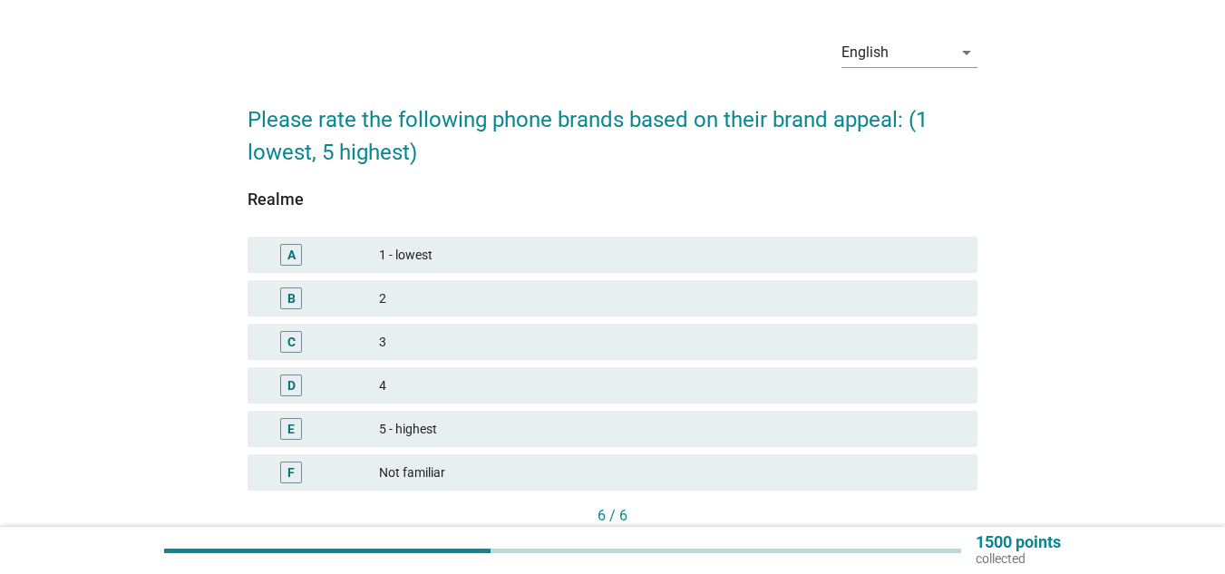
scroll to position [91, 0]
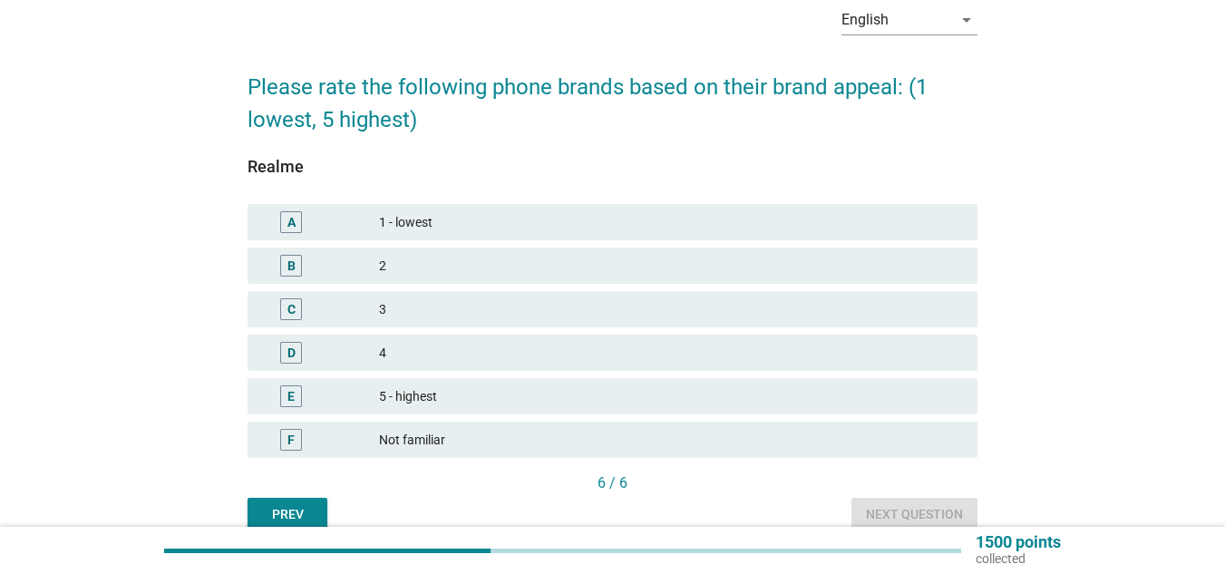
click at [442, 302] on div "3" at bounding box center [671, 309] width 584 height 22
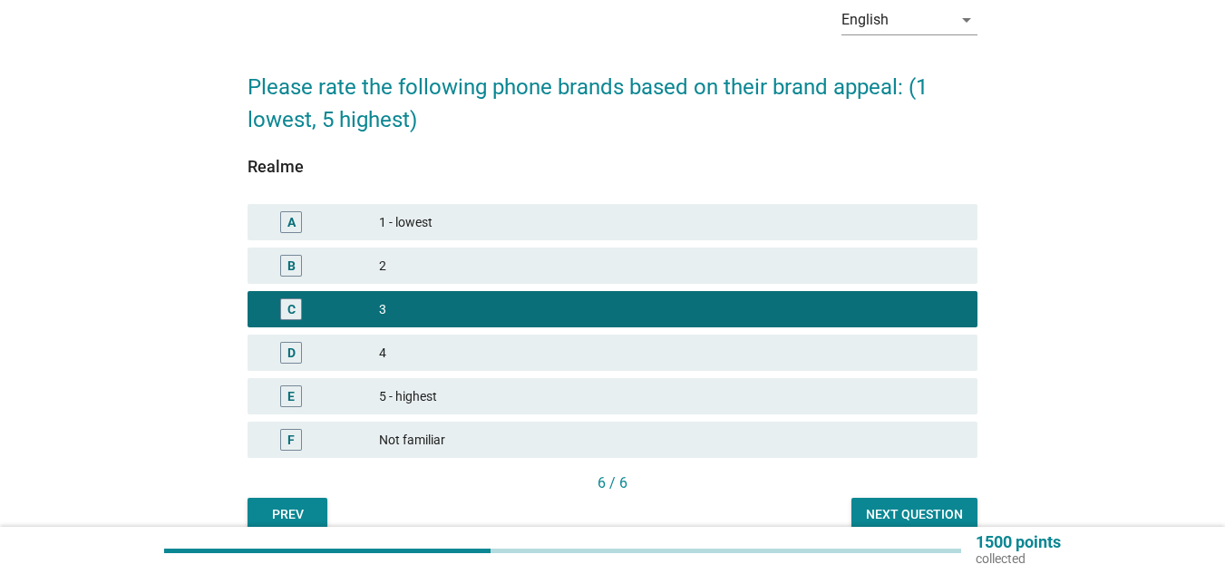
click at [926, 507] on div "Next question" at bounding box center [914, 514] width 97 height 19
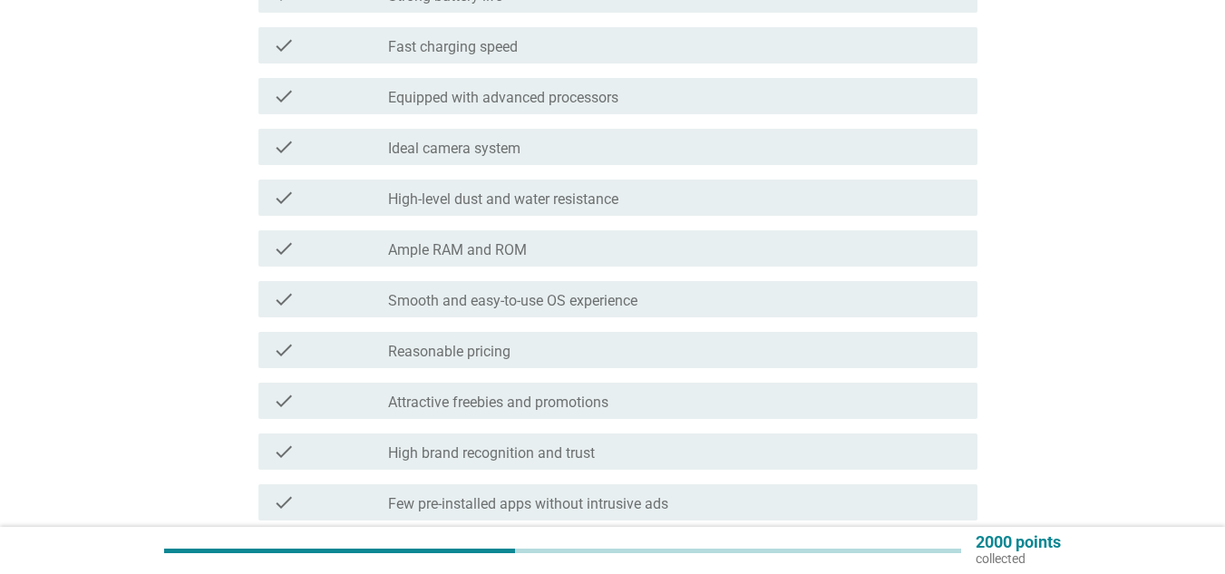
scroll to position [453, 0]
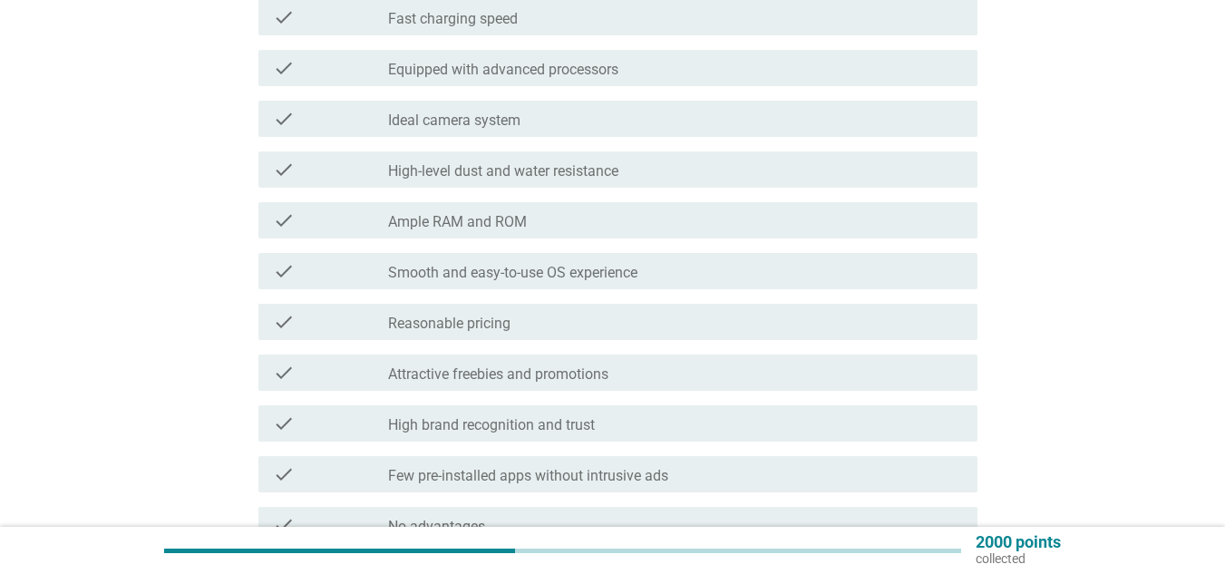
click at [578, 225] on div "check_box_outline_blank Ample RAM and ROM" at bounding box center [675, 220] width 575 height 22
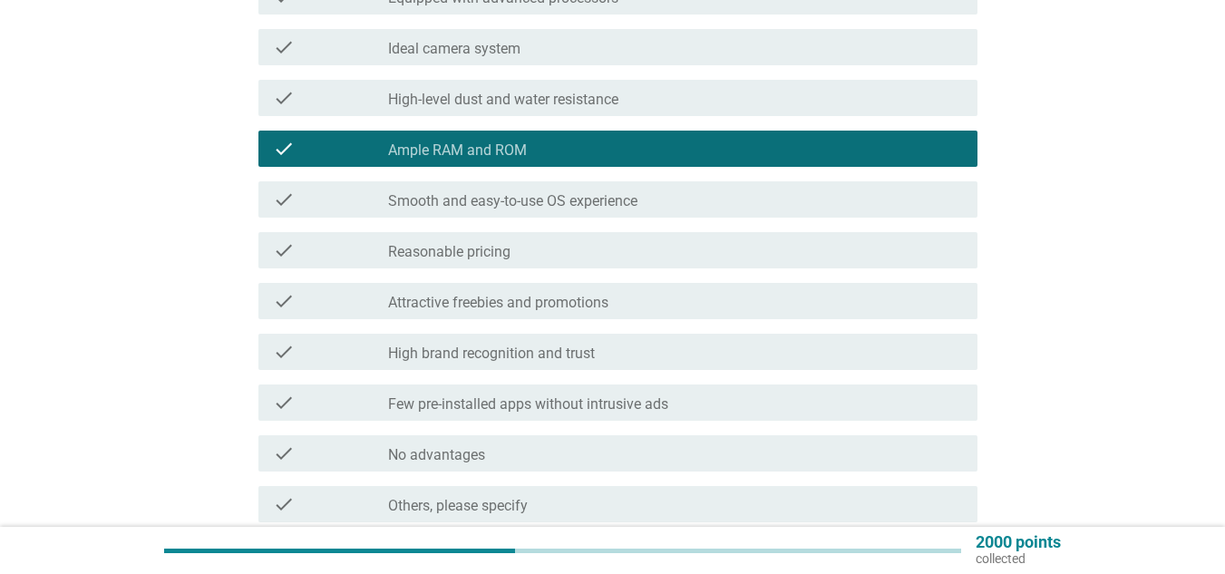
scroll to position [635, 0]
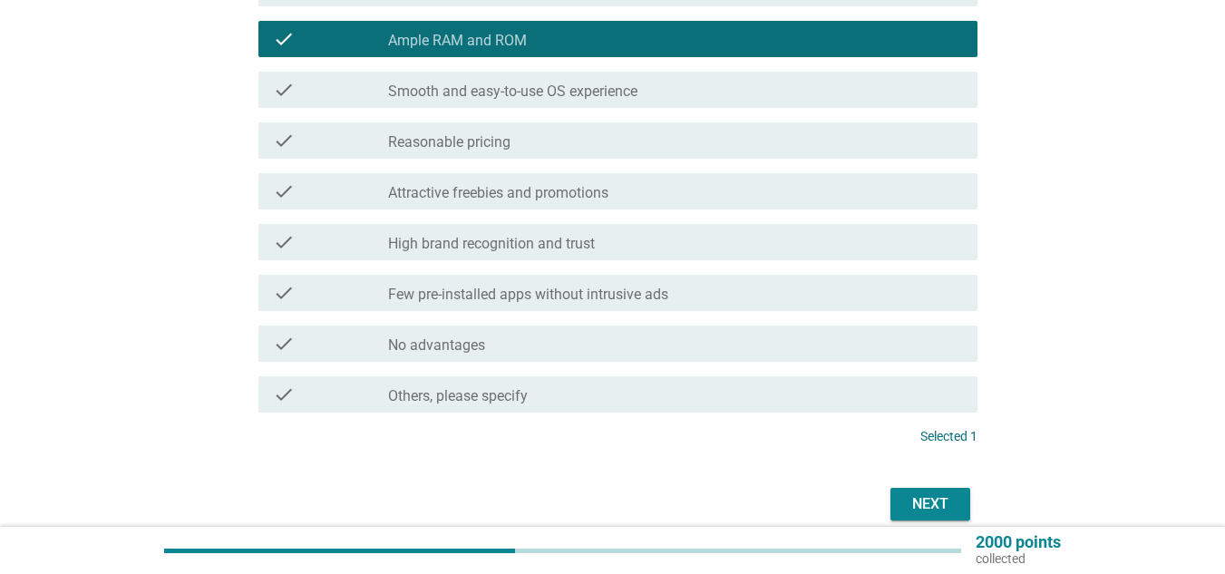
click at [564, 146] on div "check_box_outline_blank Reasonable pricing" at bounding box center [675, 141] width 575 height 22
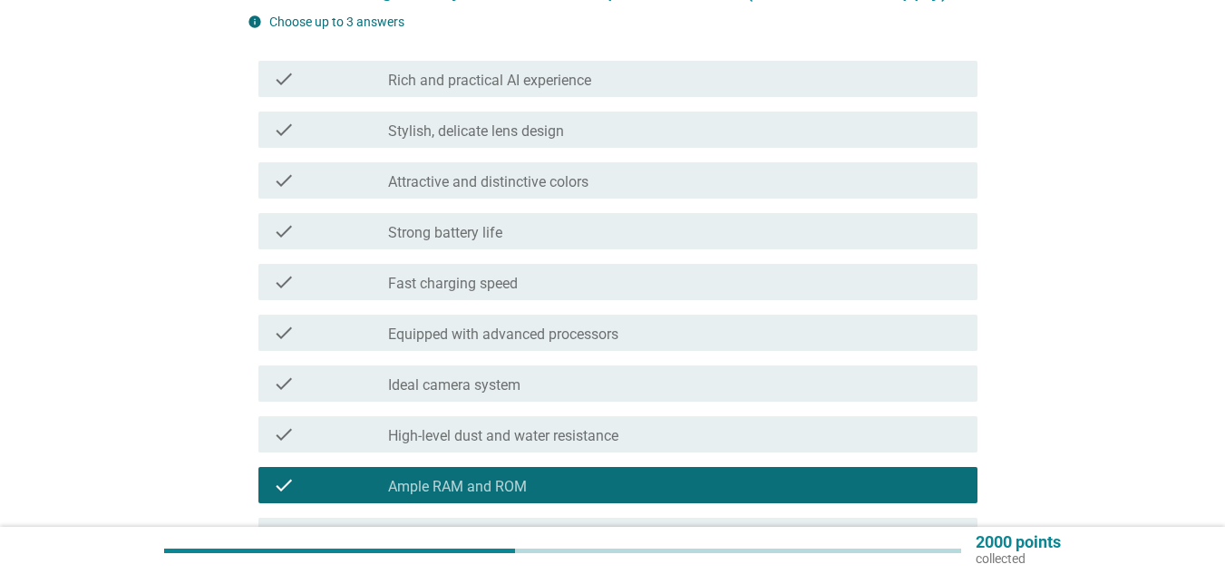
scroll to position [181, 0]
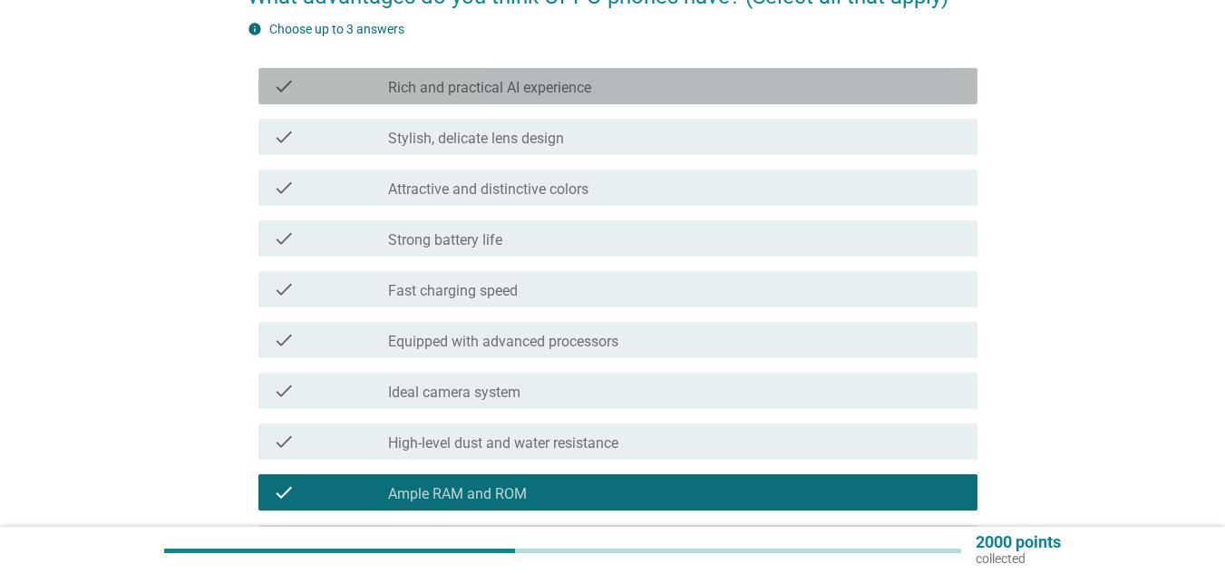
click at [503, 69] on div "check check_box_outline_blank Rich and practical AI experience" at bounding box center [617, 86] width 719 height 36
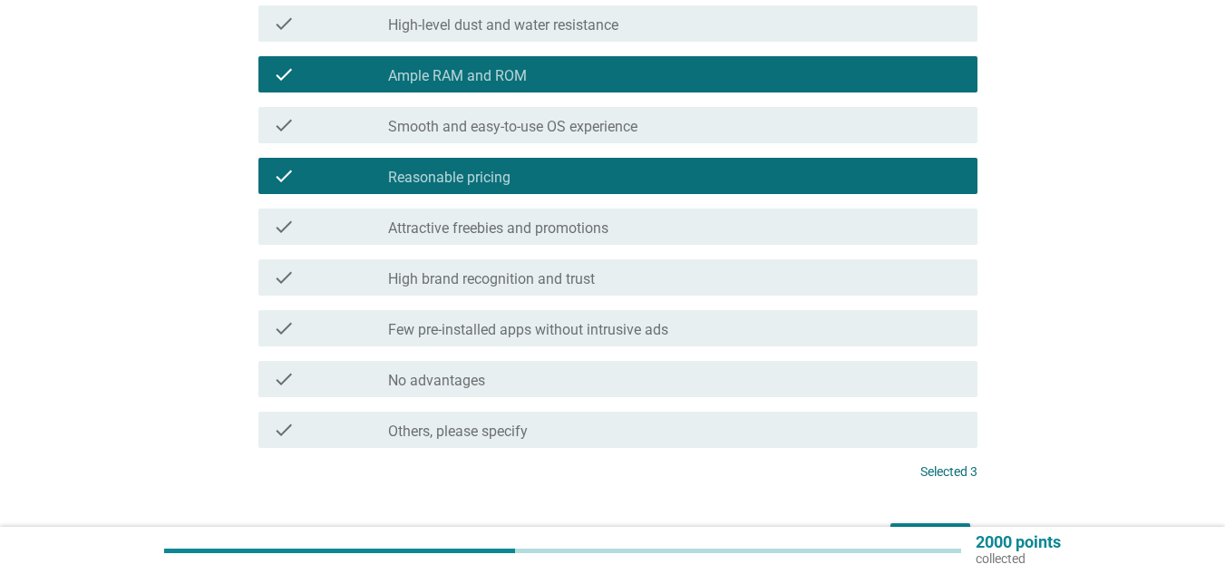
scroll to position [715, 0]
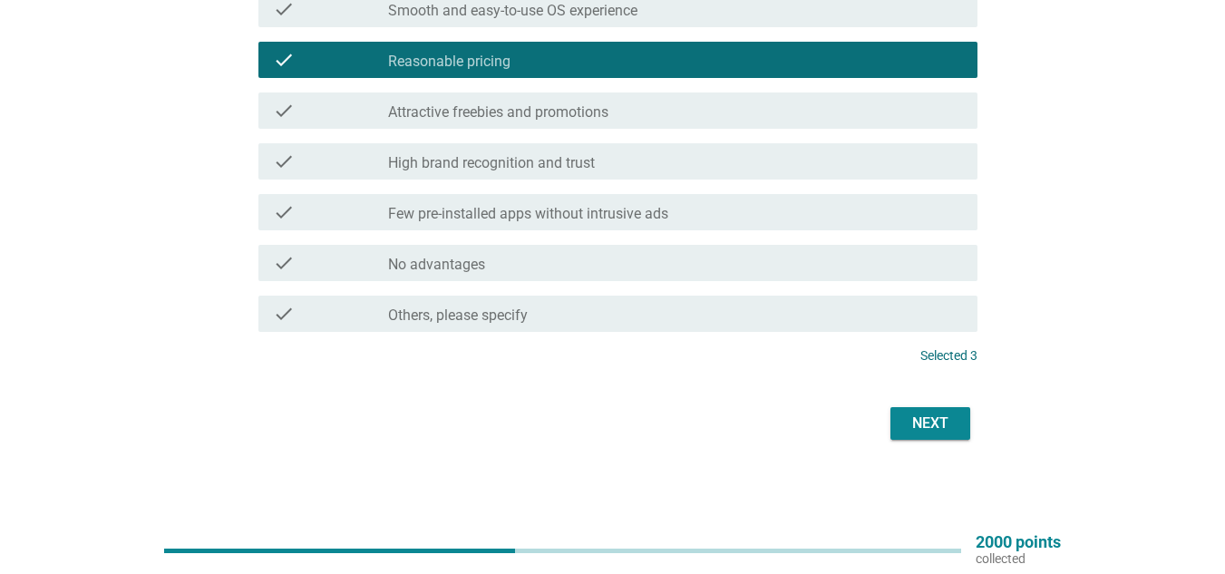
click at [907, 422] on div "Next" at bounding box center [930, 424] width 51 height 22
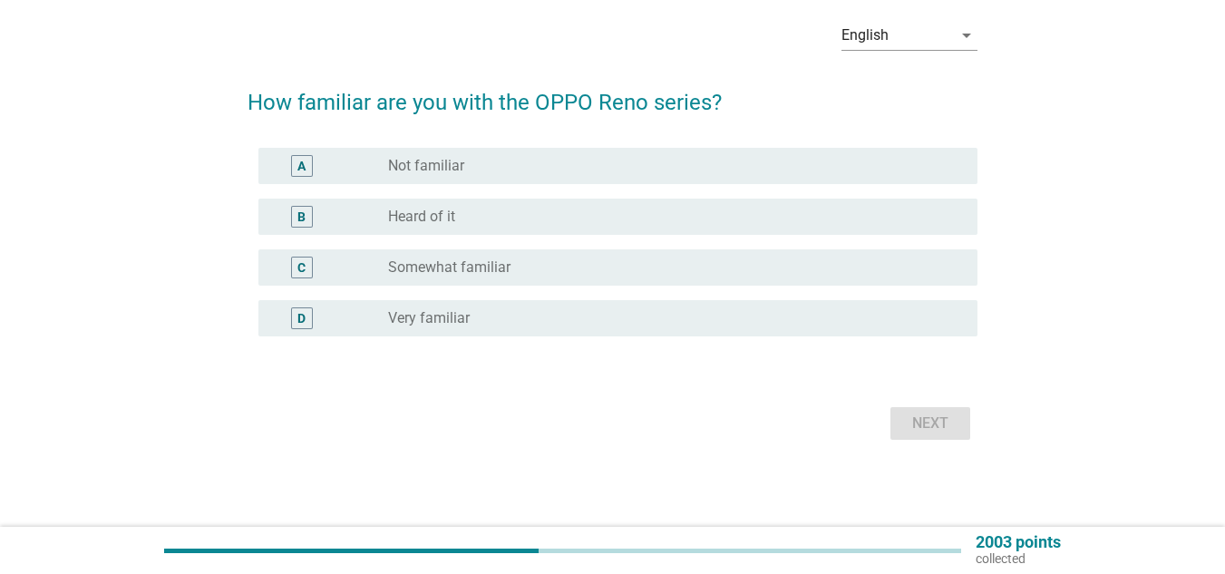
scroll to position [0, 0]
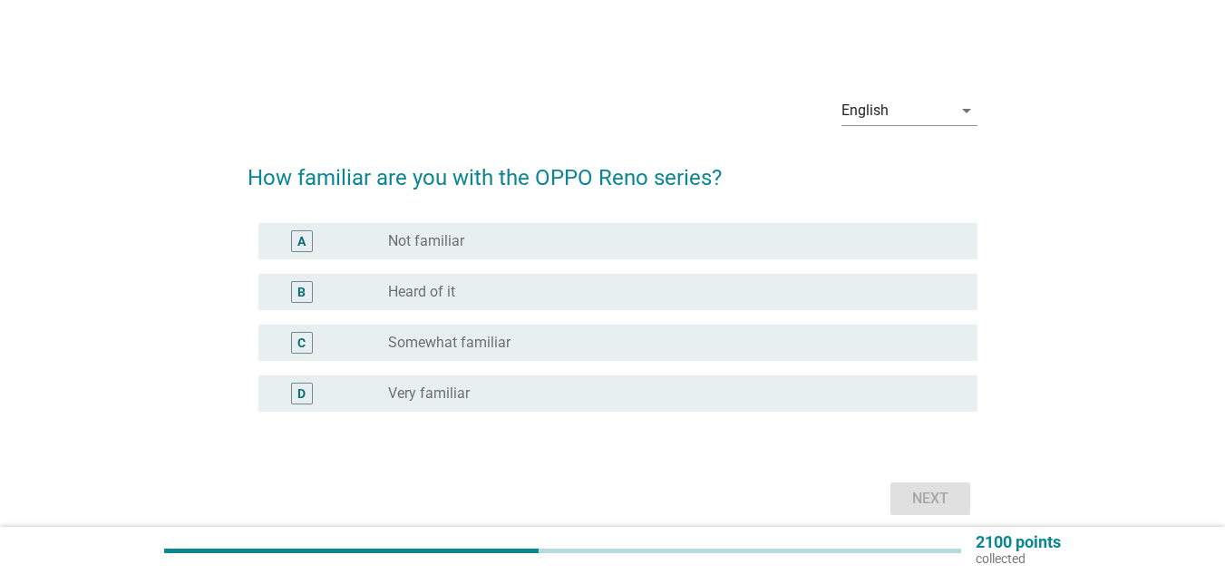
click at [474, 390] on div "radio_button_unchecked Very familiar" at bounding box center [668, 393] width 560 height 18
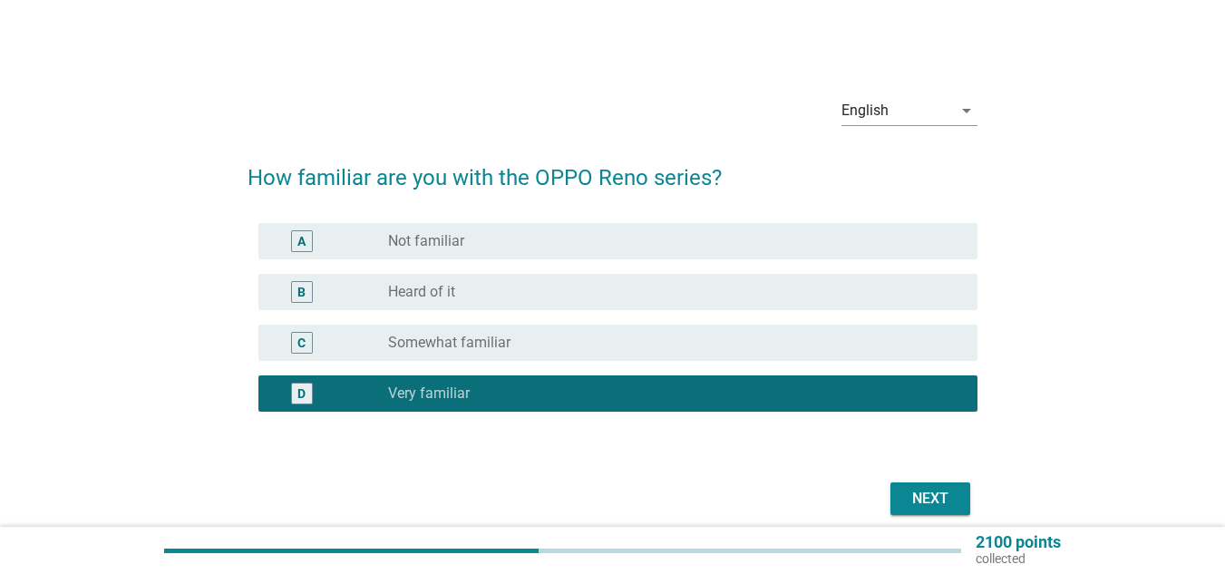
click at [921, 496] on div "Next" at bounding box center [930, 499] width 51 height 22
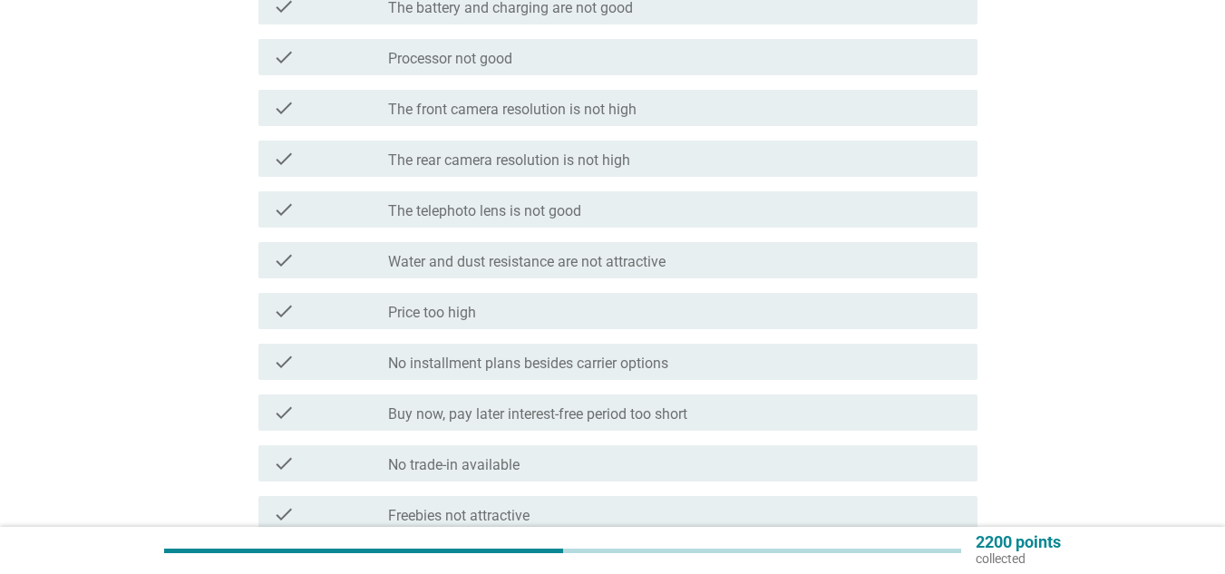
scroll to position [453, 0]
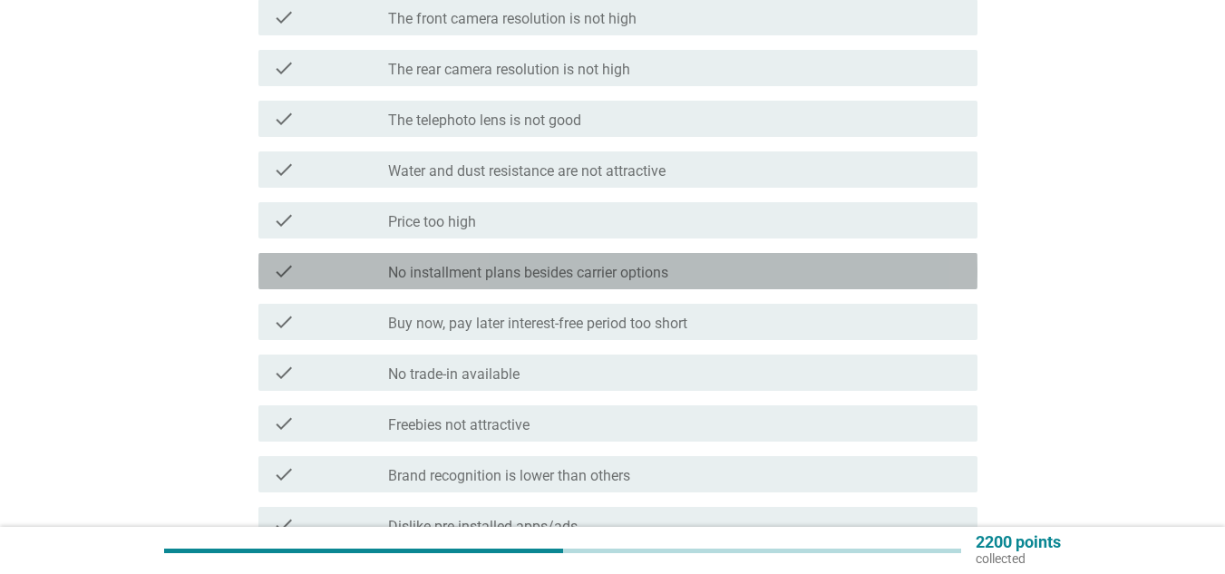
click at [586, 275] on label "No installment plans besides carrier options" at bounding box center [528, 273] width 280 height 18
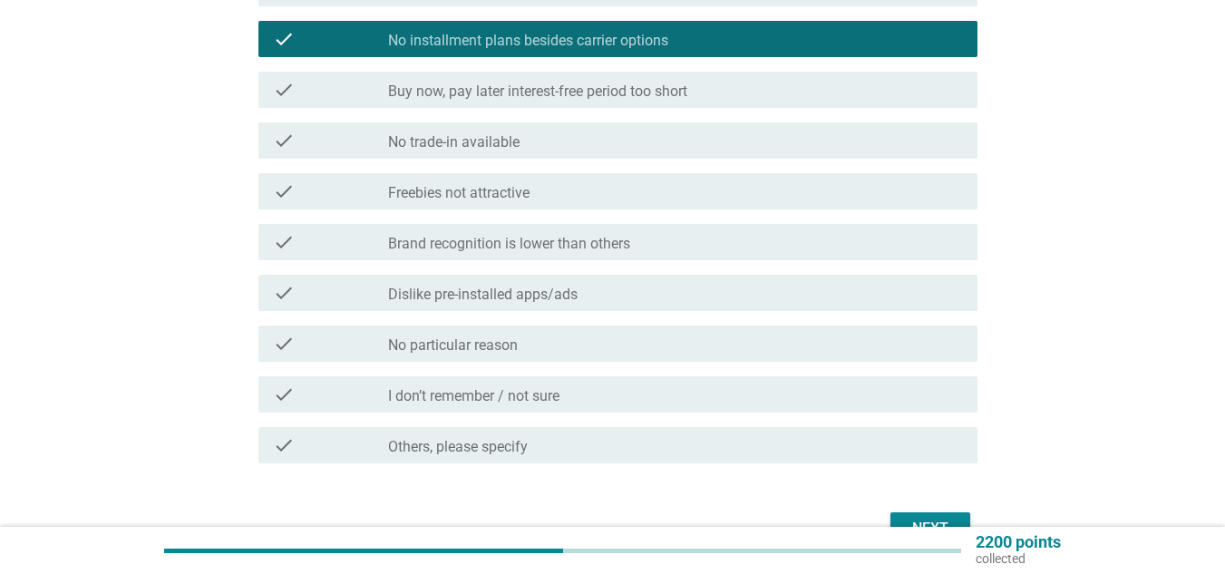
scroll to position [725, 0]
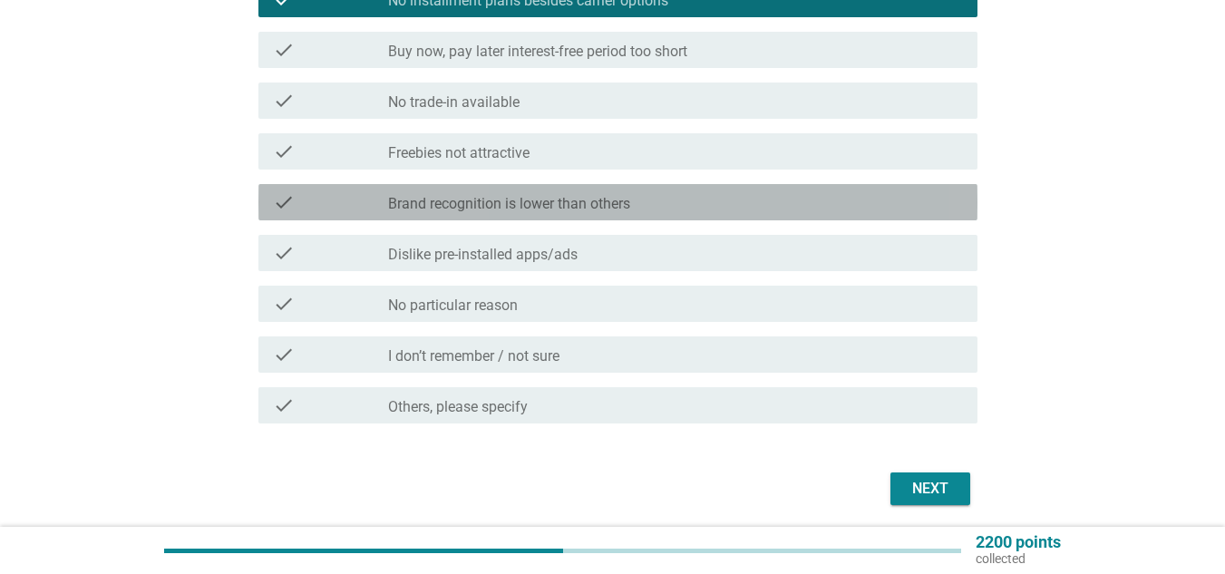
click at [609, 196] on label "Brand recognition is lower than others" at bounding box center [509, 204] width 242 height 18
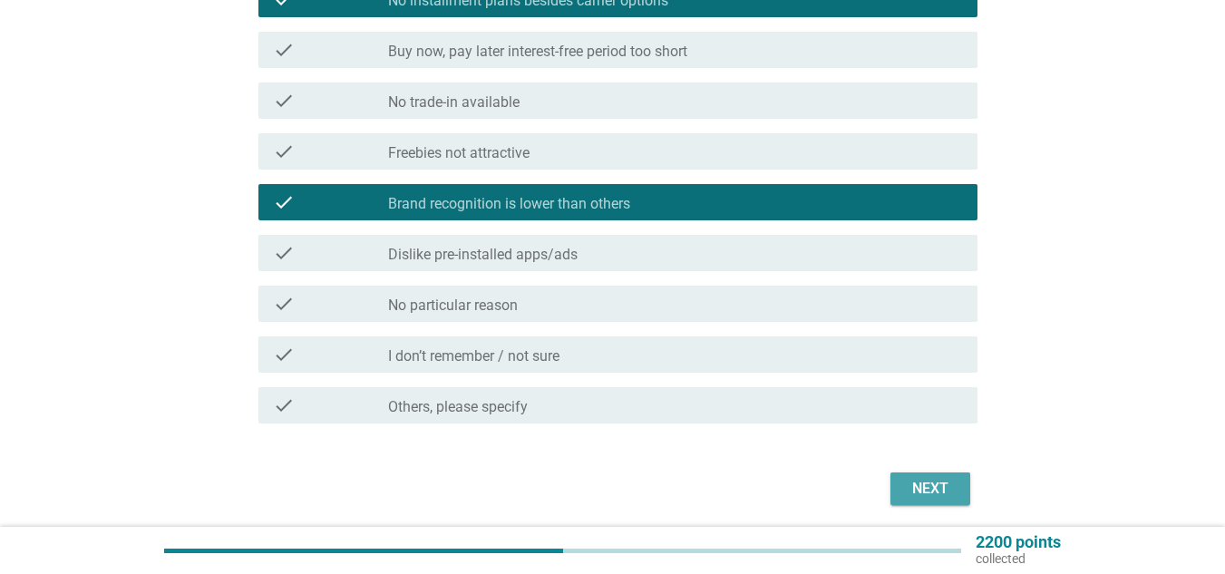
click at [949, 488] on div "Next" at bounding box center [930, 489] width 51 height 22
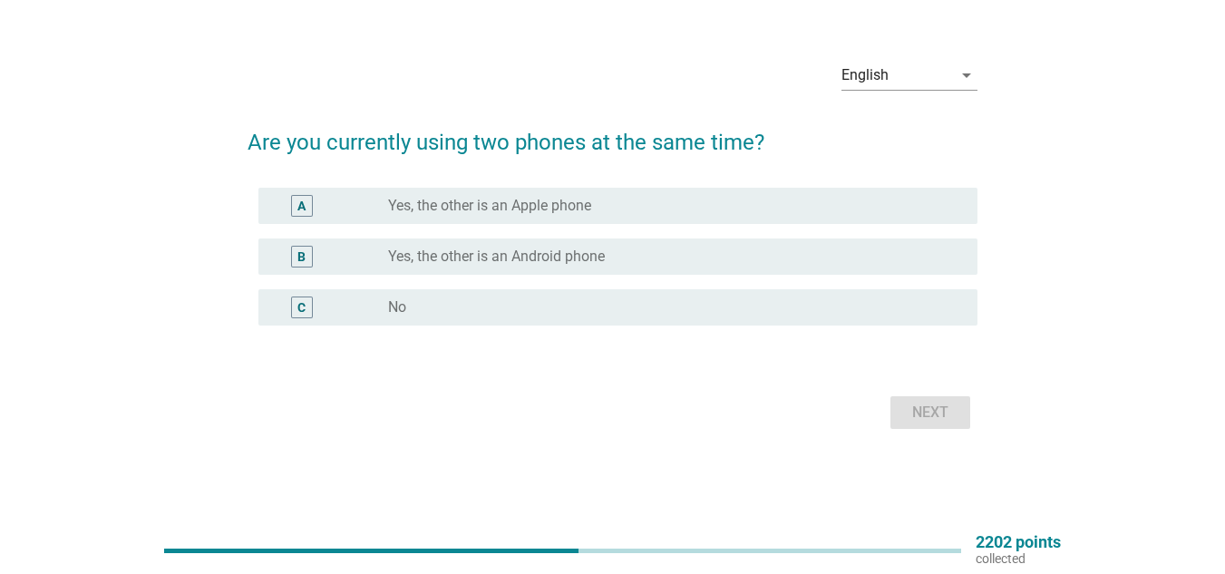
scroll to position [0, 0]
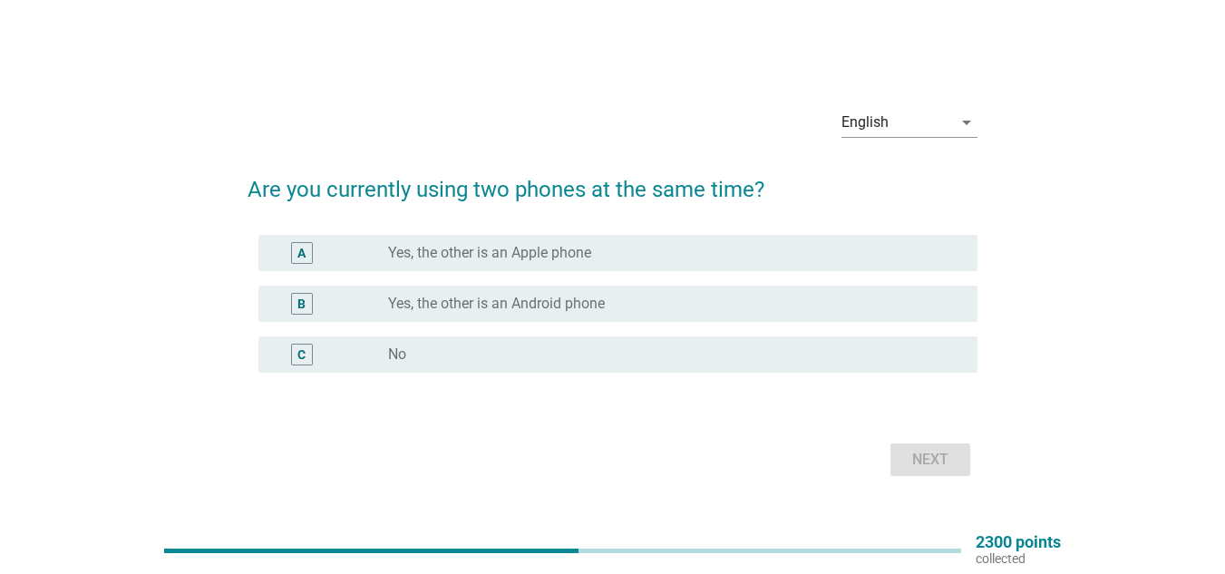
click at [514, 296] on label "Yes, the other is an Android phone" at bounding box center [496, 304] width 217 height 18
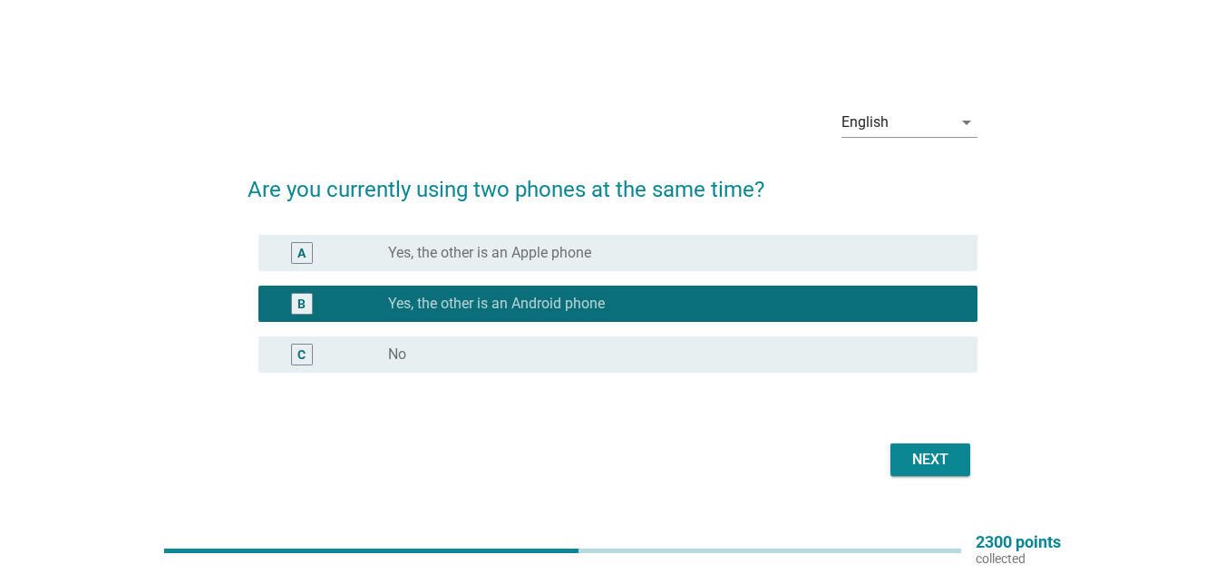
click at [932, 452] on div "Next" at bounding box center [930, 460] width 51 height 22
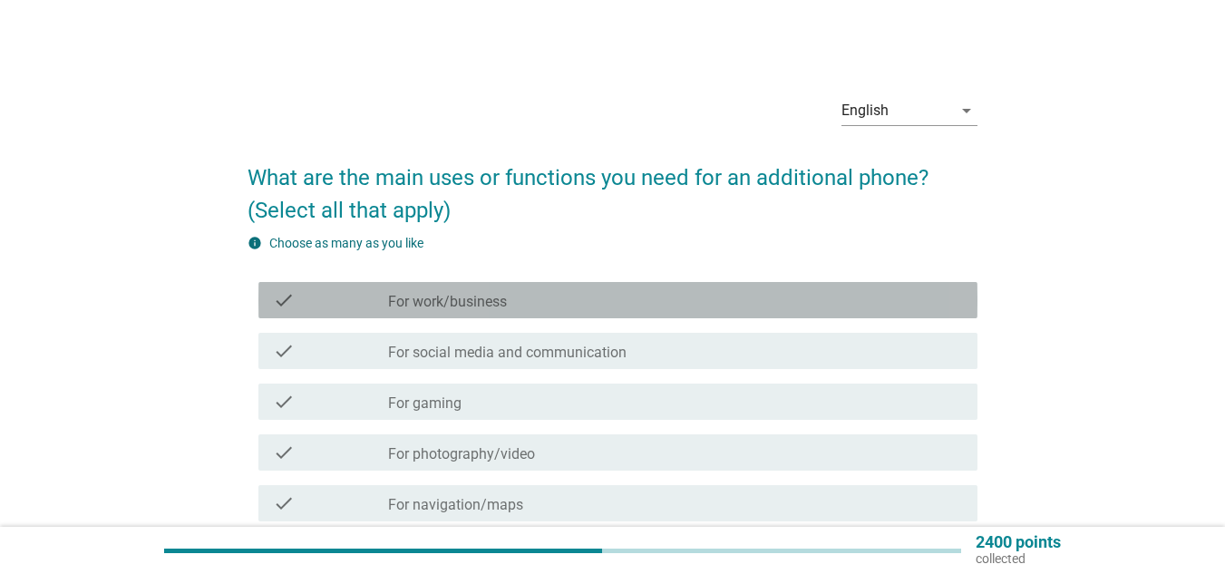
click at [530, 298] on div "check_box_outline_blank For work/business" at bounding box center [675, 300] width 575 height 22
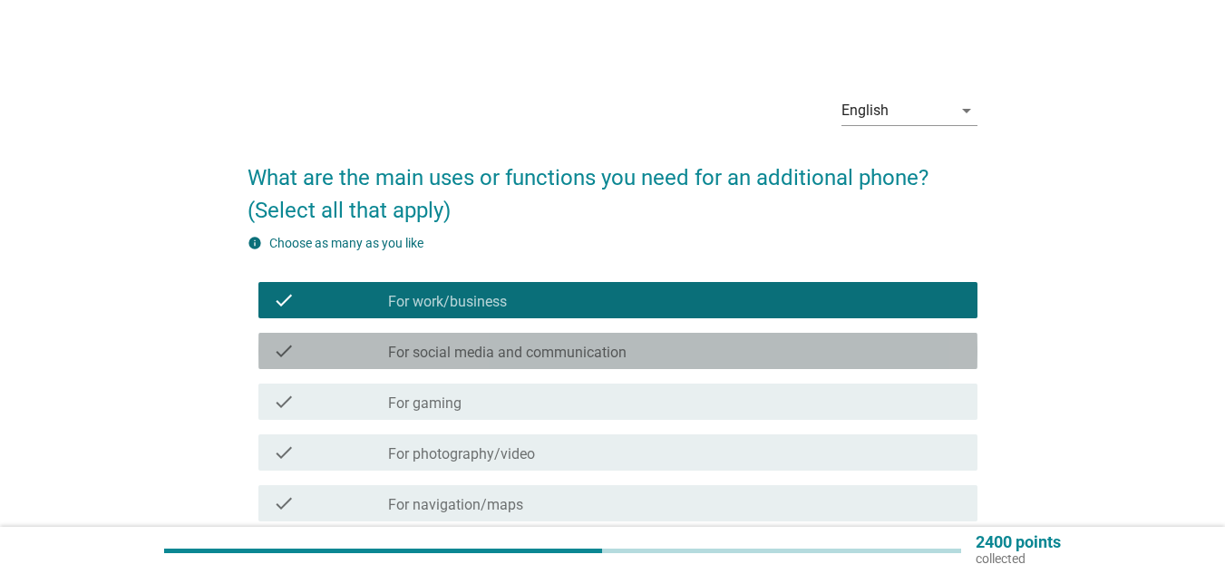
click at [545, 351] on label "For social media and communication" at bounding box center [507, 353] width 238 height 18
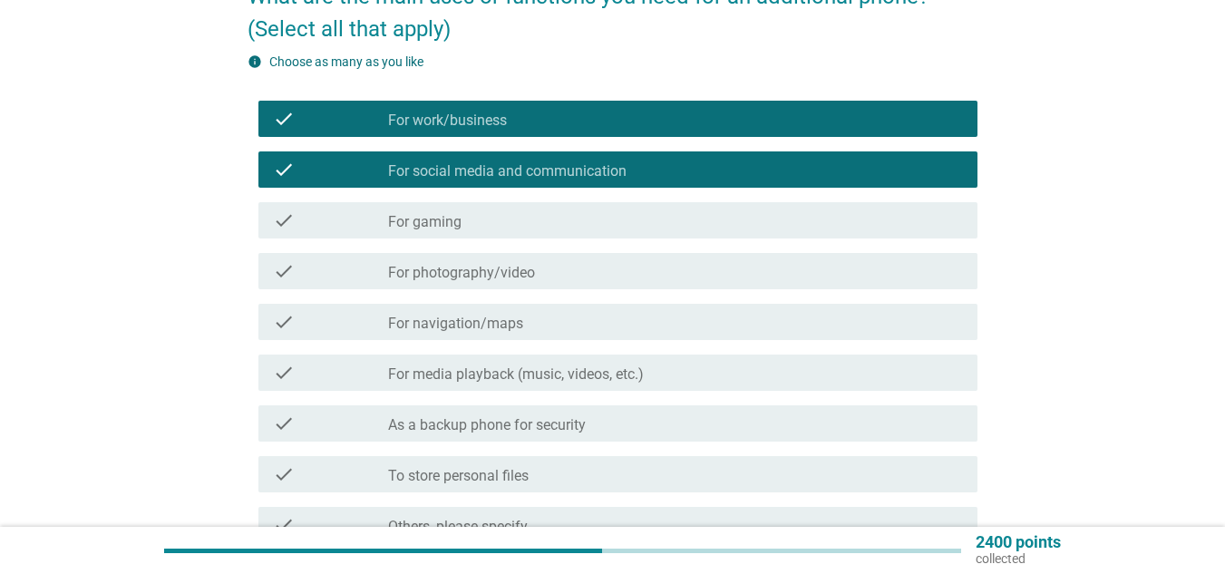
scroll to position [272, 0]
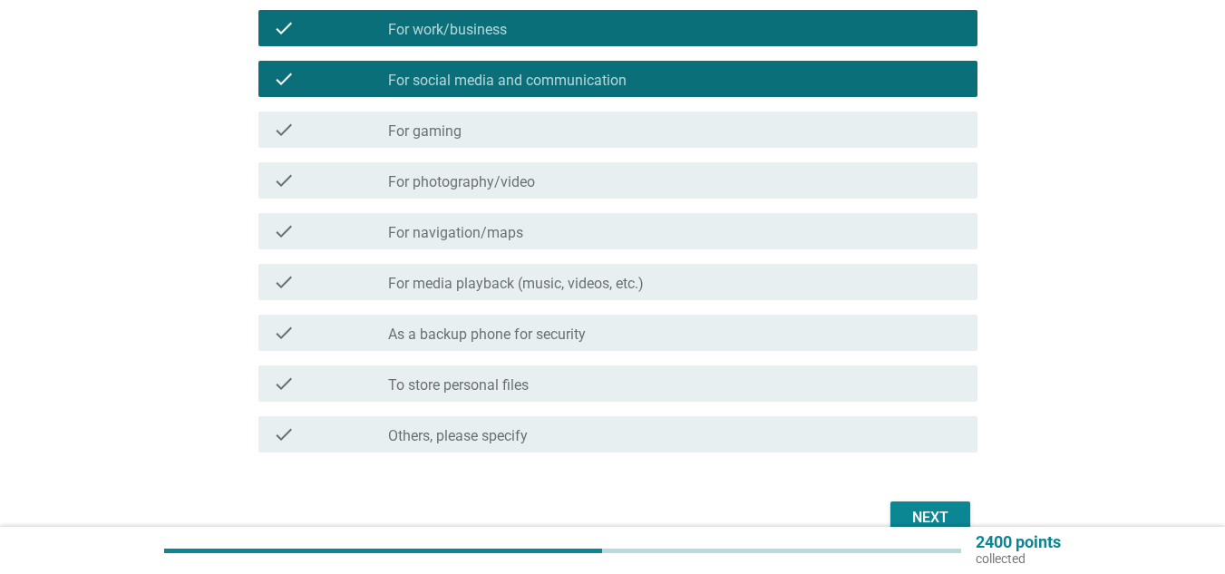
click at [567, 323] on div "check_box_outline_blank As a backup phone for security" at bounding box center [675, 333] width 575 height 22
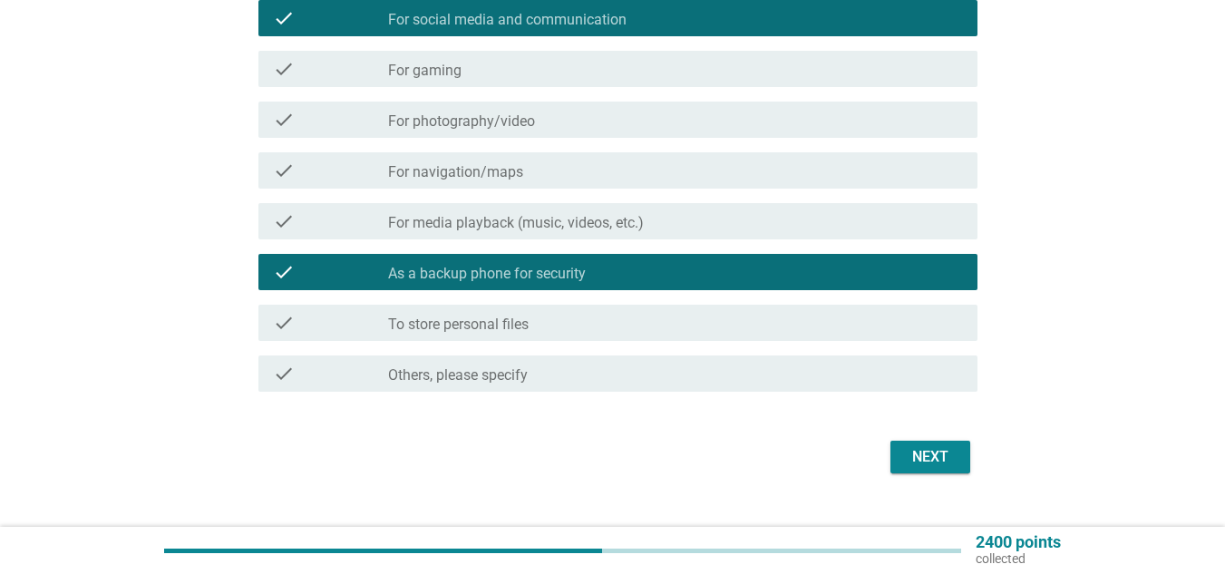
scroll to position [363, 0]
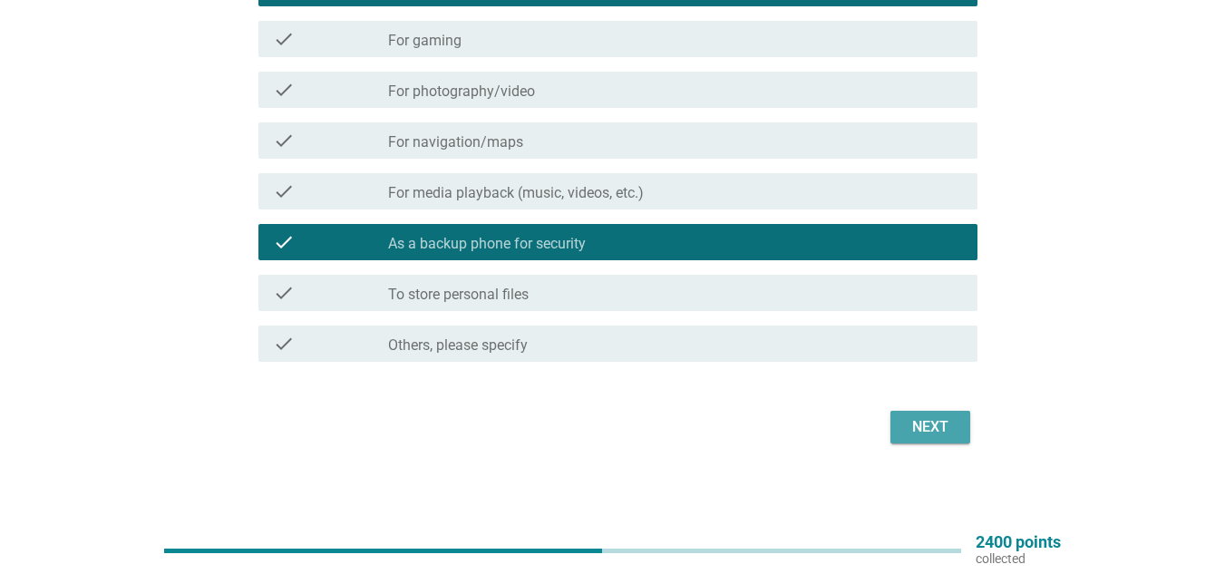
click at [936, 425] on div "Next" at bounding box center [930, 427] width 51 height 22
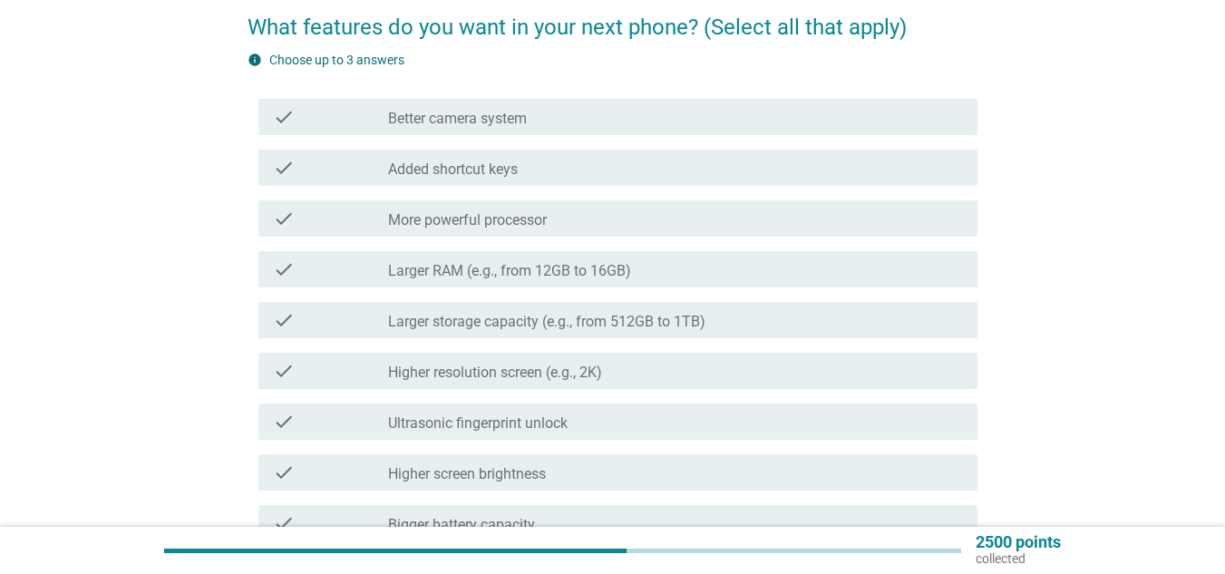
scroll to position [181, 0]
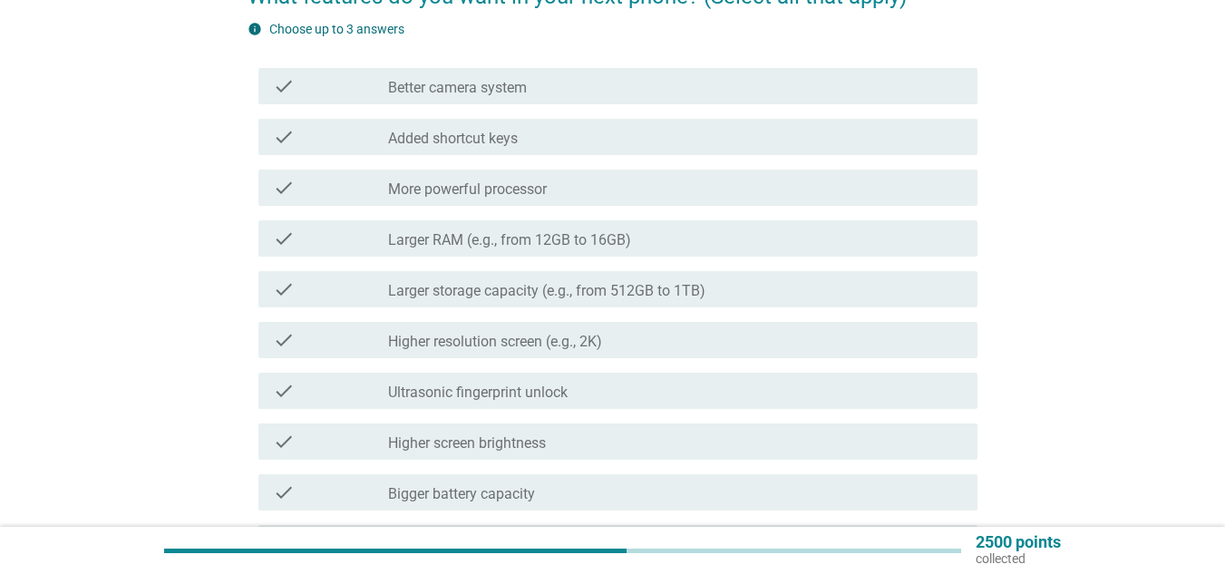
click at [587, 228] on div "check_box_outline_blank Larger RAM (e.g., from 12GB to 16GB)" at bounding box center [675, 239] width 575 height 22
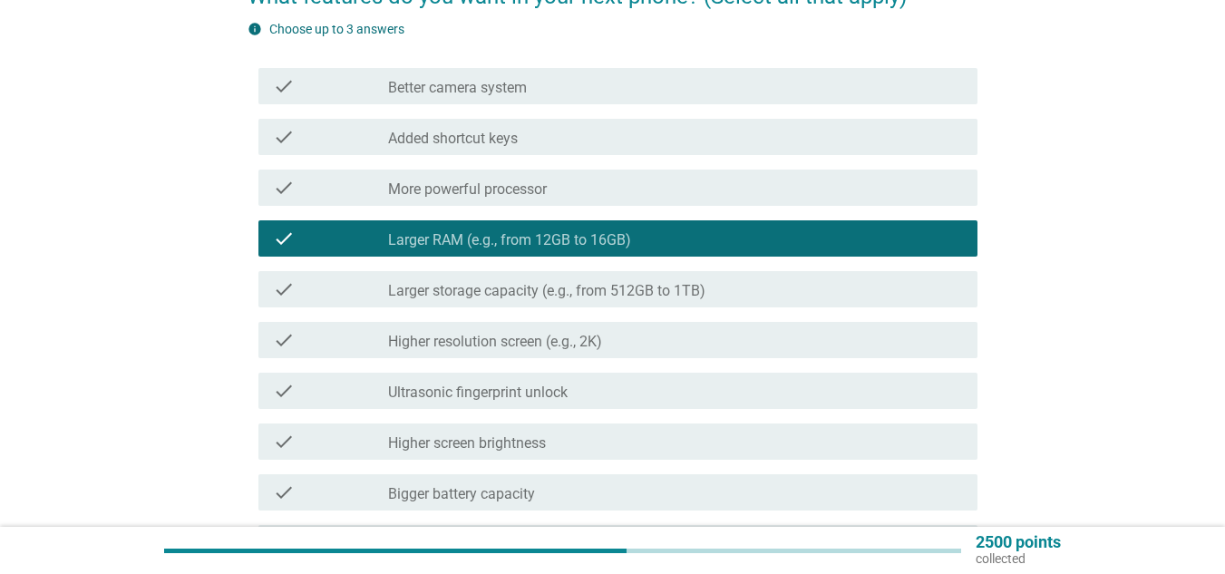
click at [666, 281] on div "check_box_outline_blank Larger storage capacity (e.g., from 512GB to 1TB)" at bounding box center [675, 289] width 575 height 22
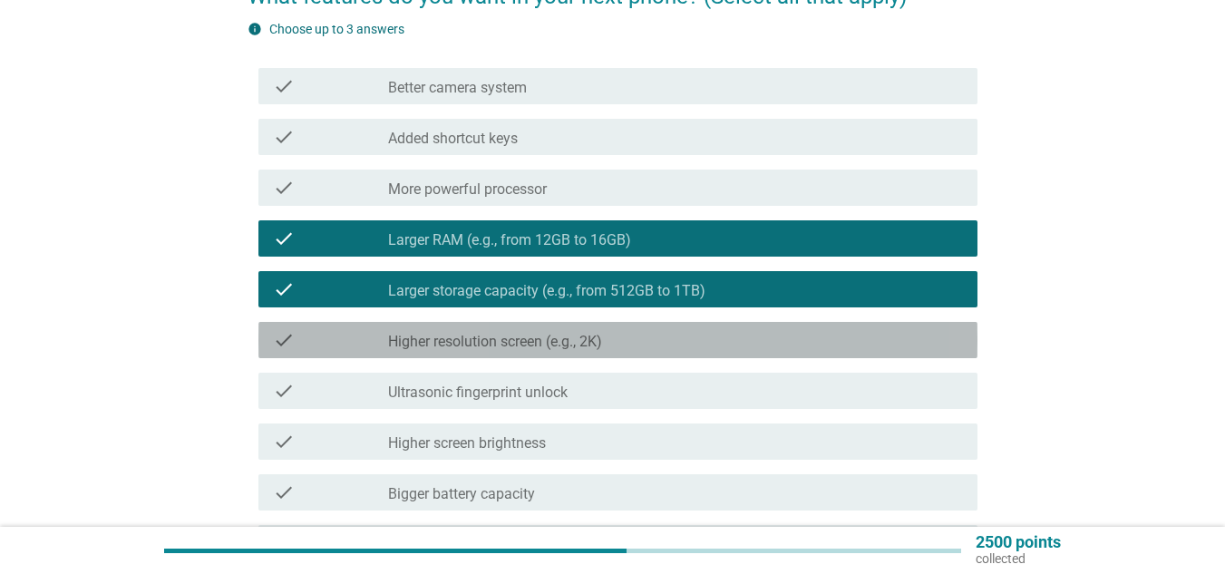
click at [719, 334] on div "check_box_outline_blank Higher resolution screen (e.g., 2K)" at bounding box center [675, 340] width 575 height 22
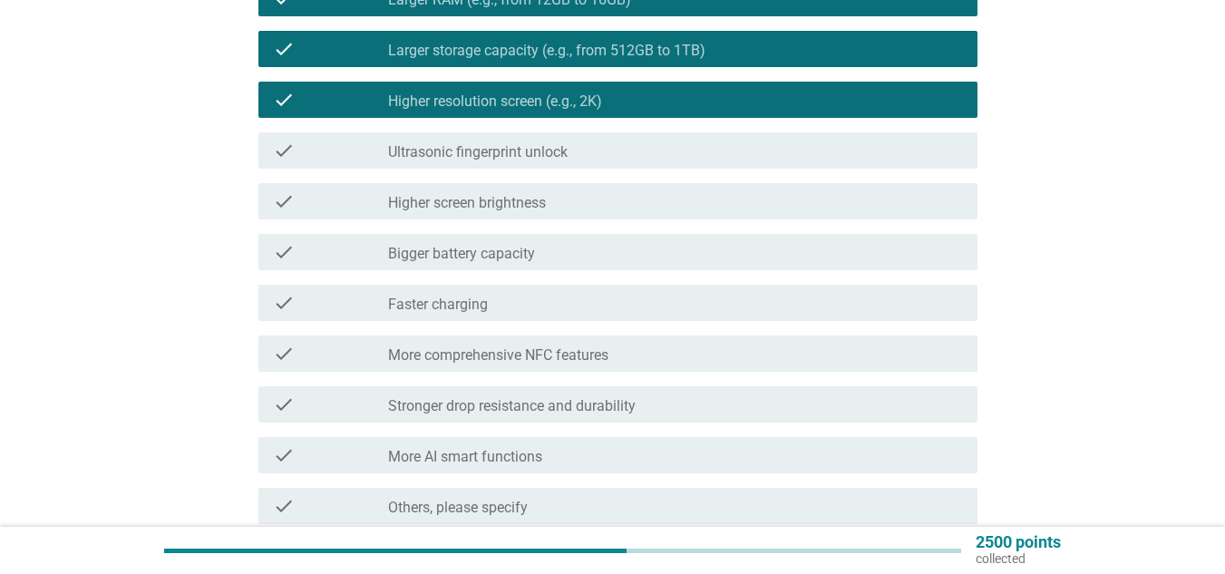
scroll to position [453, 0]
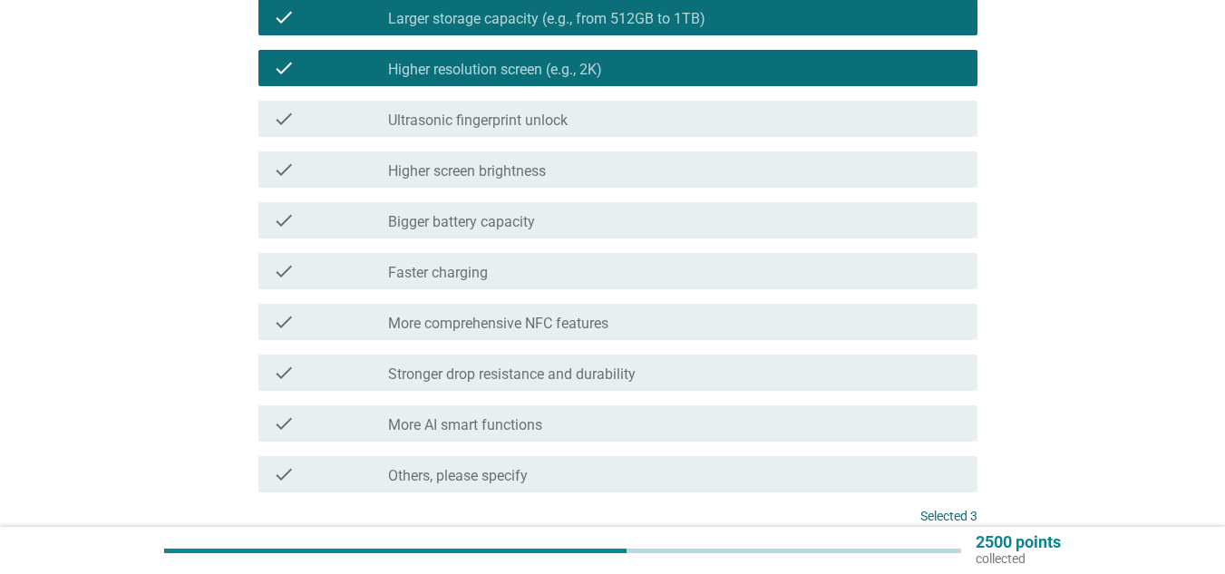
click at [681, 207] on div "check check_box_outline_blank Bigger battery capacity" at bounding box center [617, 220] width 719 height 36
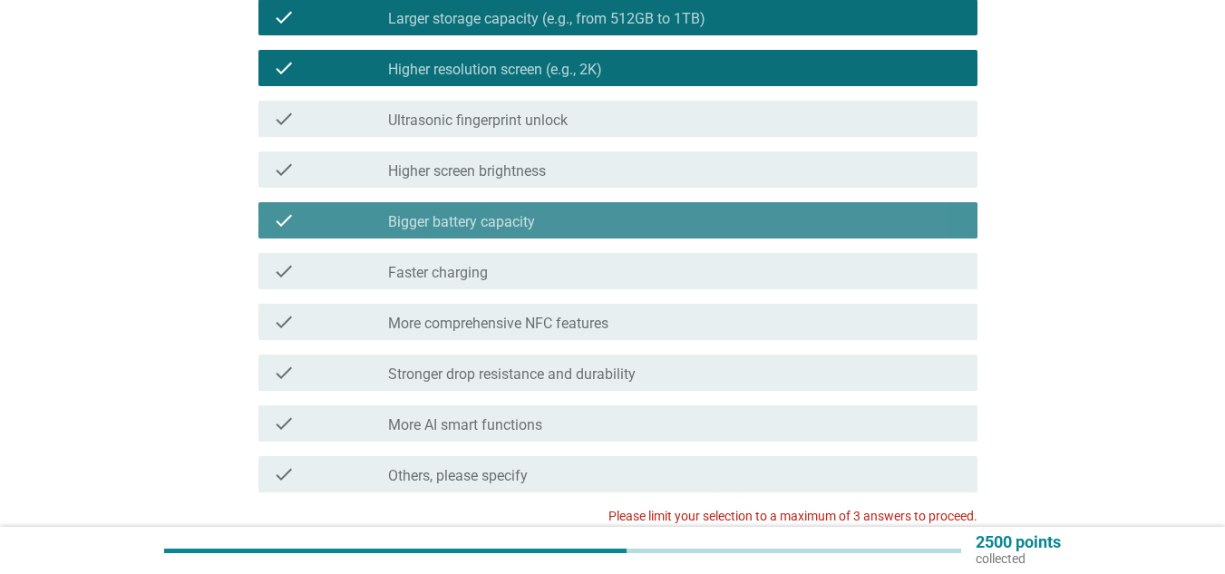
click at [681, 207] on div "check check_box_outline_blank Bigger battery capacity" at bounding box center [617, 220] width 719 height 36
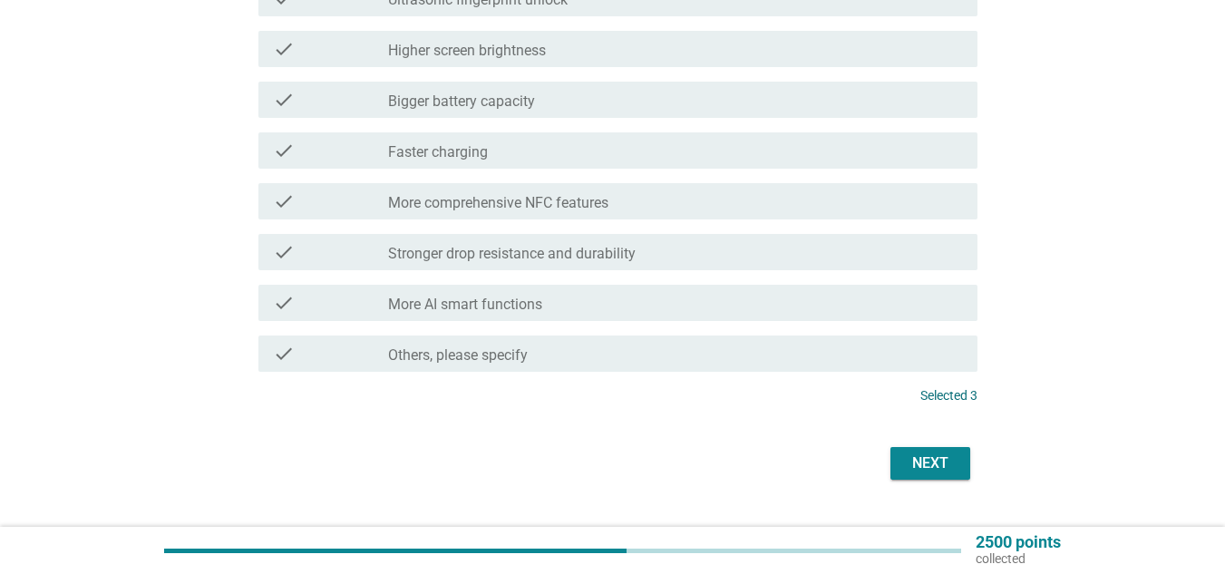
scroll to position [614, 0]
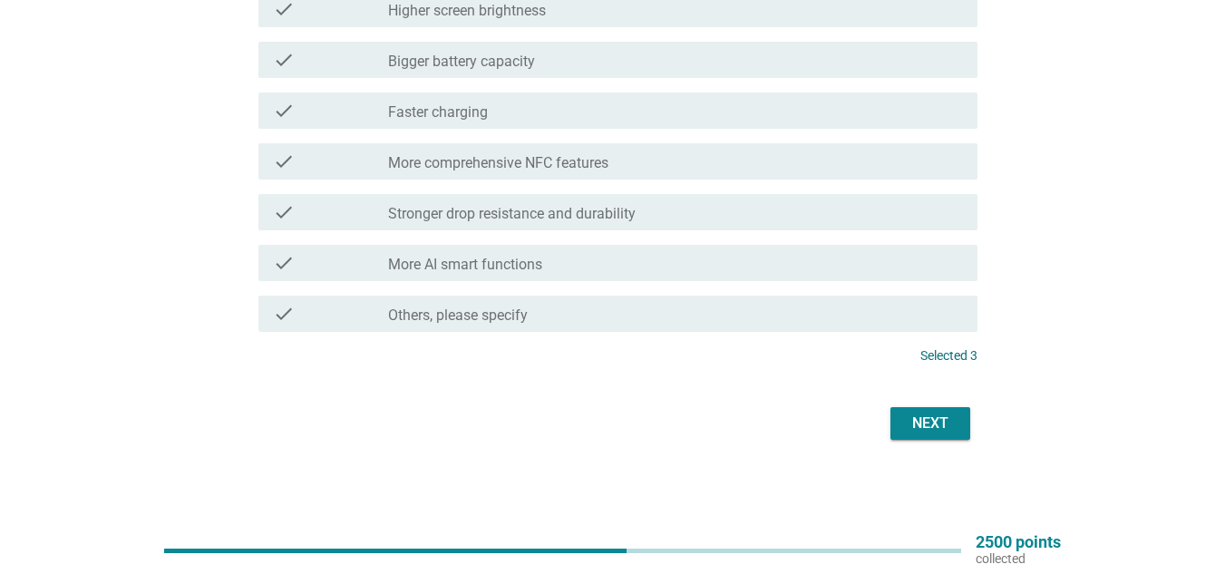
click at [927, 424] on div "Next" at bounding box center [930, 424] width 51 height 22
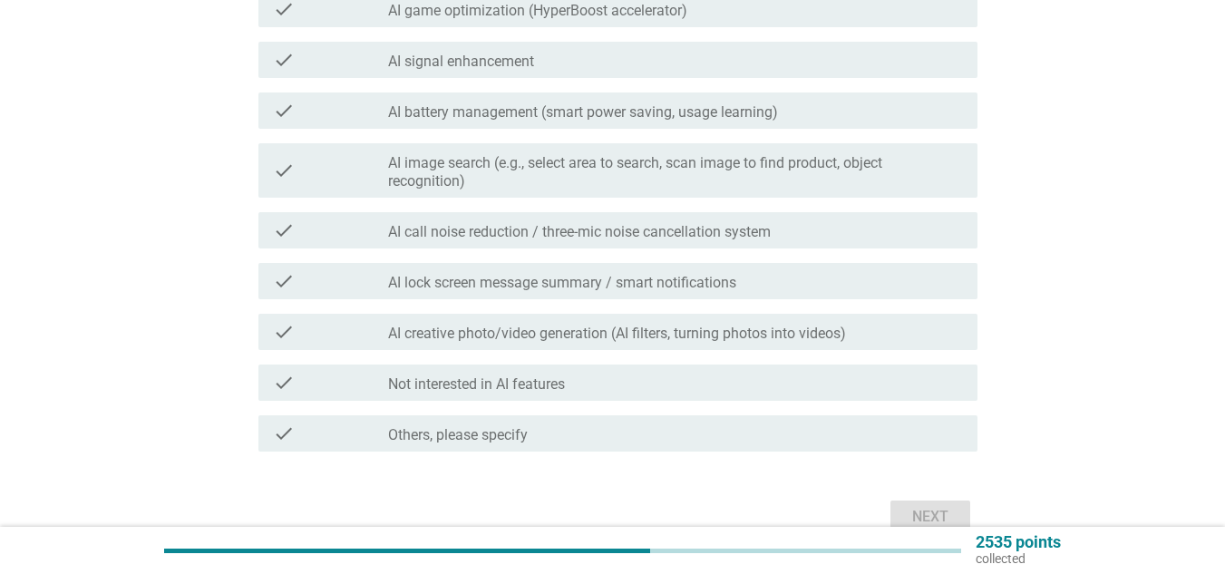
scroll to position [0, 0]
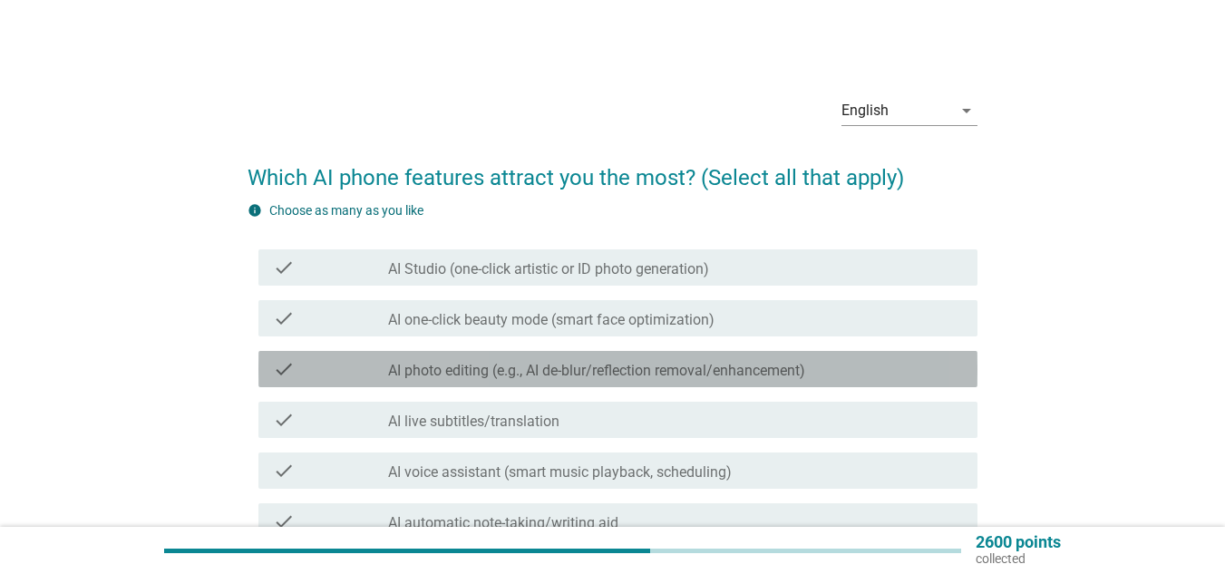
click at [617, 368] on label "AI photo editing (e.g., AI de-blur/reflection removal/enhancement)" at bounding box center [596, 371] width 417 height 18
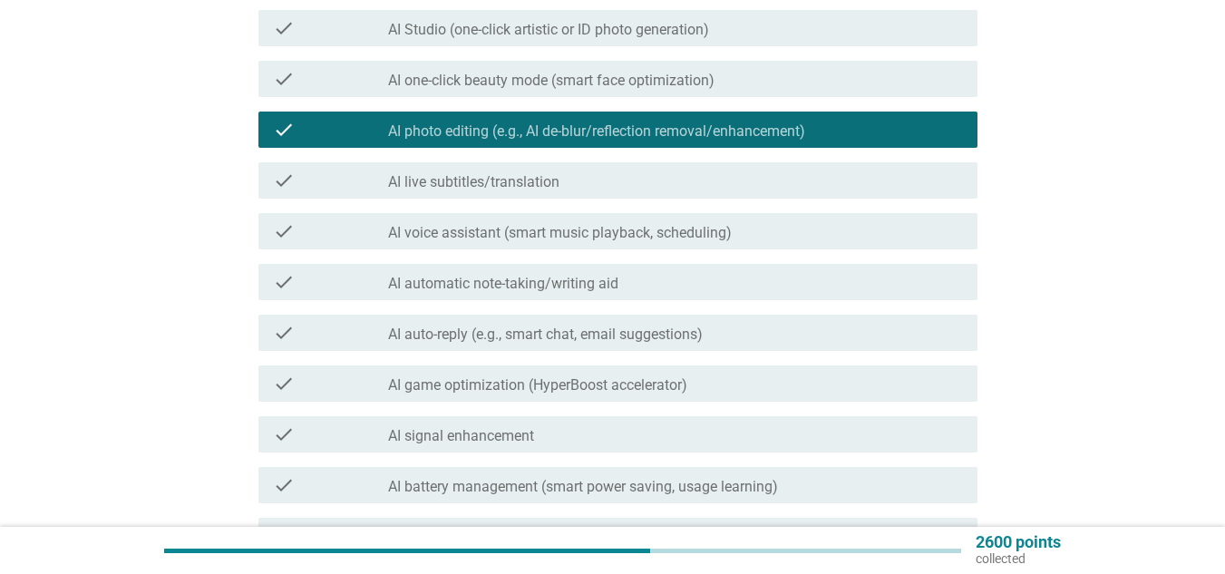
scroll to position [272, 0]
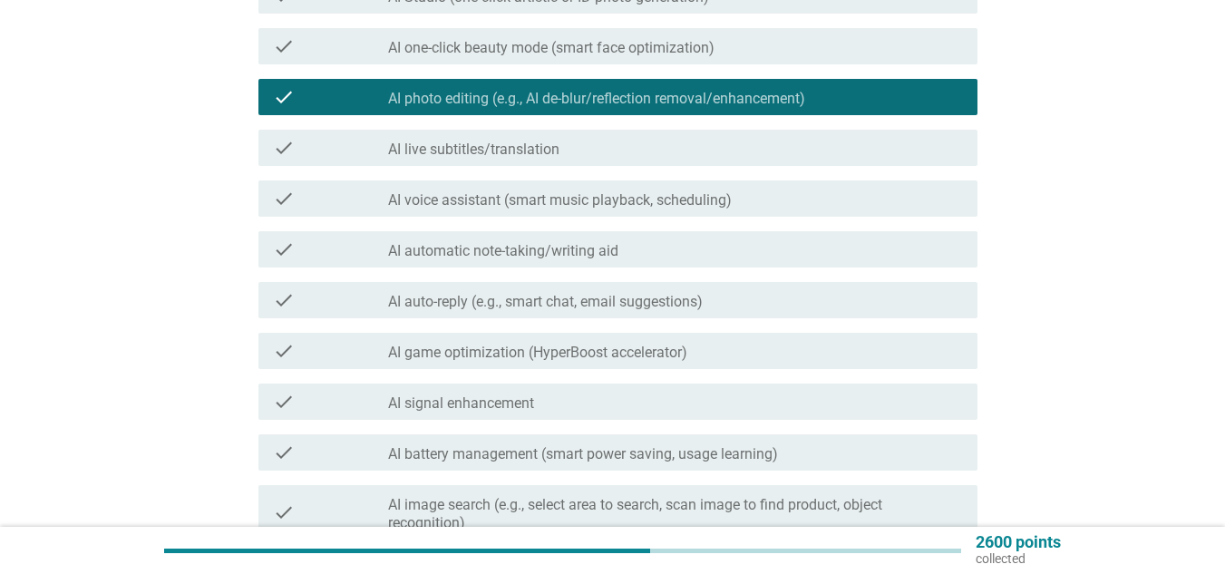
click at [652, 308] on label "AI auto-reply (e.g., smart chat, email suggestions)" at bounding box center [545, 302] width 315 height 18
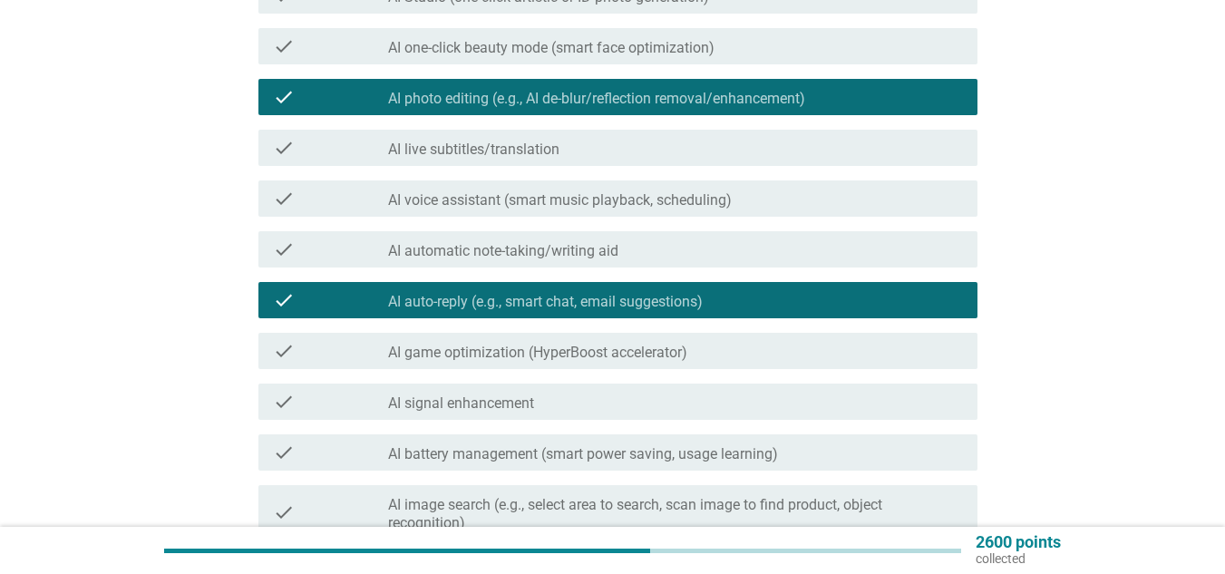
click at [656, 462] on label "AI battery management (smart power saving, usage learning)" at bounding box center [583, 454] width 390 height 18
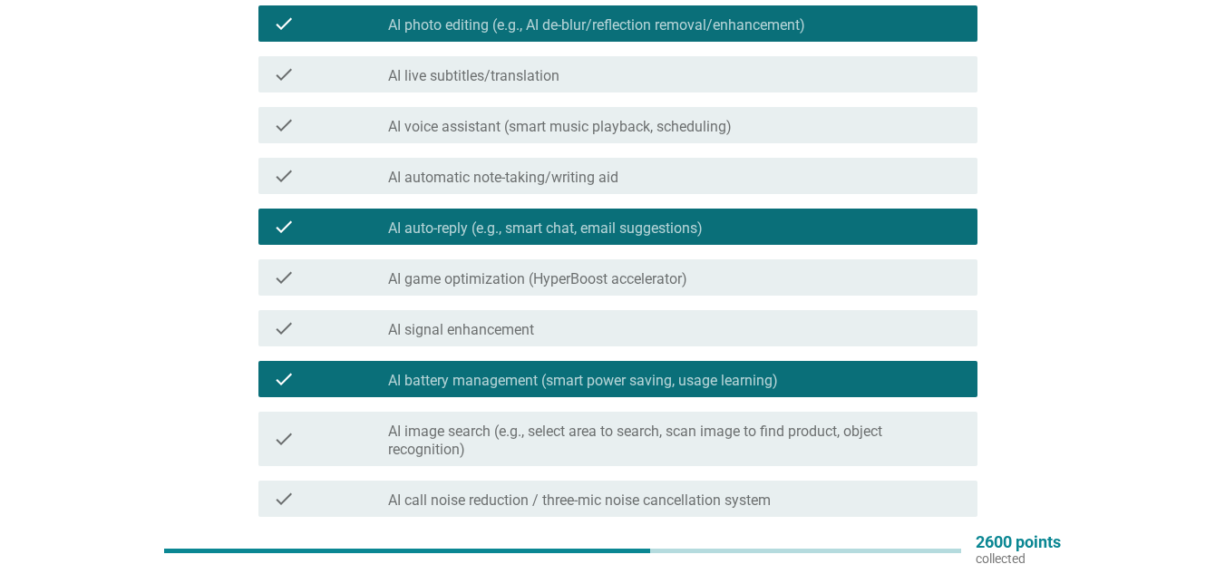
scroll to position [345, 0]
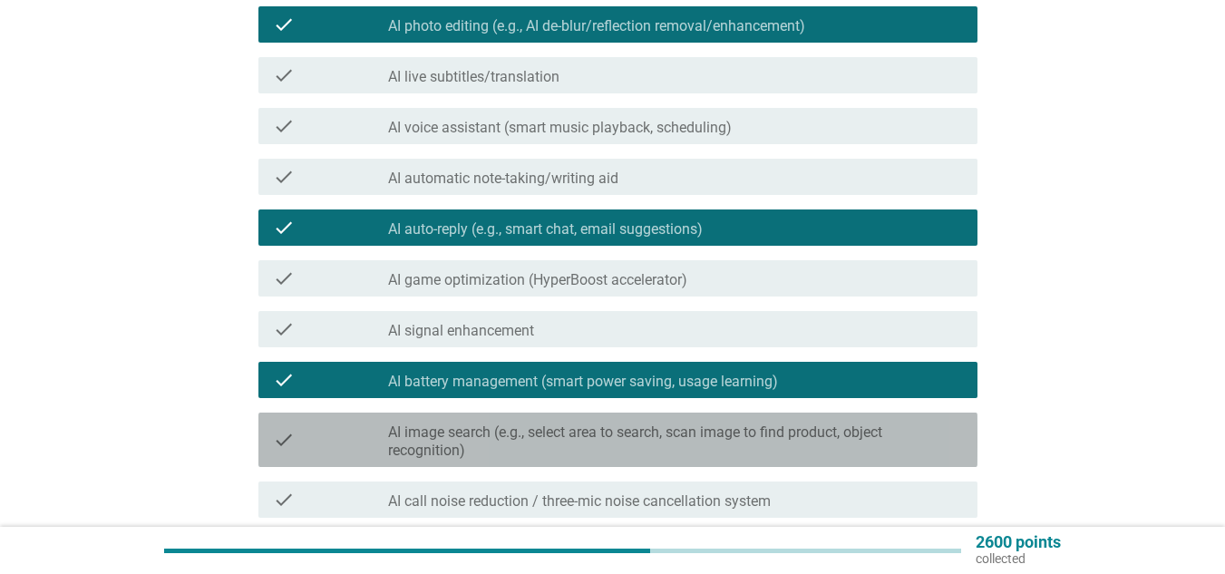
click at [603, 432] on label "AI image search (e.g., select area to search, scan image to find product, objec…" at bounding box center [675, 441] width 575 height 36
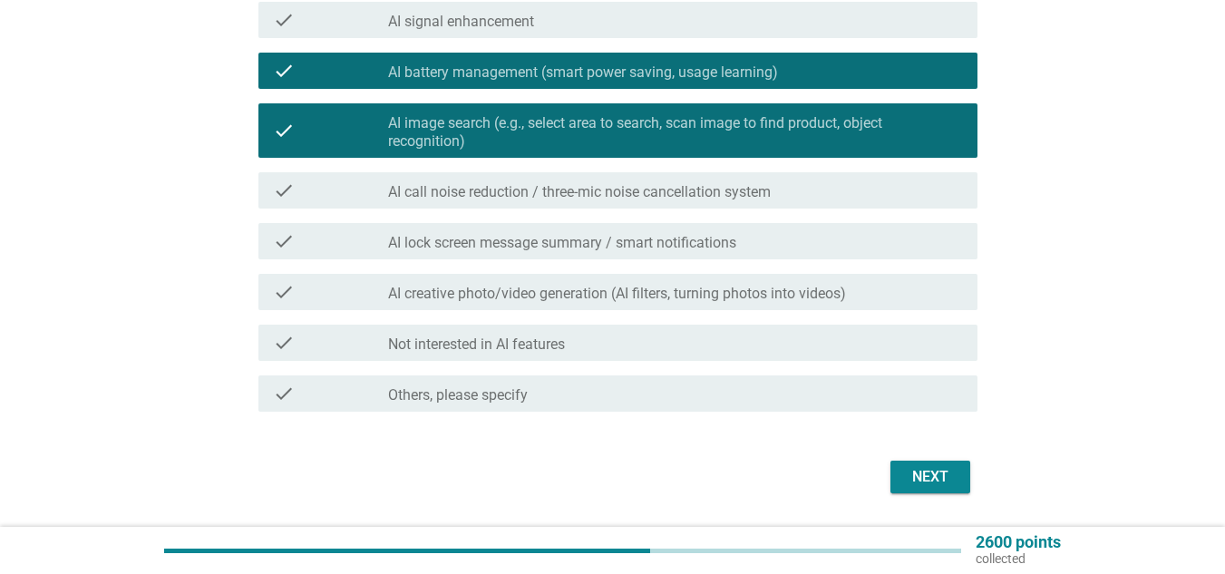
scroll to position [707, 0]
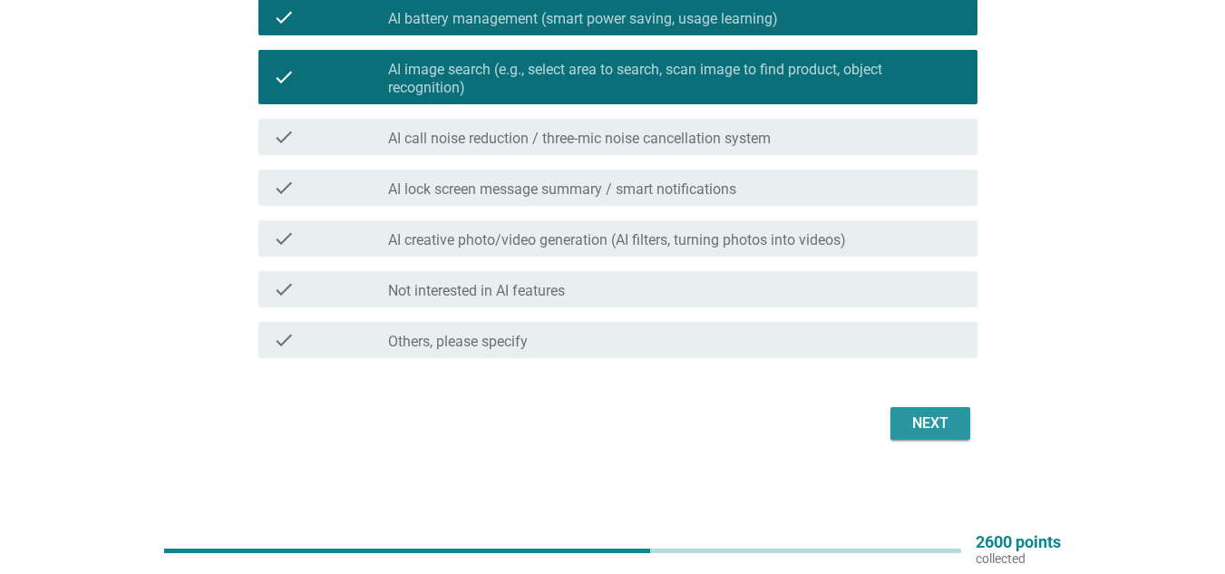
click at [921, 419] on div "Next" at bounding box center [930, 424] width 51 height 22
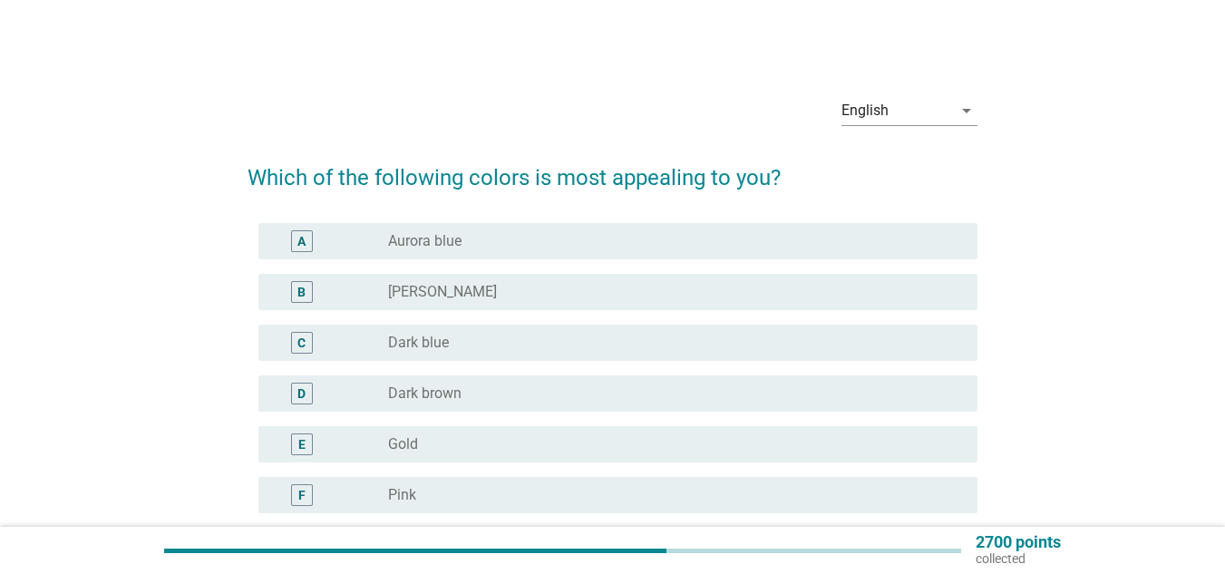
scroll to position [91, 0]
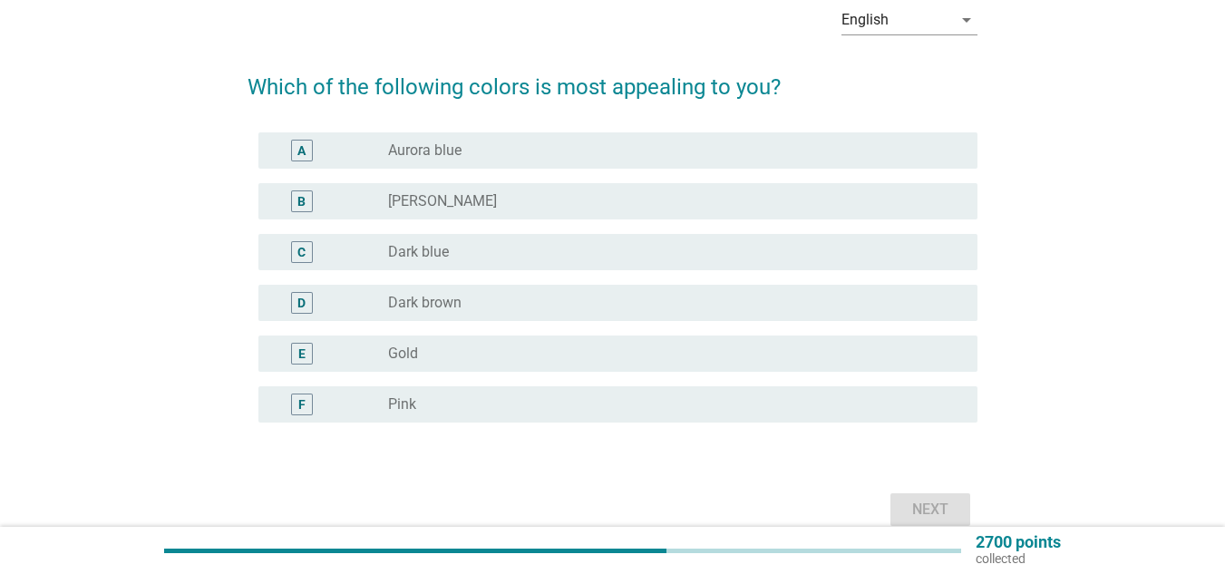
click at [491, 346] on div "radio_button_unchecked Gold" at bounding box center [668, 354] width 560 height 18
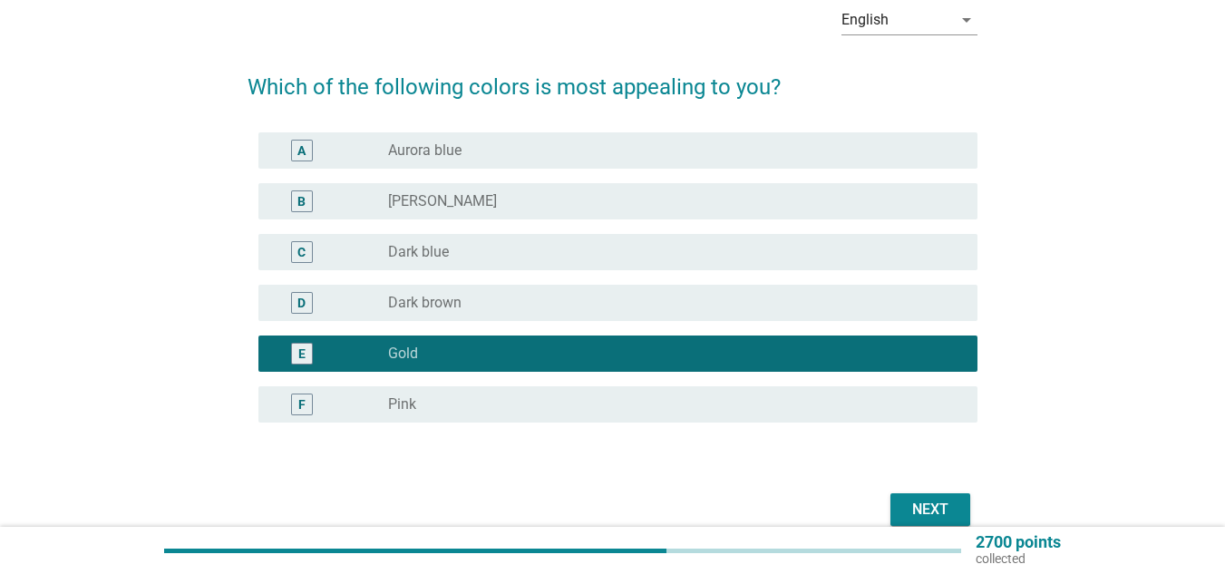
drag, startPoint x: 558, startPoint y: 154, endPoint x: 568, endPoint y: 157, distance: 10.3
click at [557, 154] on div "radio_button_unchecked Aurora blue" at bounding box center [668, 150] width 560 height 18
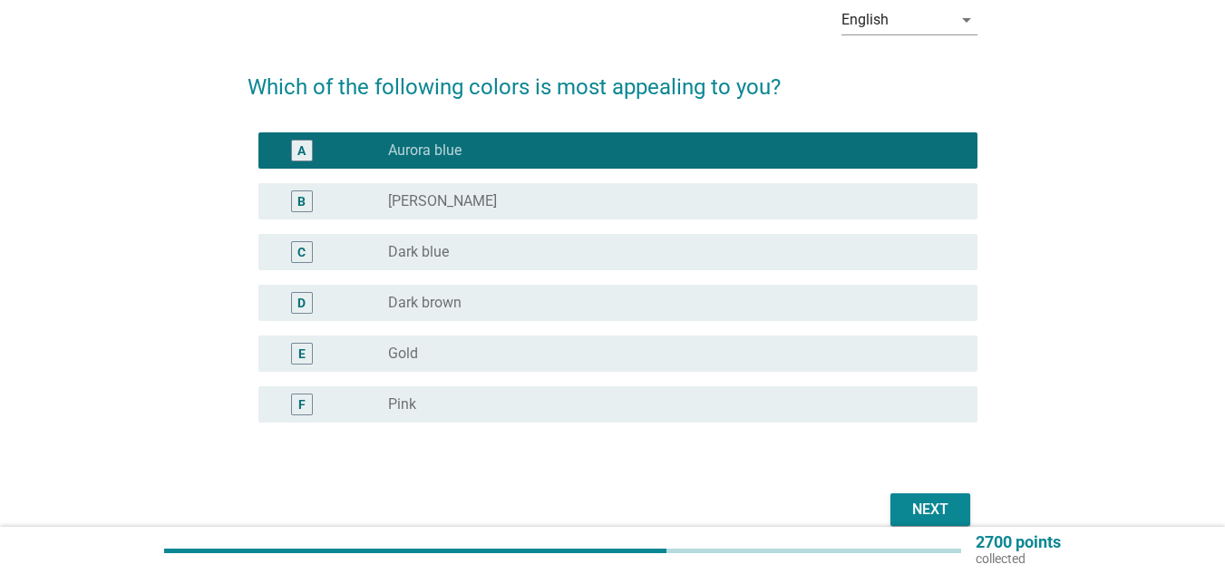
click at [487, 349] on div "radio_button_unchecked Gold" at bounding box center [668, 354] width 560 height 18
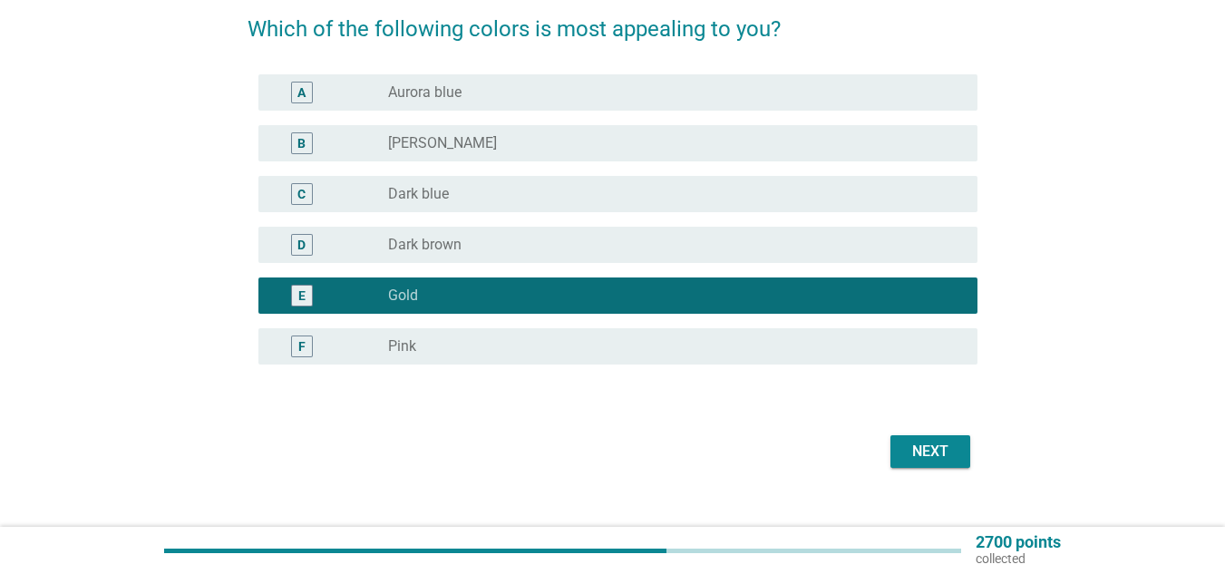
scroll to position [177, 0]
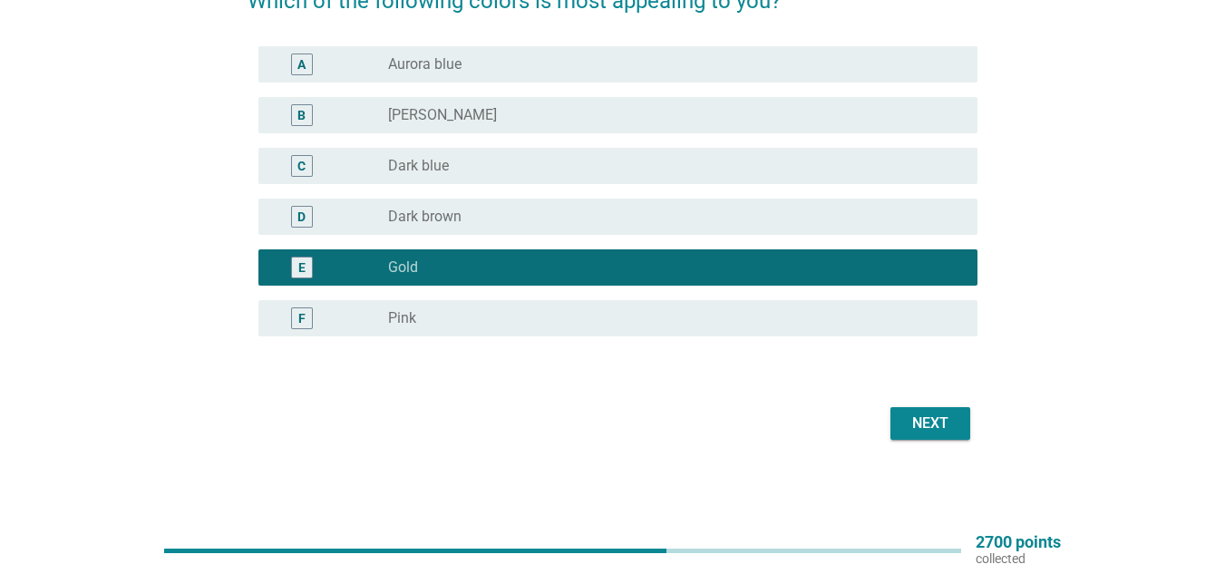
click at [938, 424] on div "Next" at bounding box center [930, 424] width 51 height 22
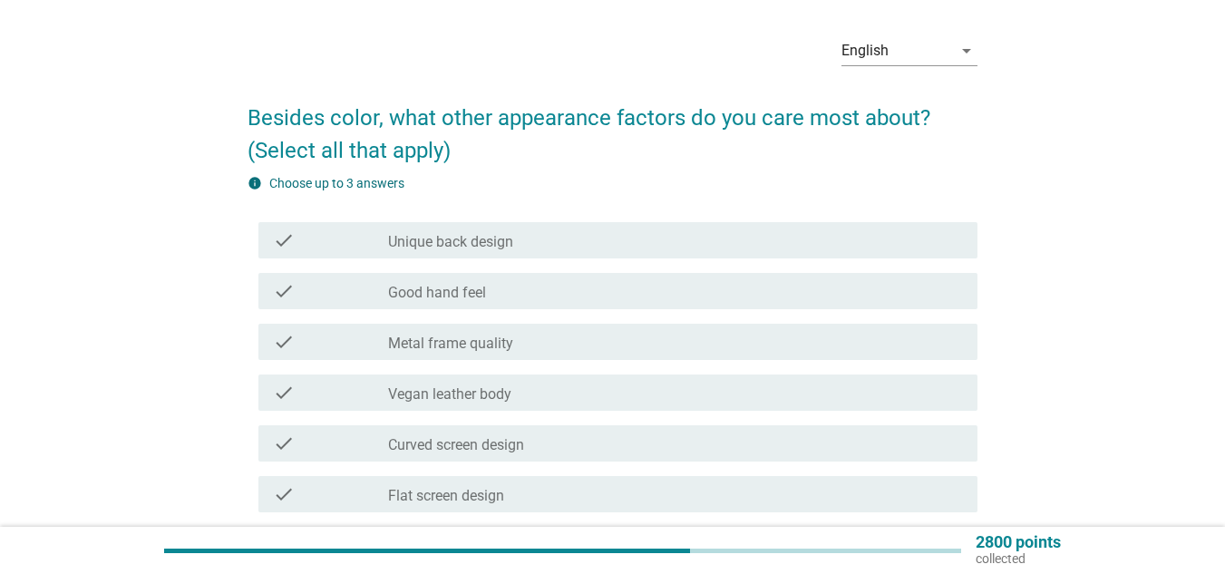
scroll to position [181, 0]
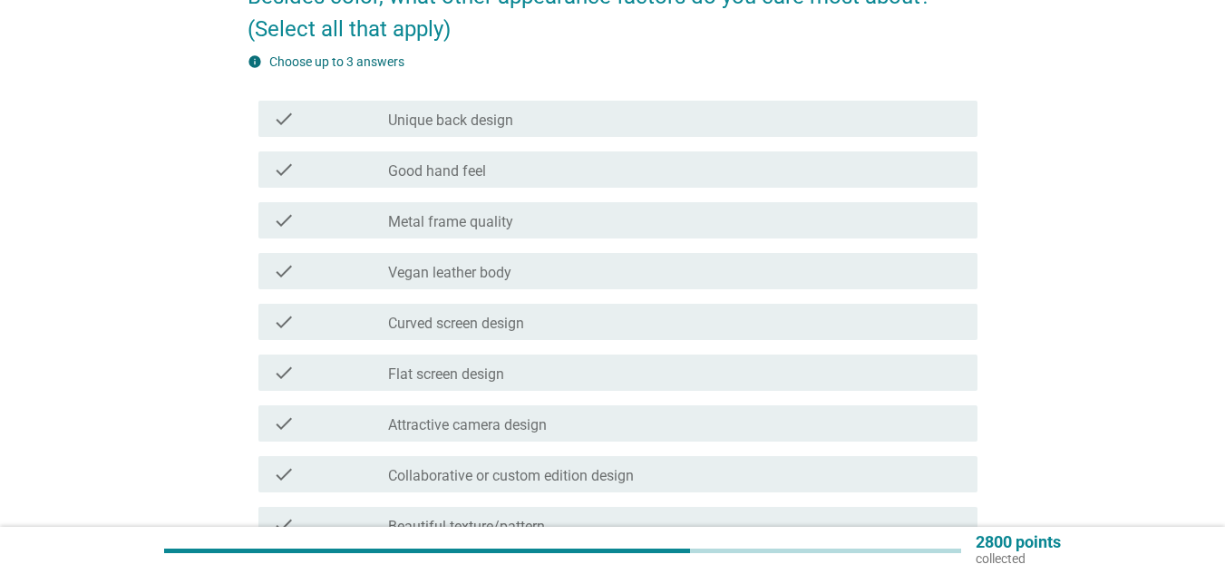
click at [515, 122] on div "check_box_outline_blank Unique back design" at bounding box center [675, 119] width 575 height 22
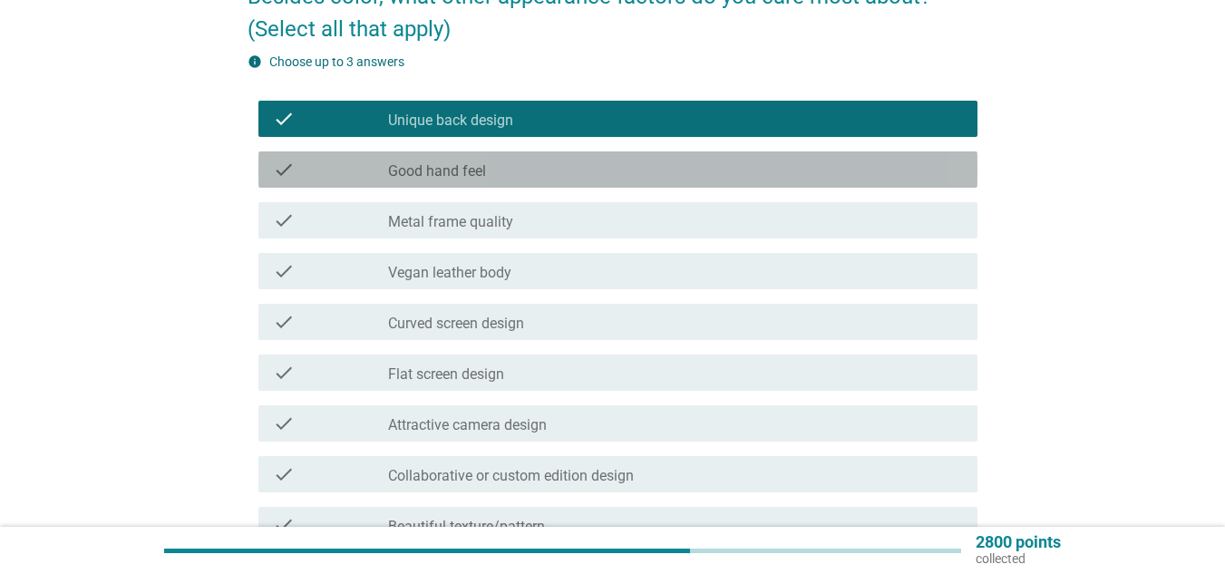
click at [586, 179] on div "check_box_outline_blank Good hand feel" at bounding box center [675, 170] width 575 height 22
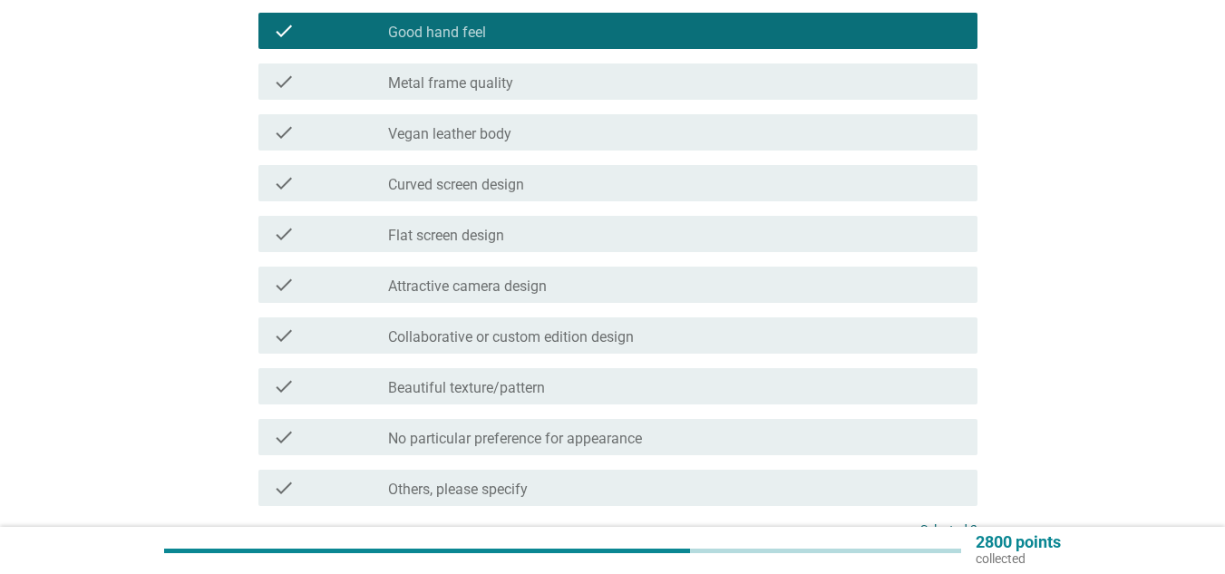
scroll to position [363, 0]
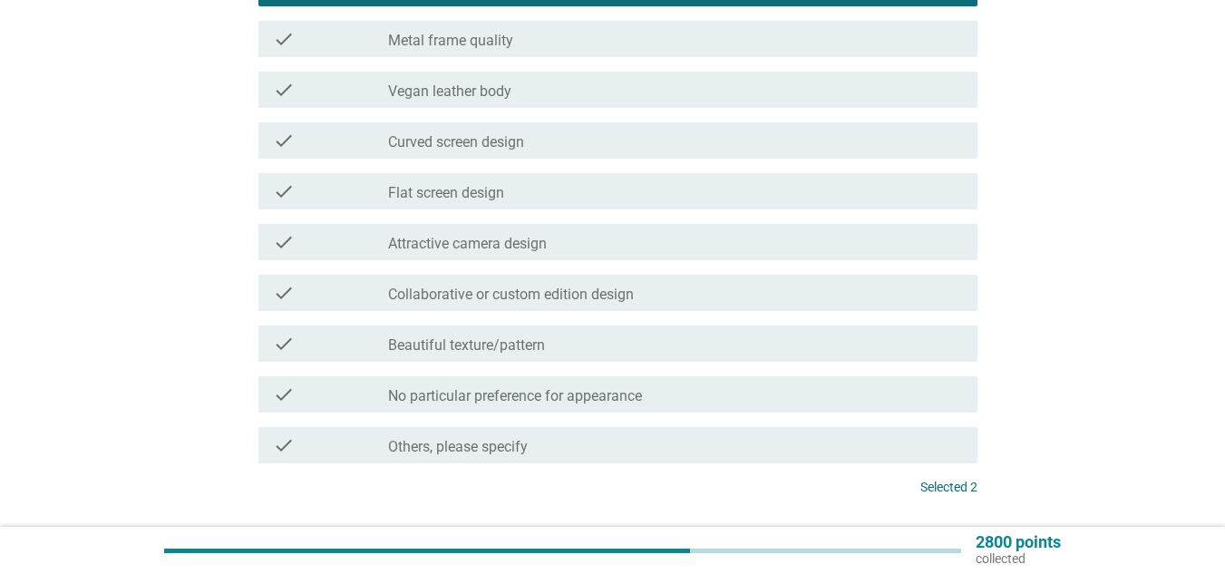
click at [598, 248] on div "check_box_outline_blank Attractive camera design" at bounding box center [675, 242] width 575 height 22
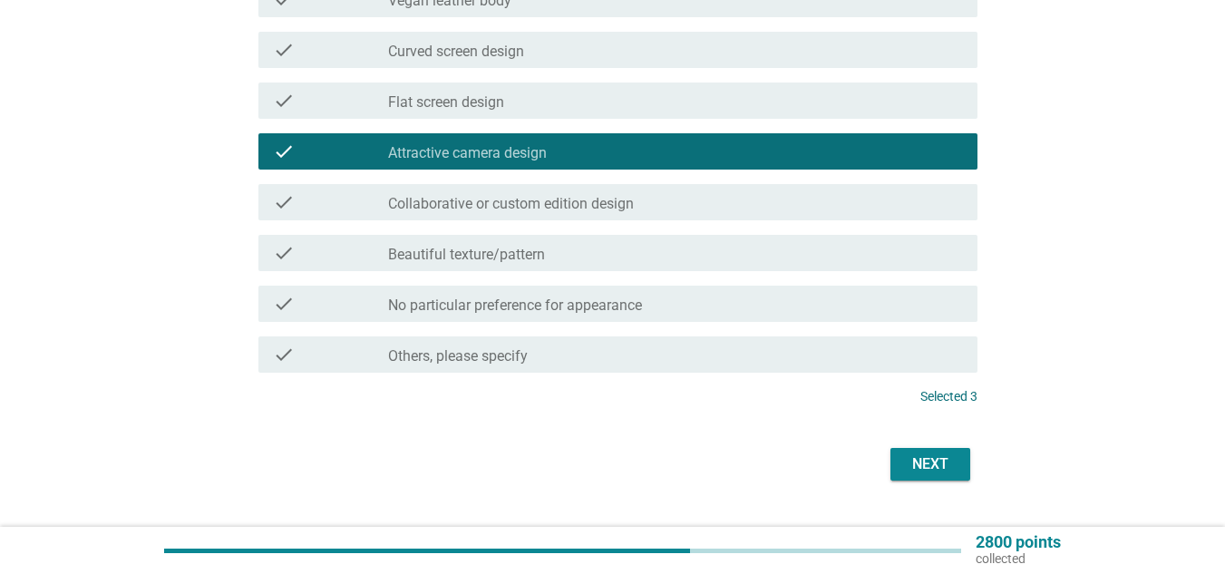
scroll to position [494, 0]
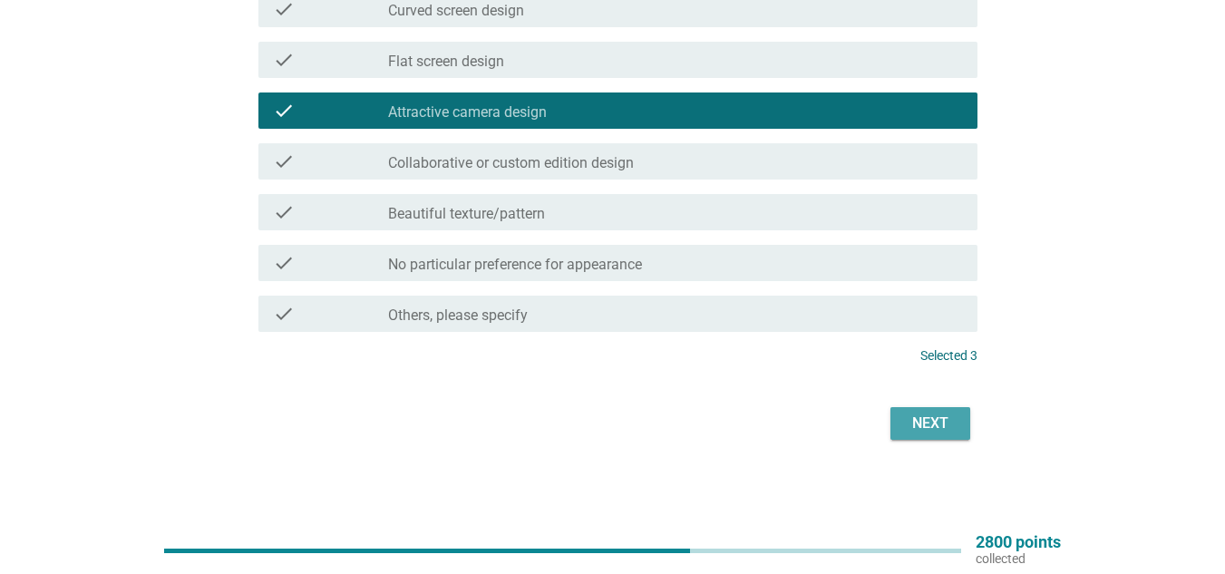
click at [956, 420] on button "Next" at bounding box center [930, 423] width 80 height 33
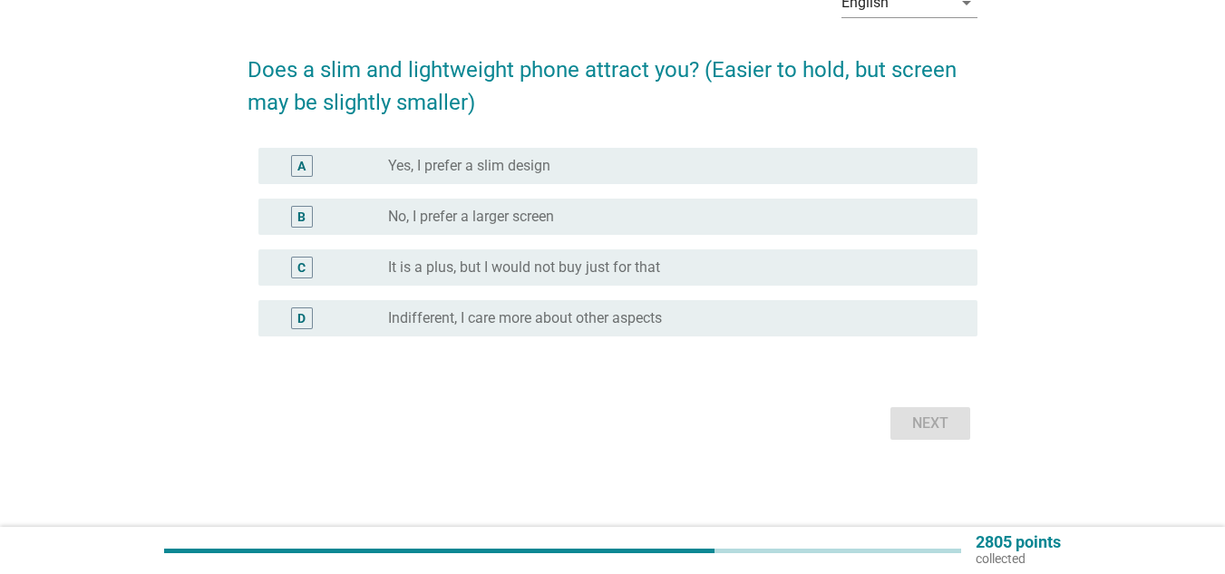
scroll to position [0, 0]
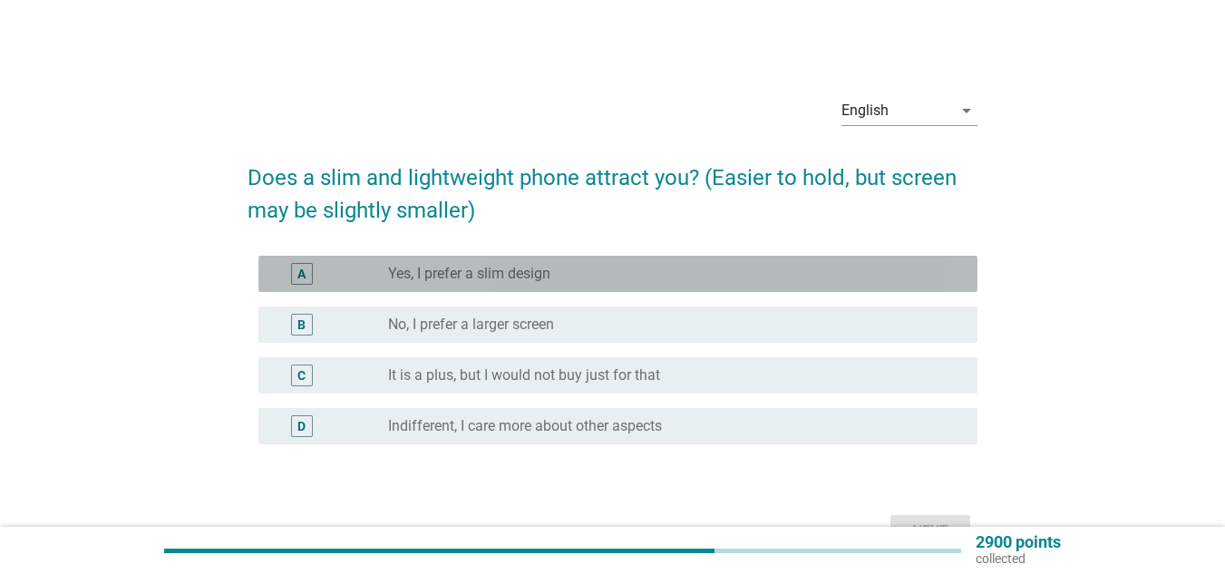
click at [485, 269] on label "Yes, I prefer a slim design" at bounding box center [469, 274] width 162 height 18
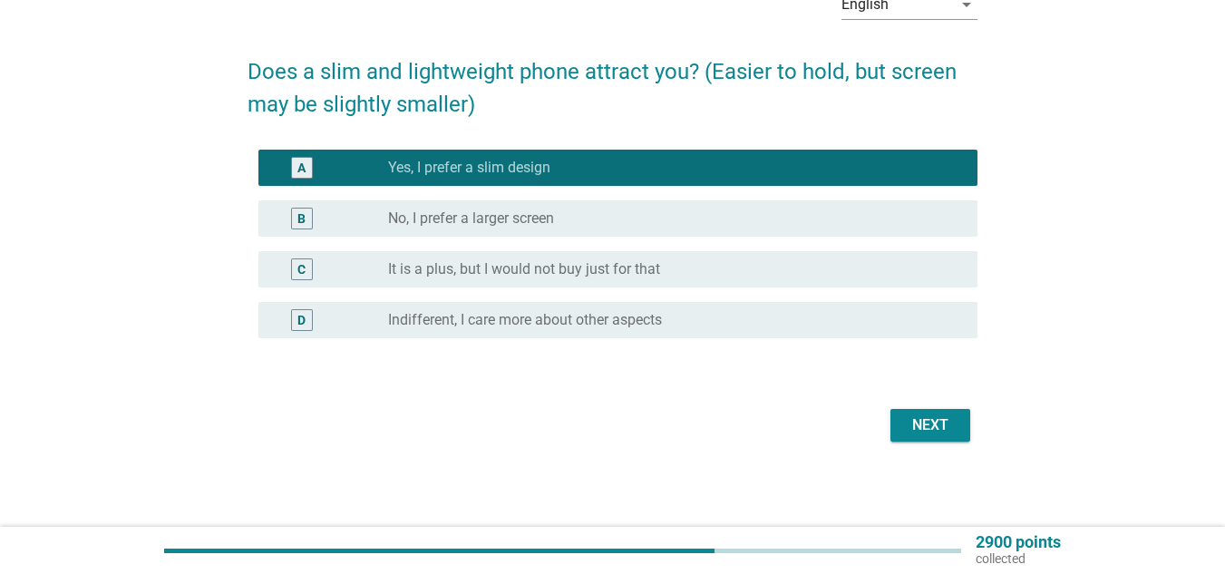
scroll to position [108, 0]
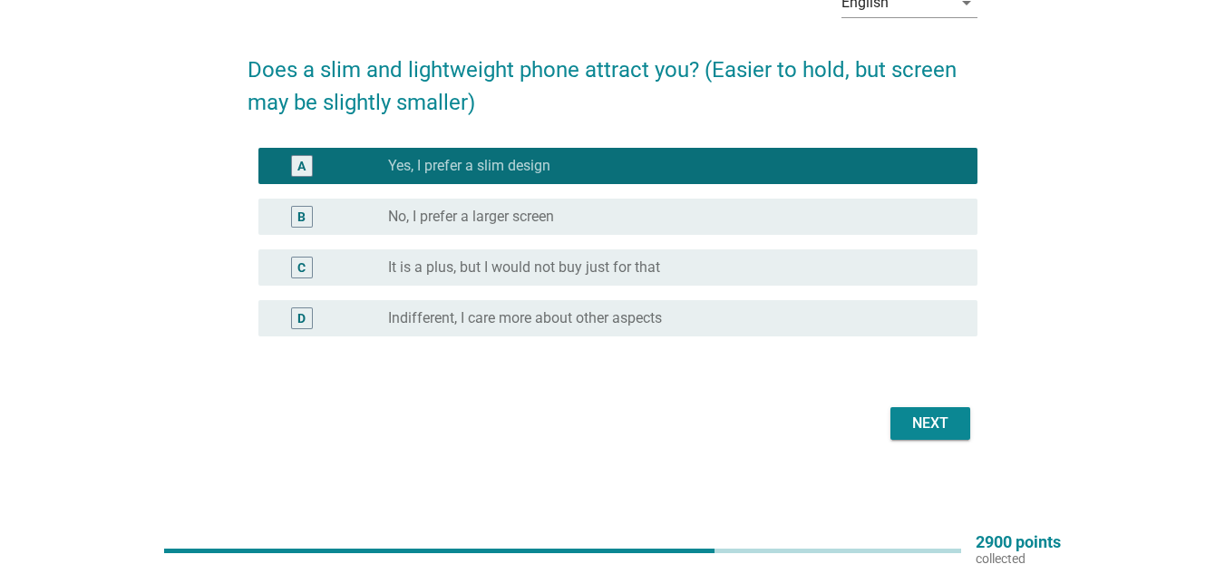
click at [942, 418] on div "Next" at bounding box center [930, 424] width 51 height 22
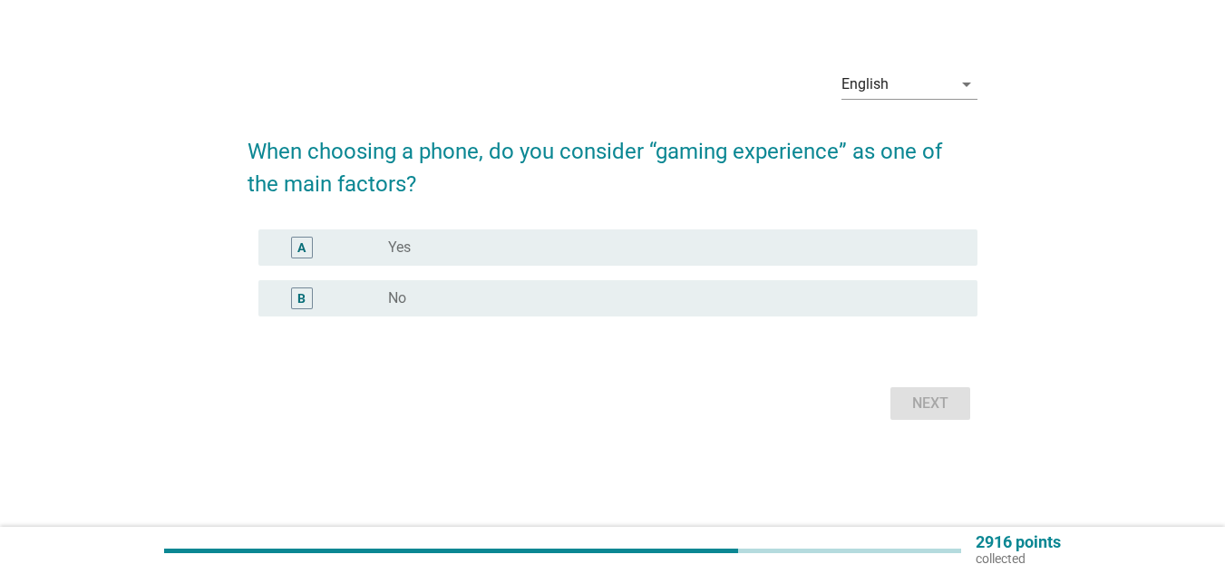
scroll to position [0, 0]
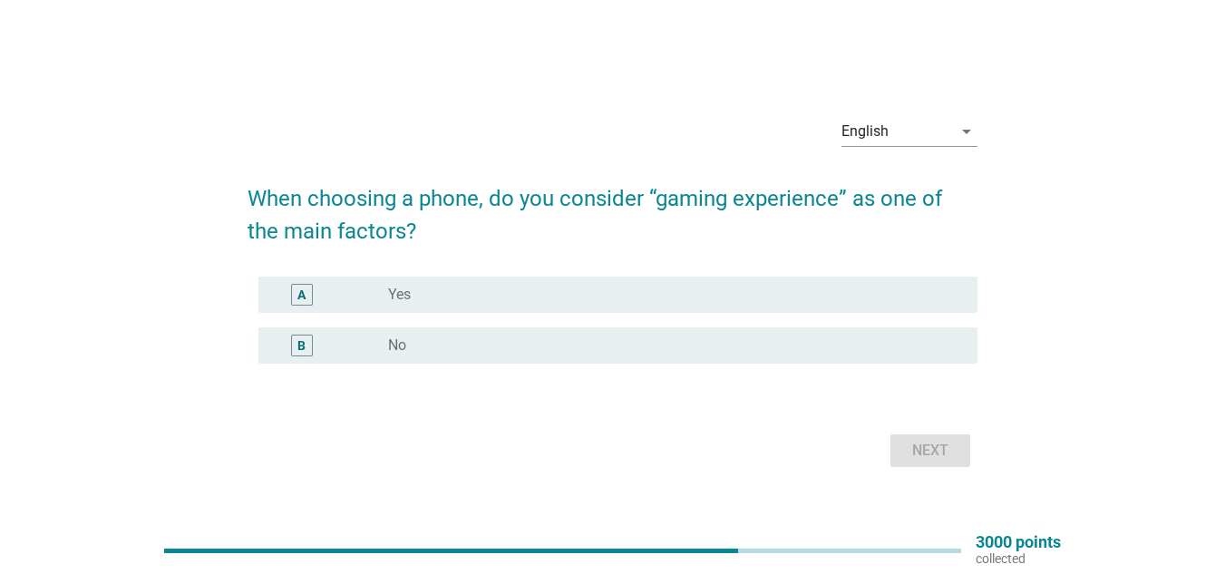
click at [615, 347] on div "radio_button_unchecked No" at bounding box center [668, 345] width 560 height 18
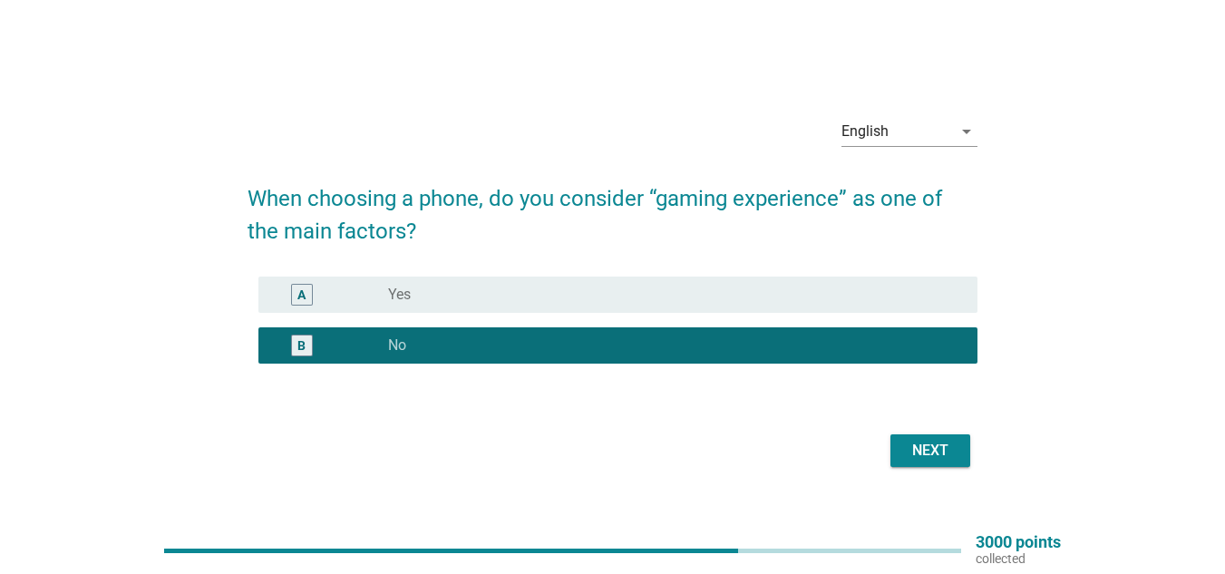
click at [931, 452] on div "Next" at bounding box center [930, 451] width 51 height 22
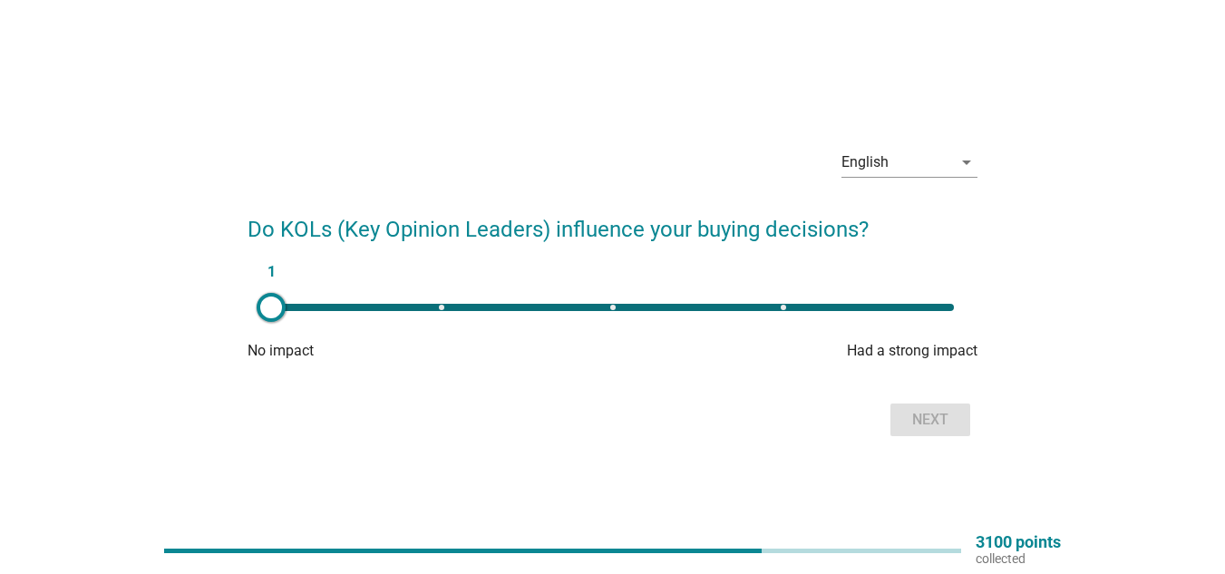
drag, startPoint x: 270, startPoint y: 300, endPoint x: 415, endPoint y: 310, distance: 145.4
click at [286, 302] on div at bounding box center [271, 307] width 29 height 29
drag, startPoint x: 463, startPoint y: 309, endPoint x: 626, endPoint y: 312, distance: 162.3
click at [626, 312] on div "1" at bounding box center [613, 307] width 712 height 36
type input "4"
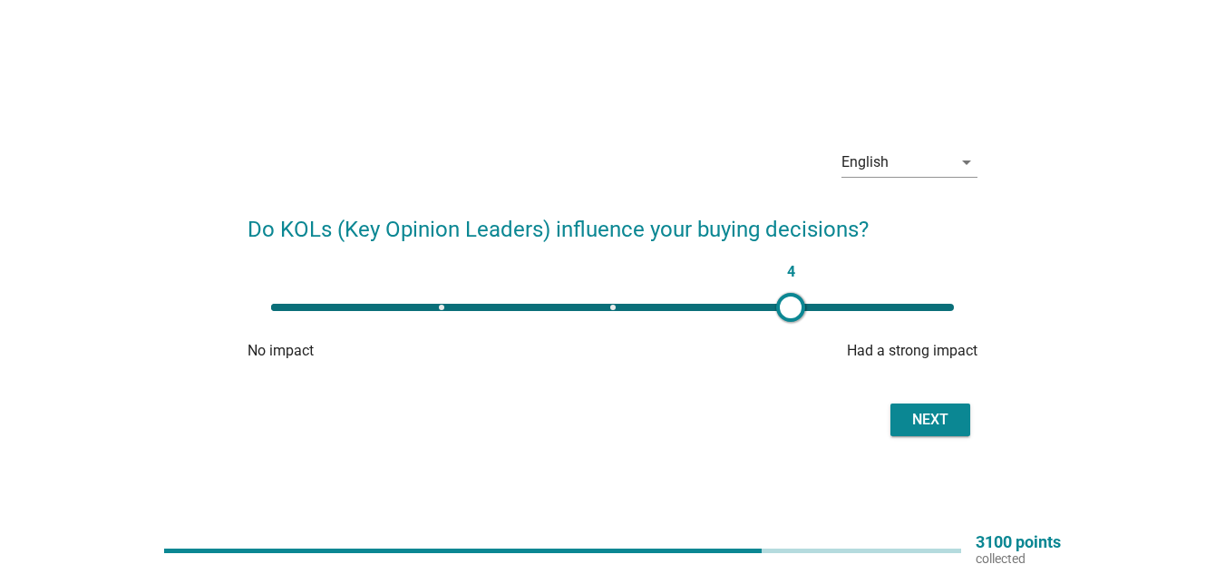
drag, startPoint x: 612, startPoint y: 314, endPoint x: 791, endPoint y: 316, distance: 178.6
click at [791, 316] on div at bounding box center [790, 307] width 29 height 29
click at [919, 419] on div "Next" at bounding box center [930, 420] width 51 height 22
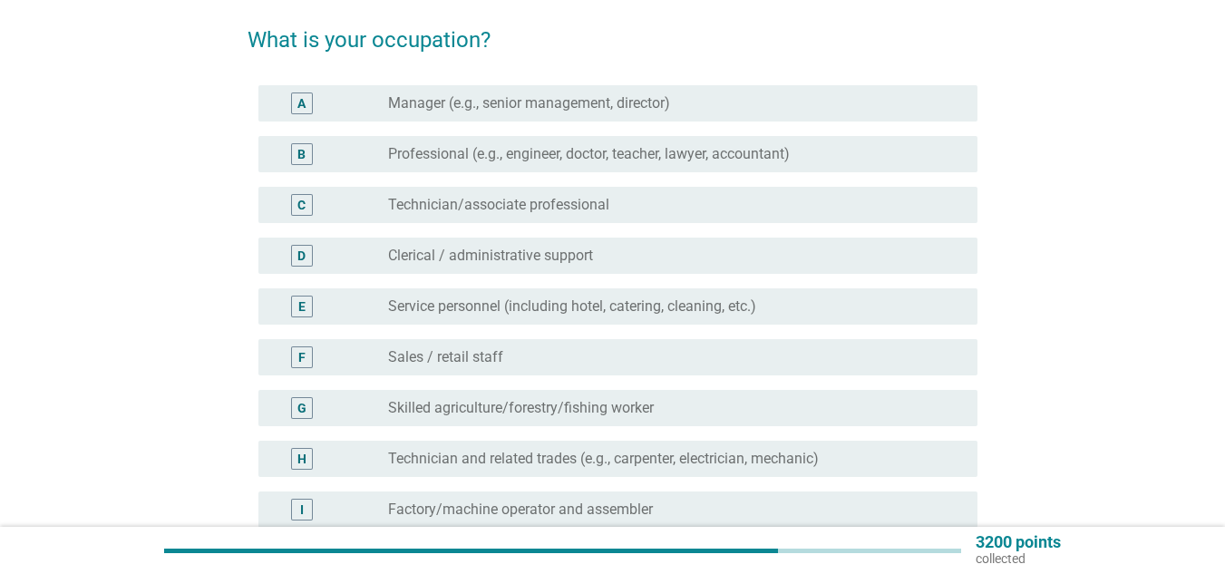
scroll to position [181, 0]
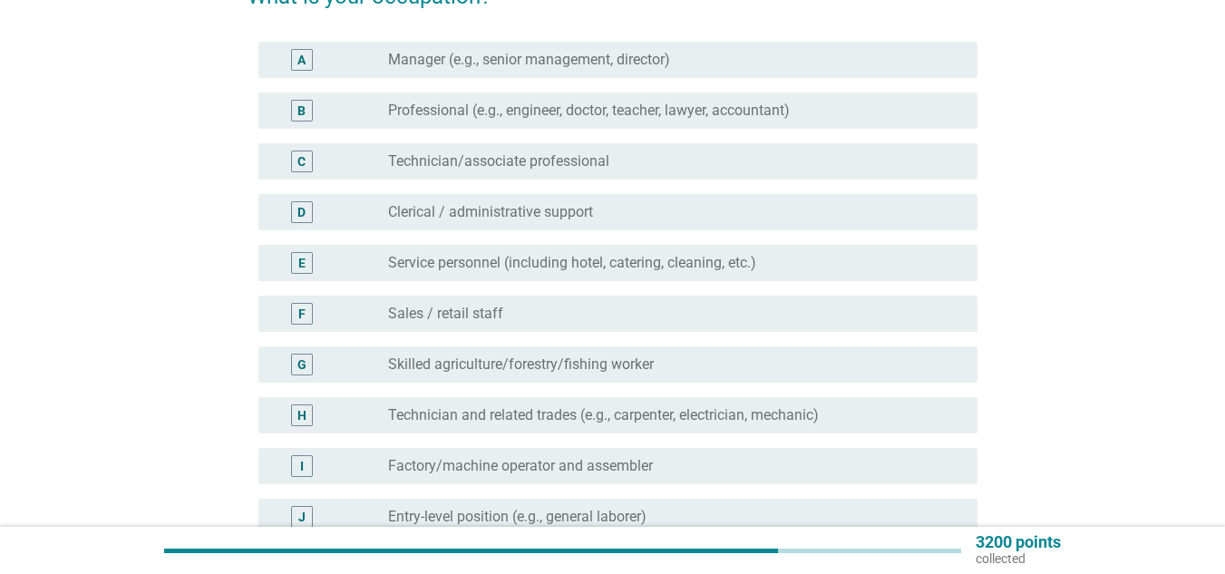
click at [451, 205] on label "Clerical / administrative support" at bounding box center [490, 212] width 205 height 18
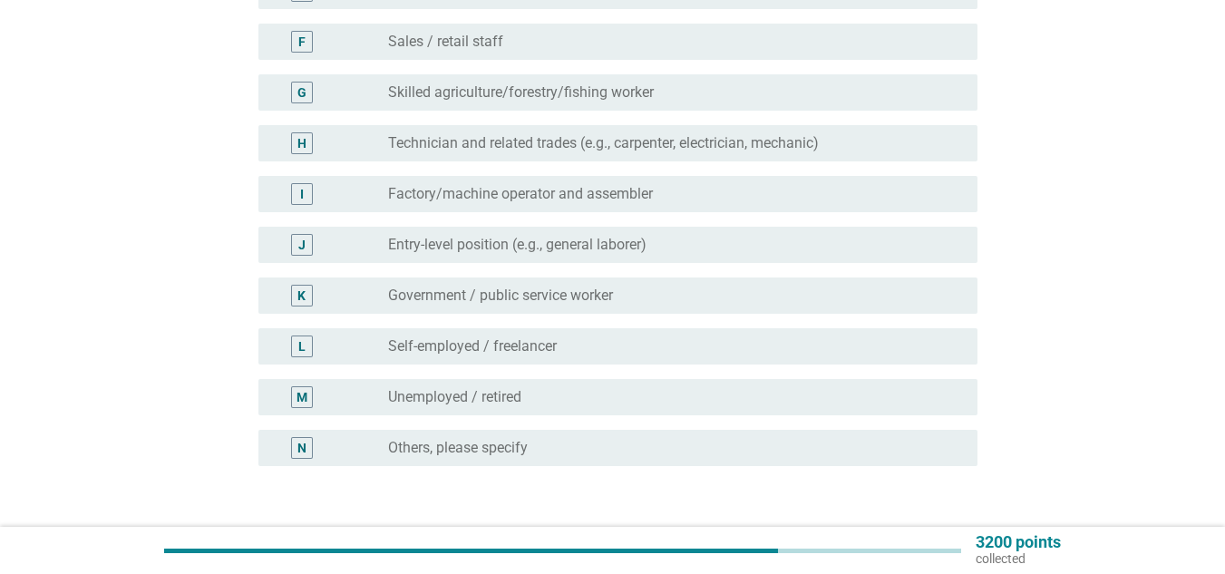
scroll to position [544, 0]
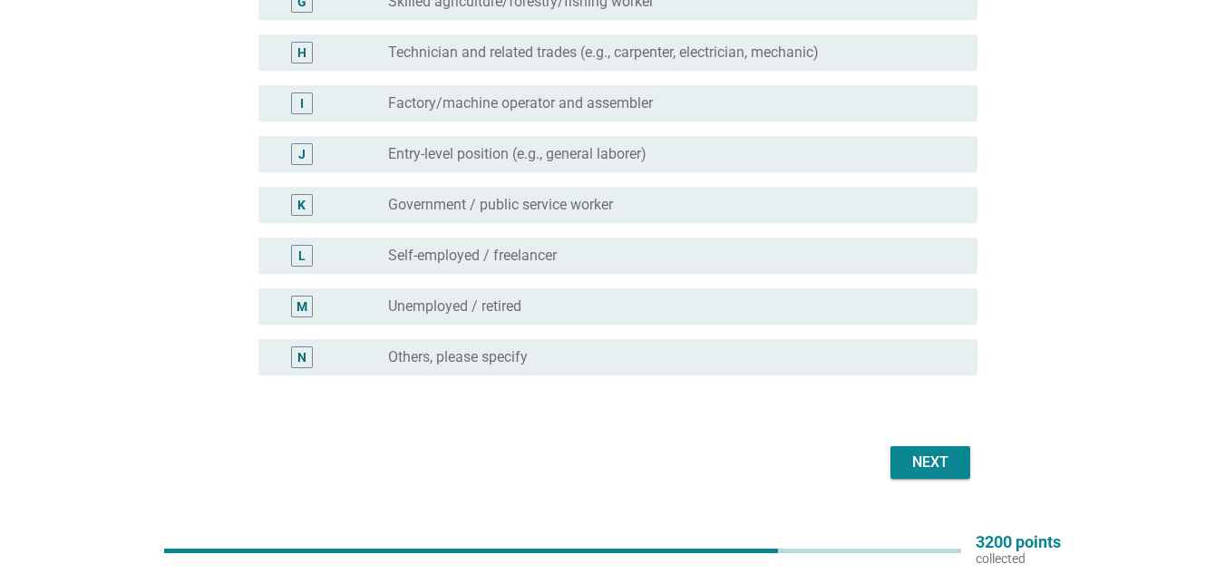
click at [943, 474] on button "Next" at bounding box center [930, 462] width 80 height 33
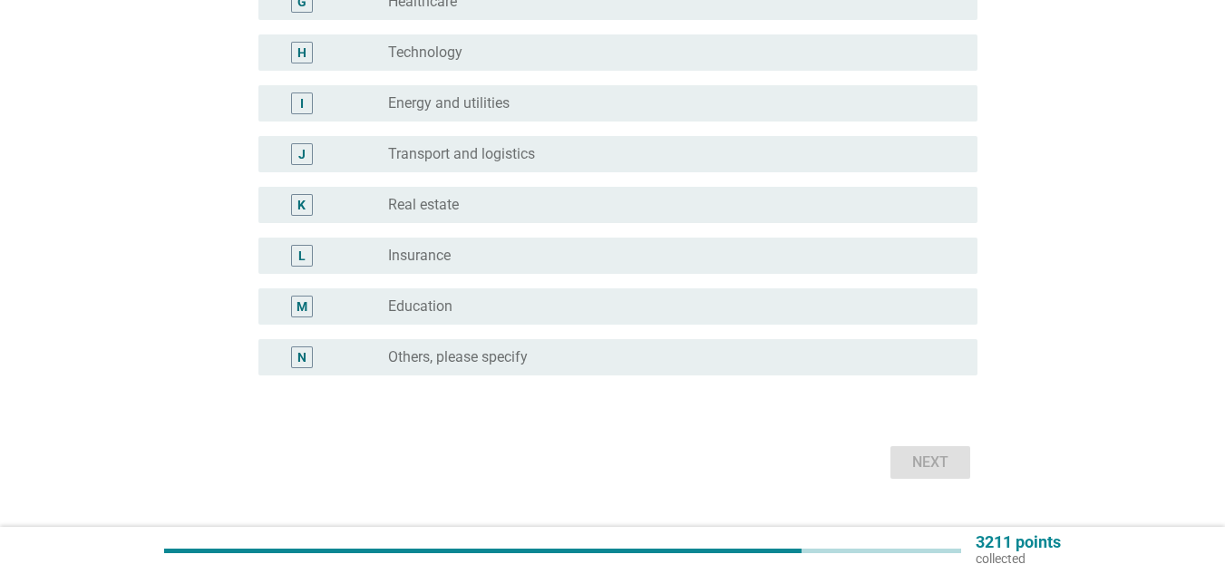
scroll to position [0, 0]
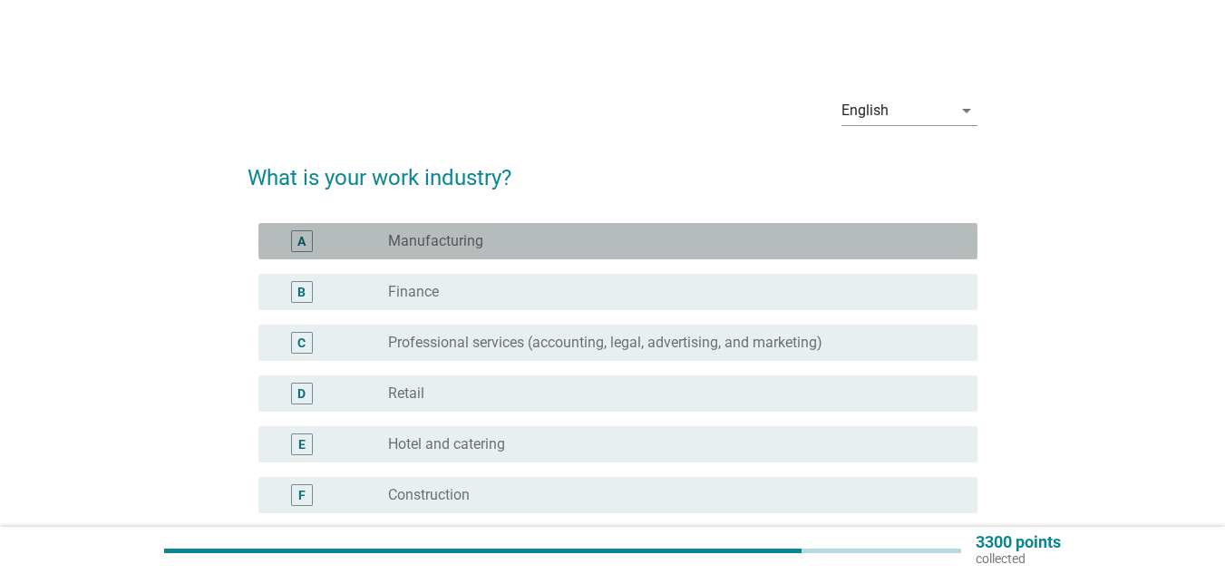
click at [510, 232] on div "radio_button_unchecked Manufacturing" at bounding box center [668, 241] width 560 height 18
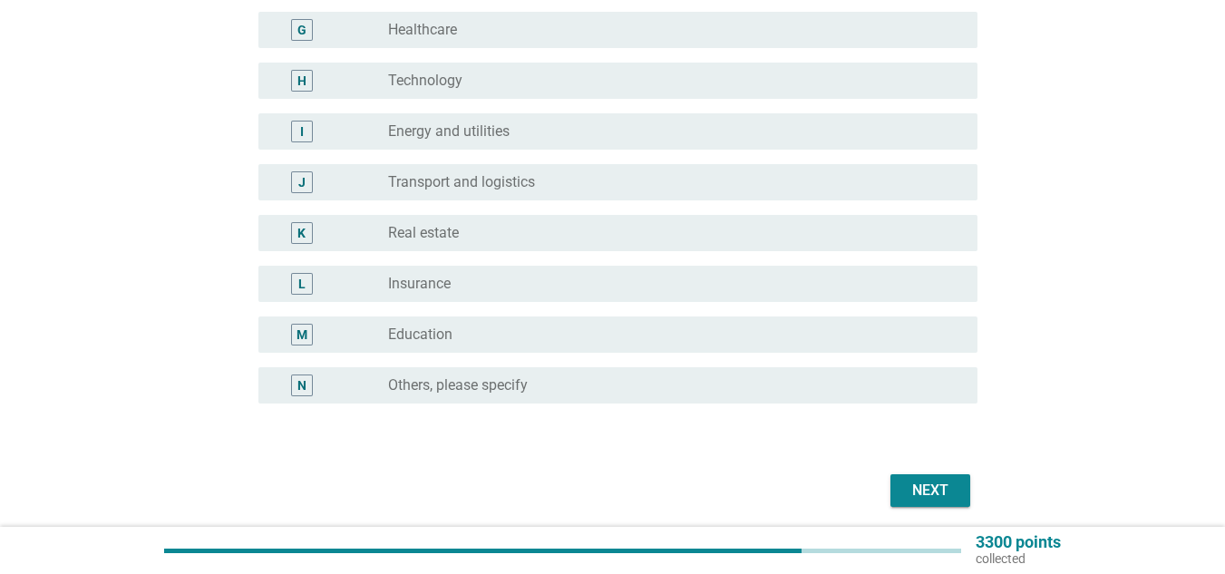
scroll to position [544, 0]
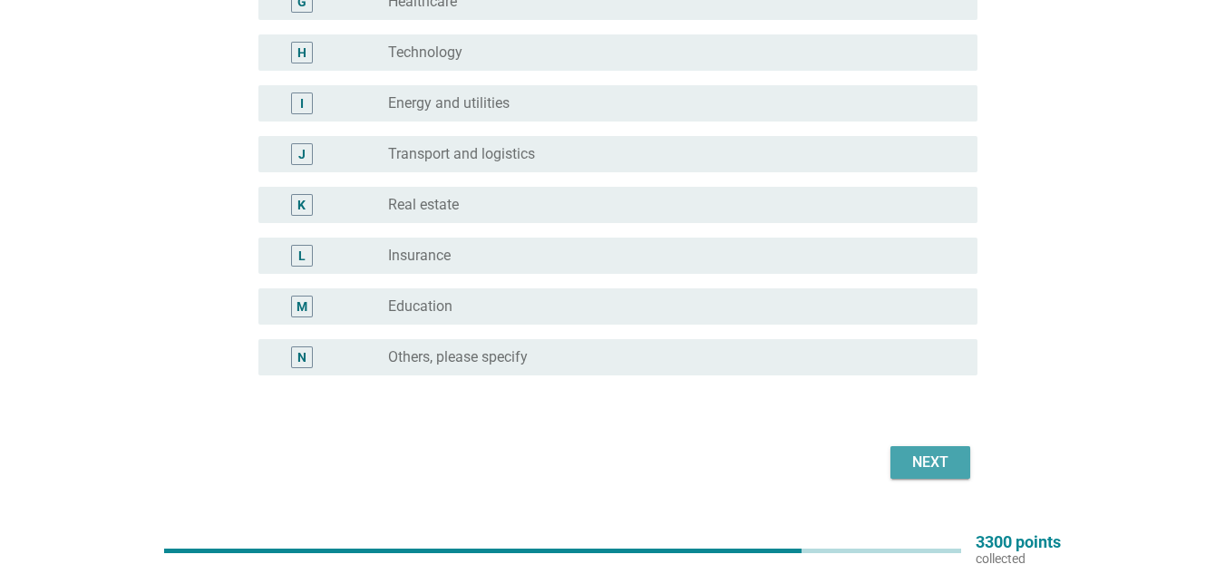
click at [948, 462] on div "Next" at bounding box center [930, 463] width 51 height 22
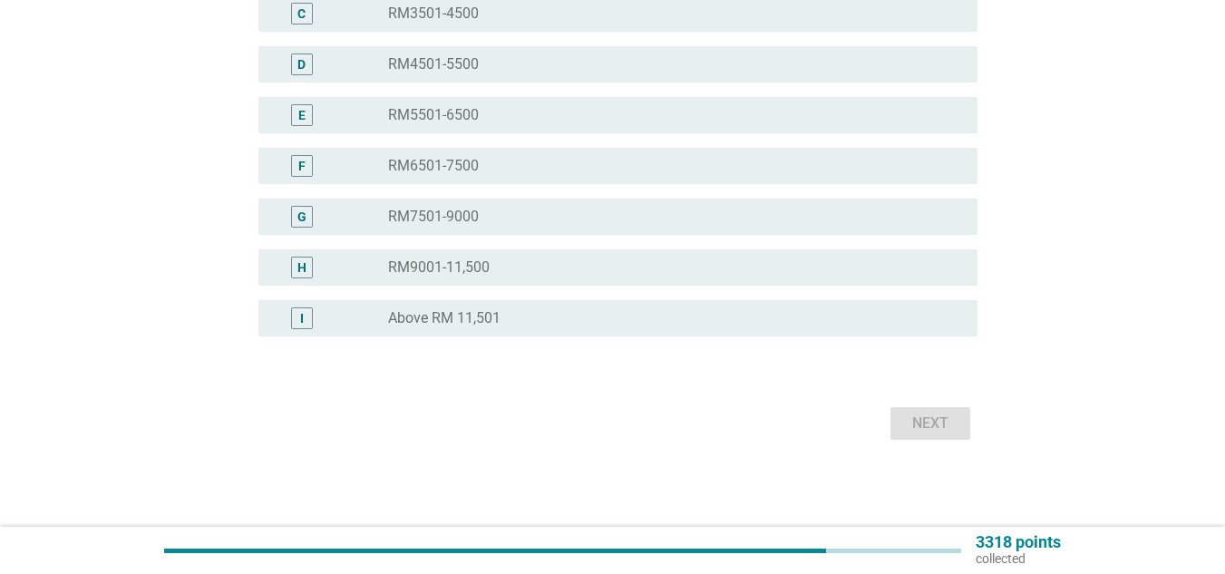
scroll to position [0, 0]
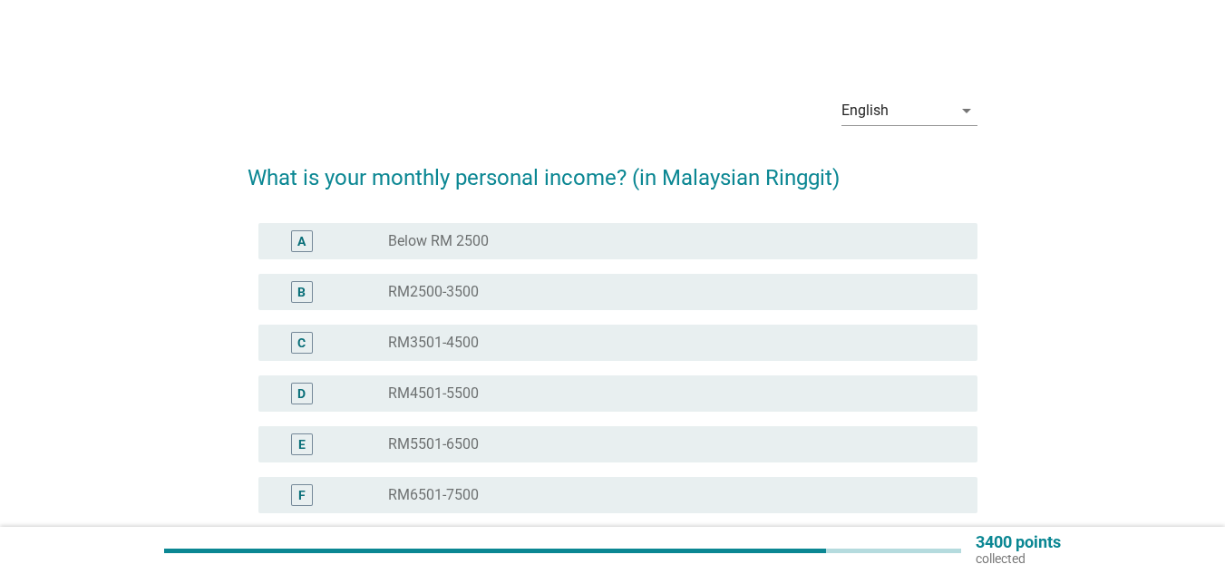
click at [626, 347] on div "radio_button_unchecked RM3501-4500" at bounding box center [668, 343] width 560 height 18
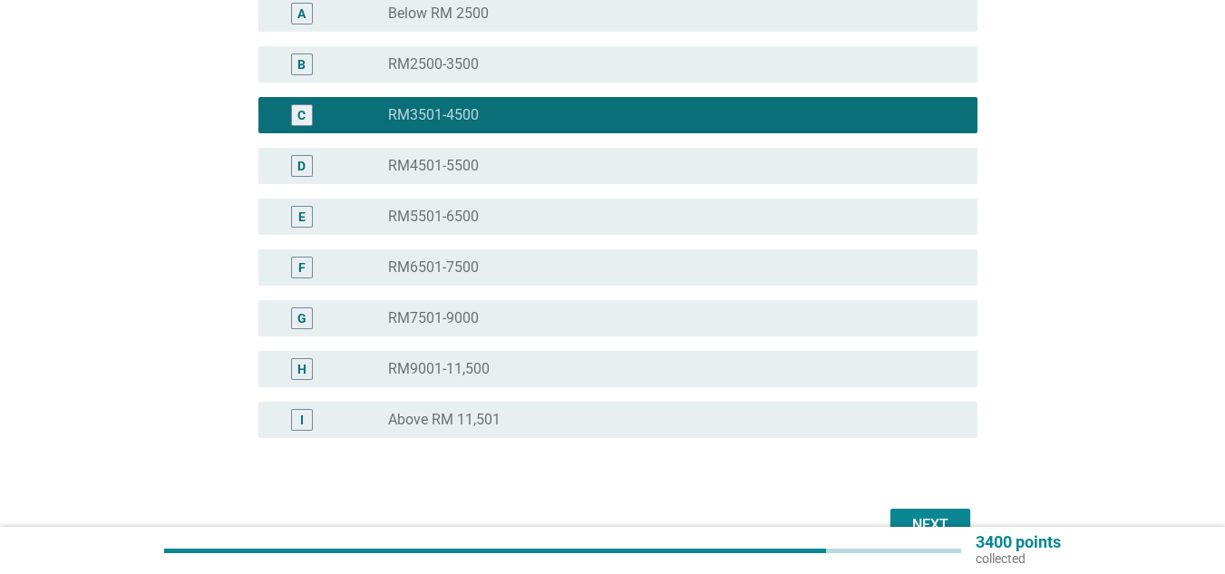
scroll to position [272, 0]
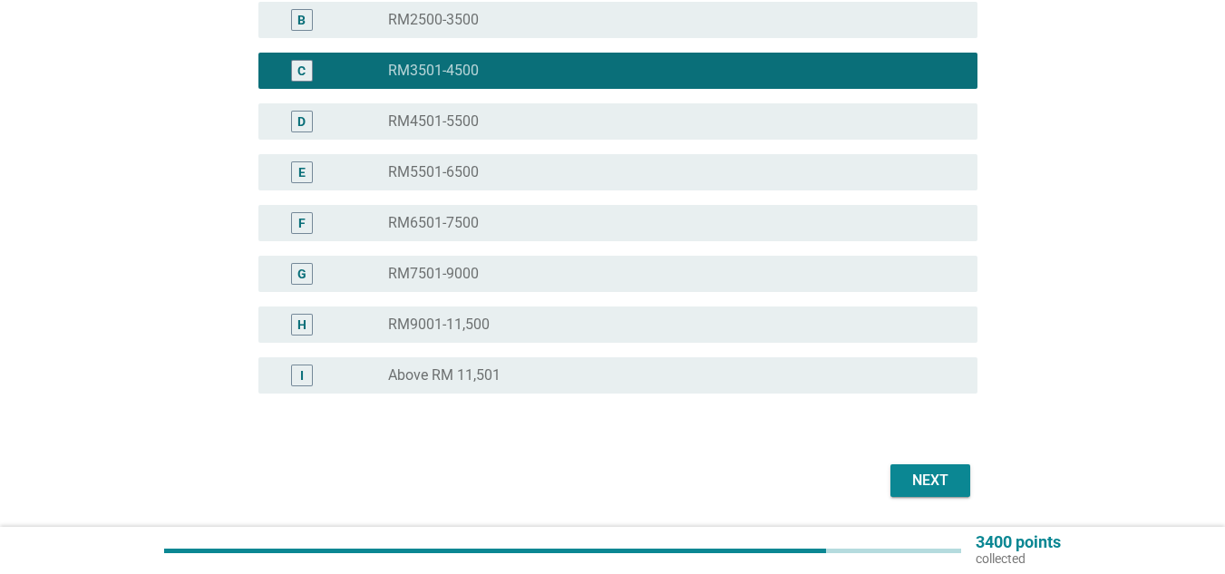
click at [948, 485] on div "Next" at bounding box center [930, 481] width 51 height 22
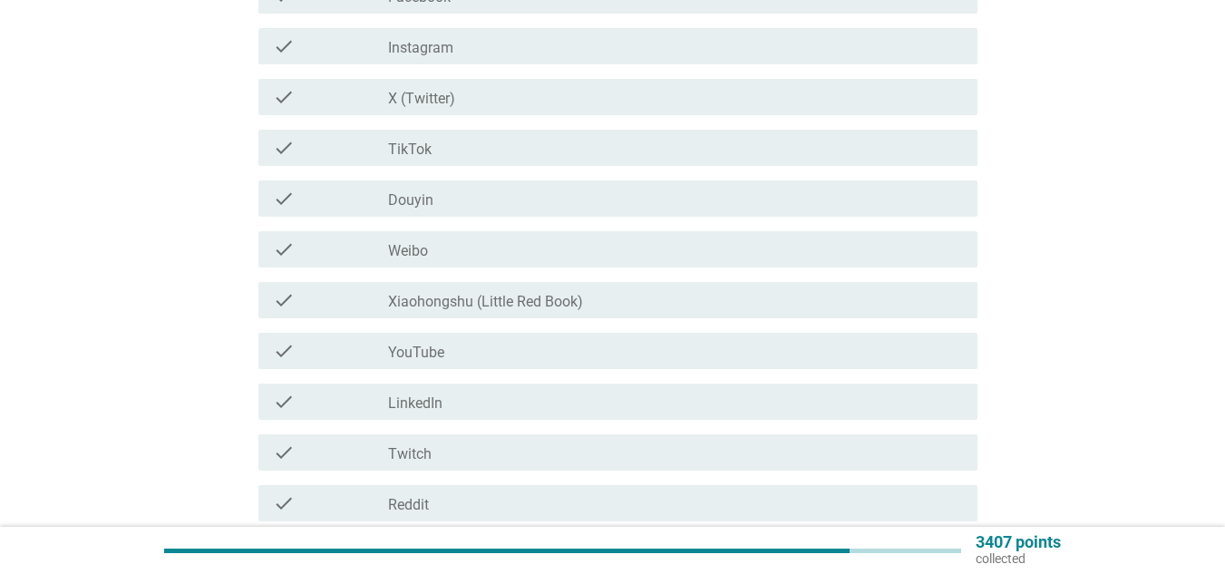
scroll to position [0, 0]
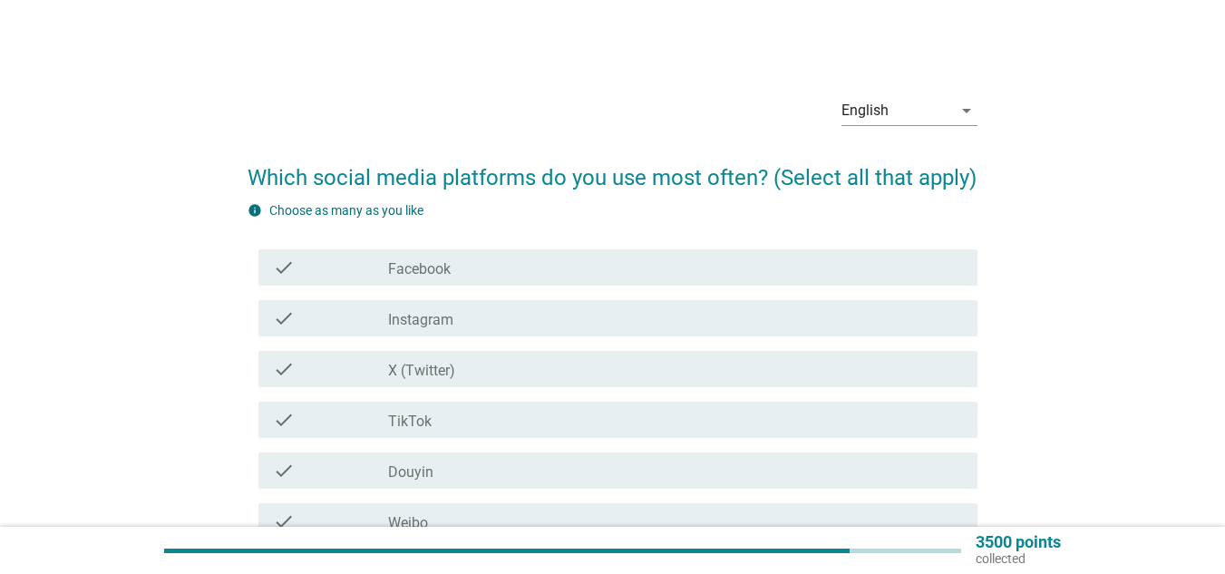
click at [639, 313] on div "check_box_outline_blank Instagram" at bounding box center [675, 318] width 575 height 22
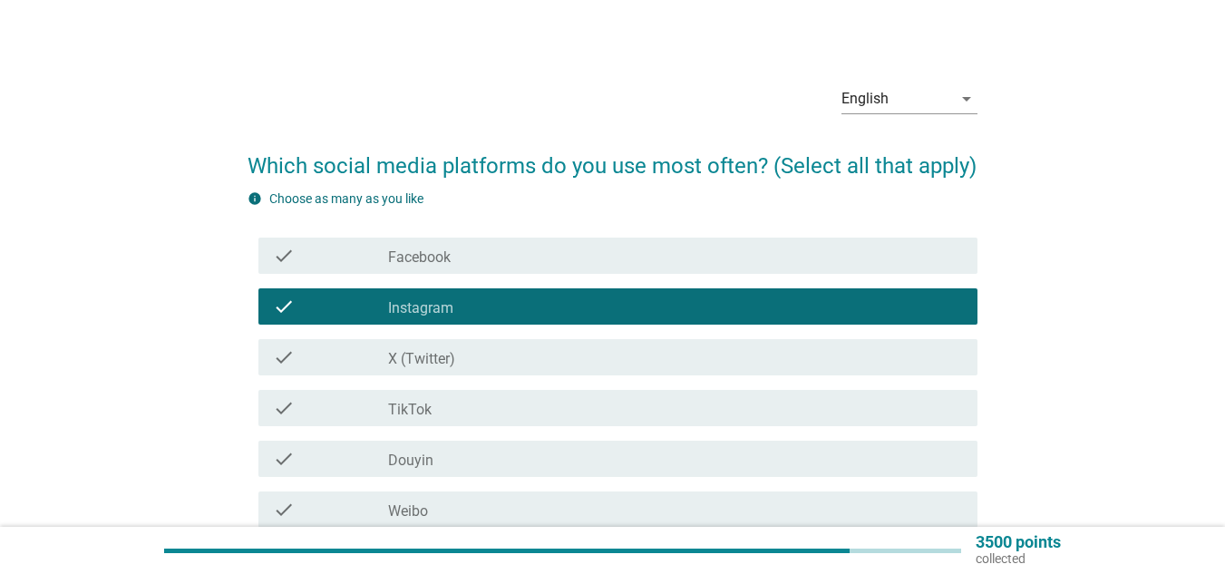
scroll to position [91, 0]
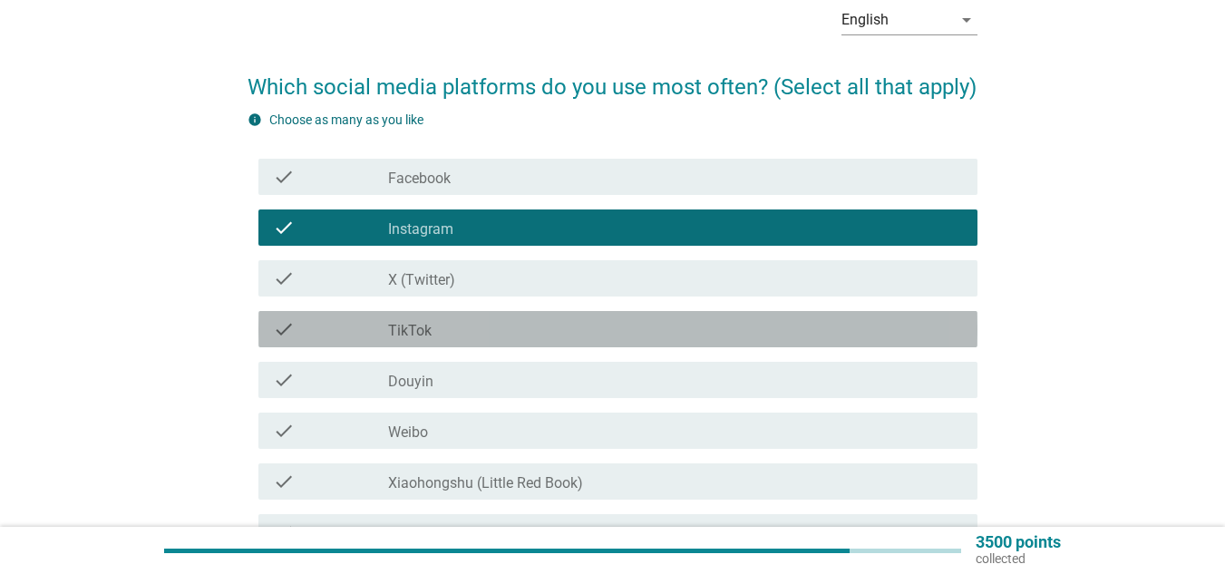
click at [547, 334] on div "check_box_outline_blank TikTok" at bounding box center [675, 329] width 575 height 22
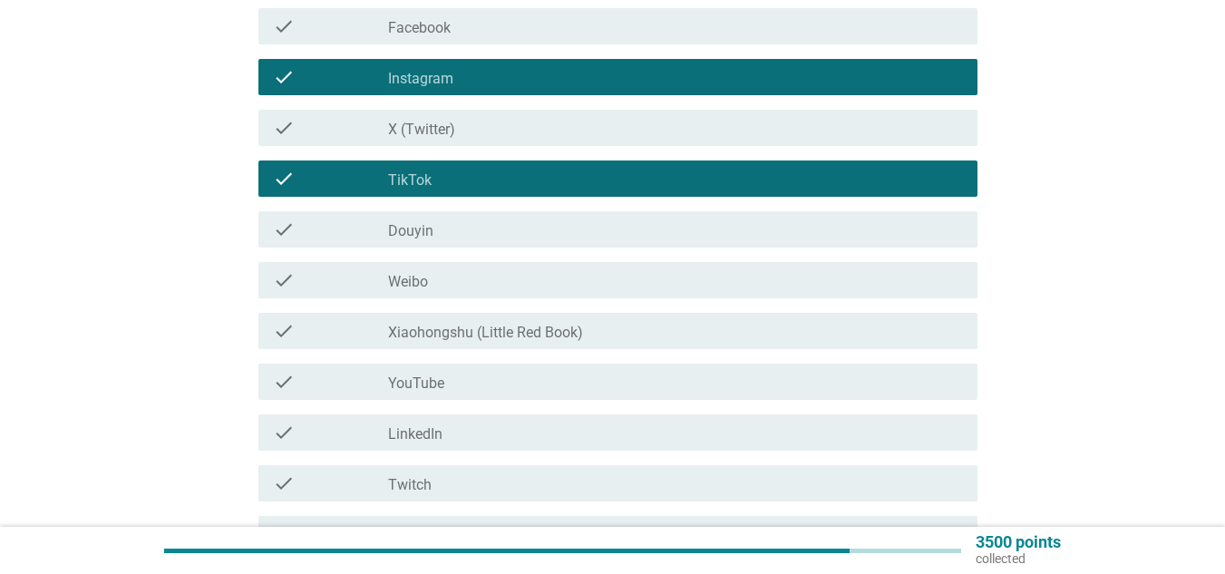
scroll to position [272, 0]
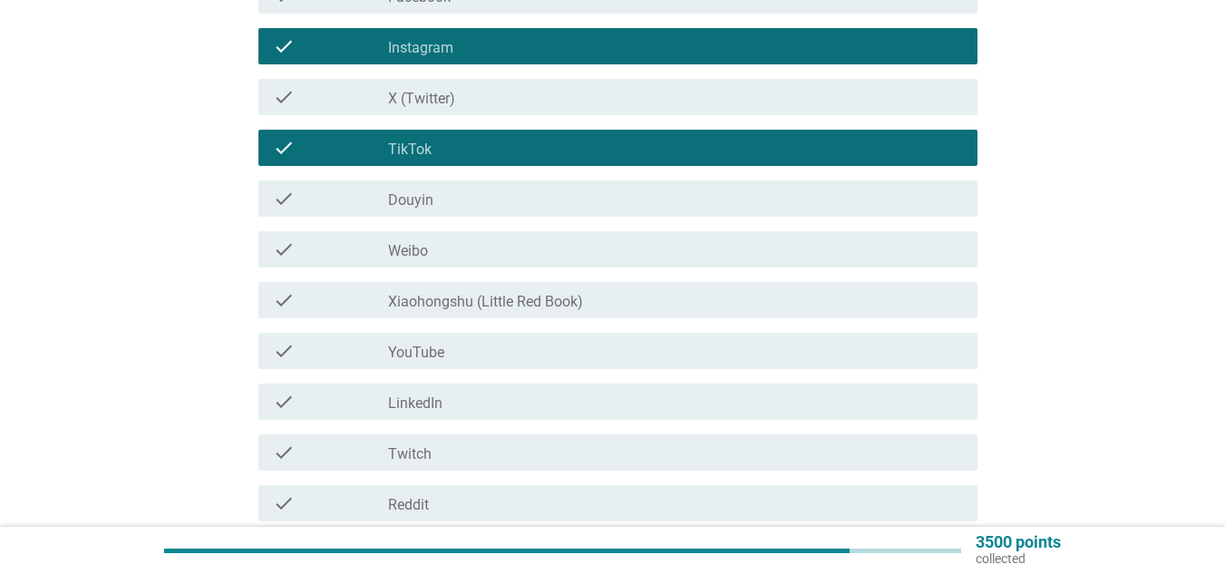
click at [753, 358] on div "check_box_outline_blank YouTube" at bounding box center [675, 351] width 575 height 22
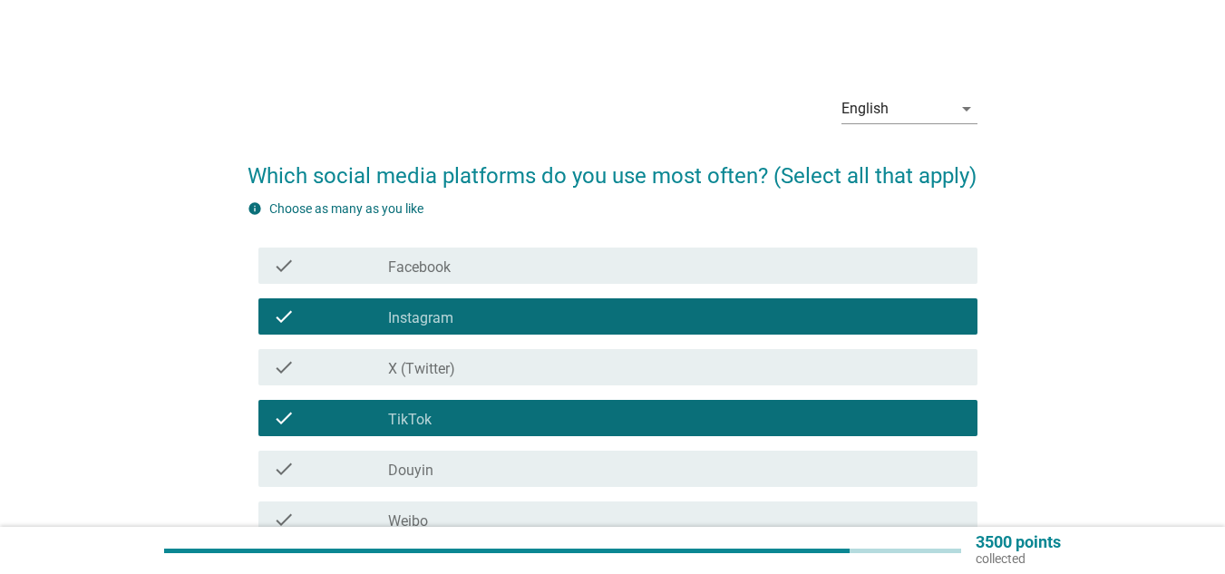
scroll to position [0, 0]
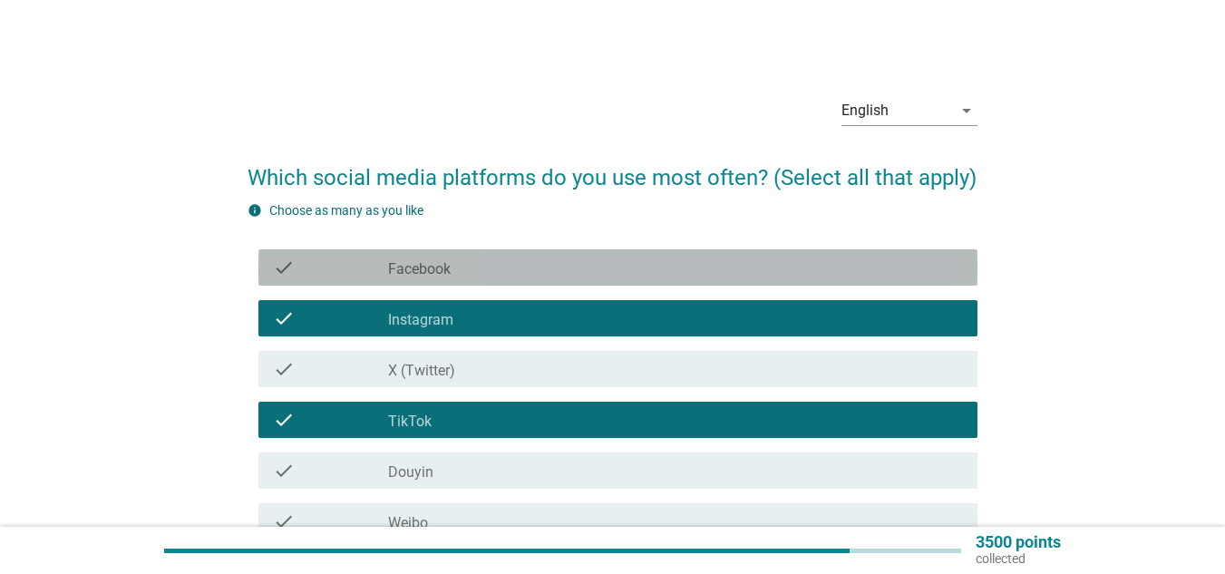
click at [564, 278] on div "check check_box_outline_blank Facebook" at bounding box center [617, 267] width 719 height 36
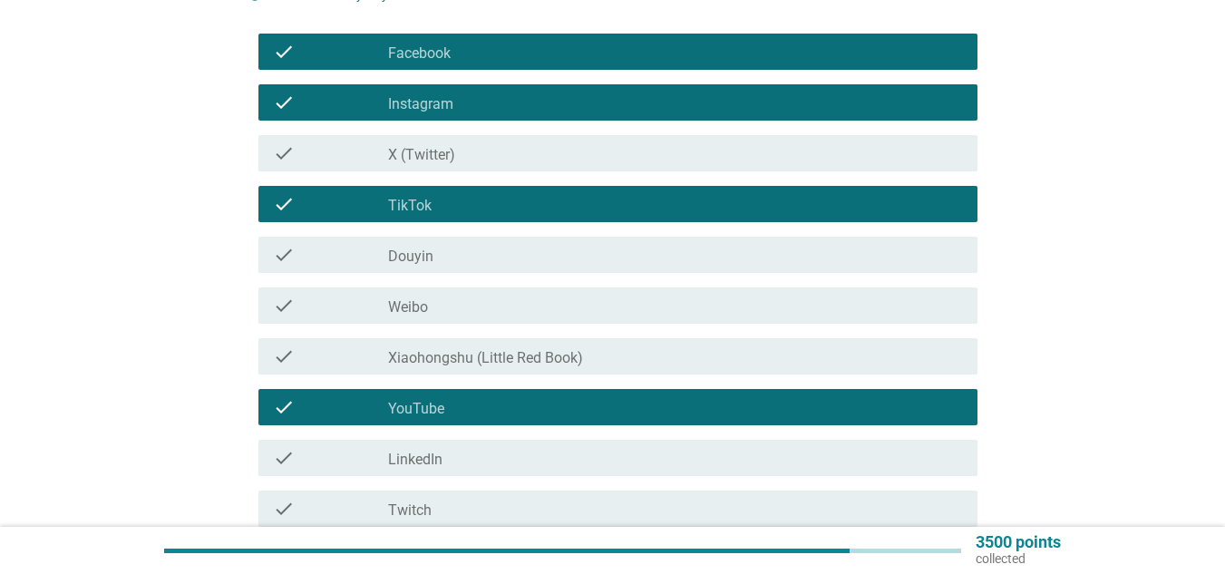
scroll to position [272, 0]
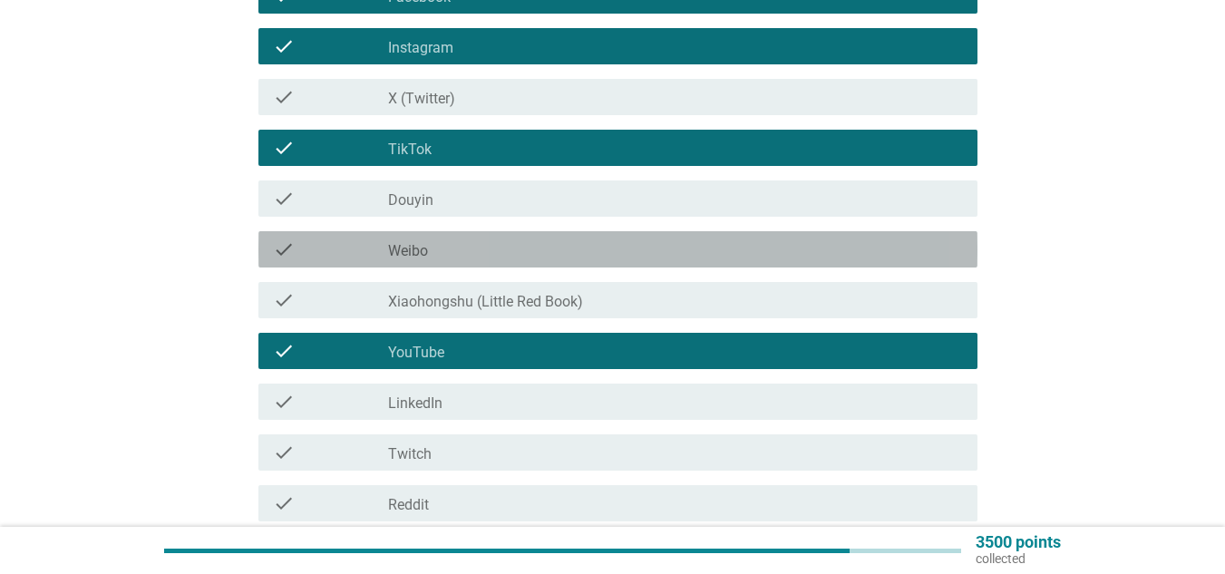
click at [530, 250] on div "check_box_outline_blank Weibo" at bounding box center [675, 249] width 575 height 22
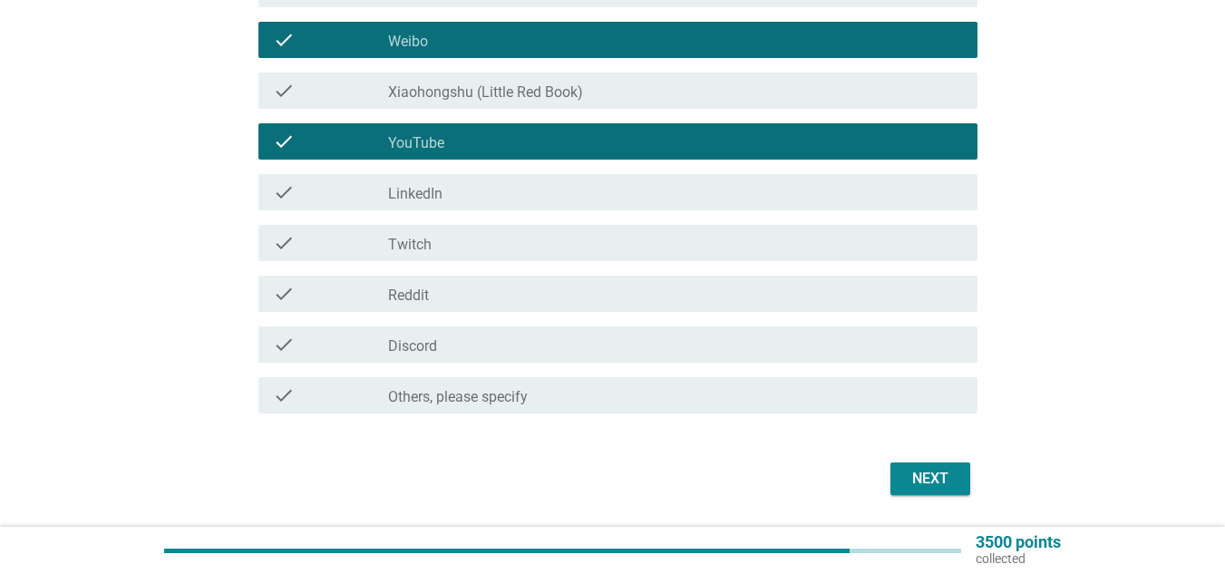
scroll to position [537, 0]
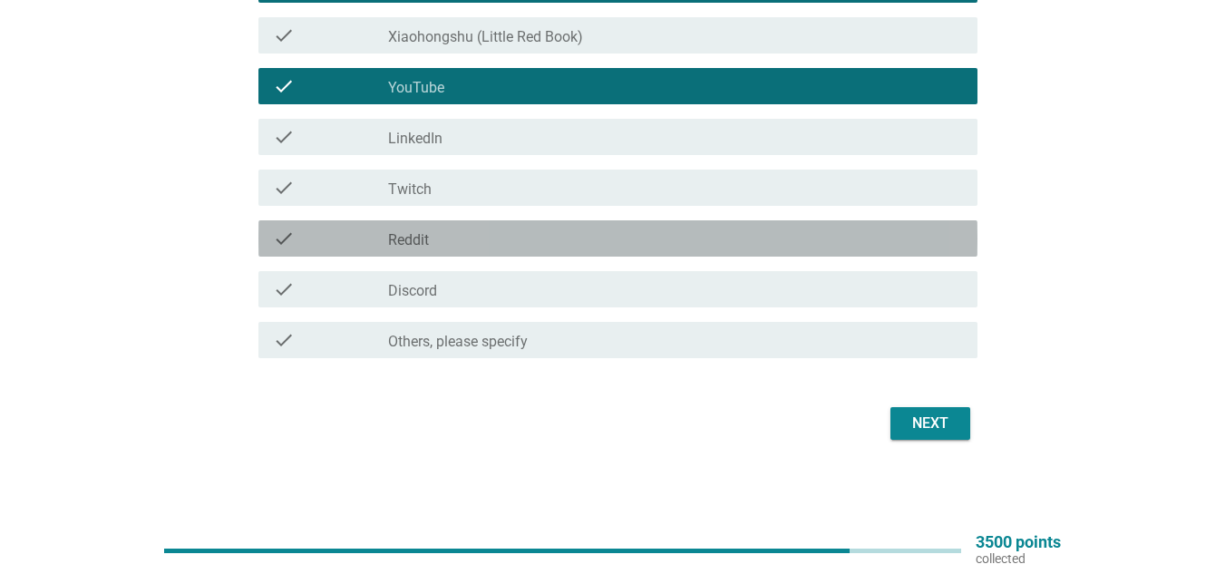
click at [703, 243] on div "check_box_outline_blank Reddit" at bounding box center [675, 239] width 575 height 22
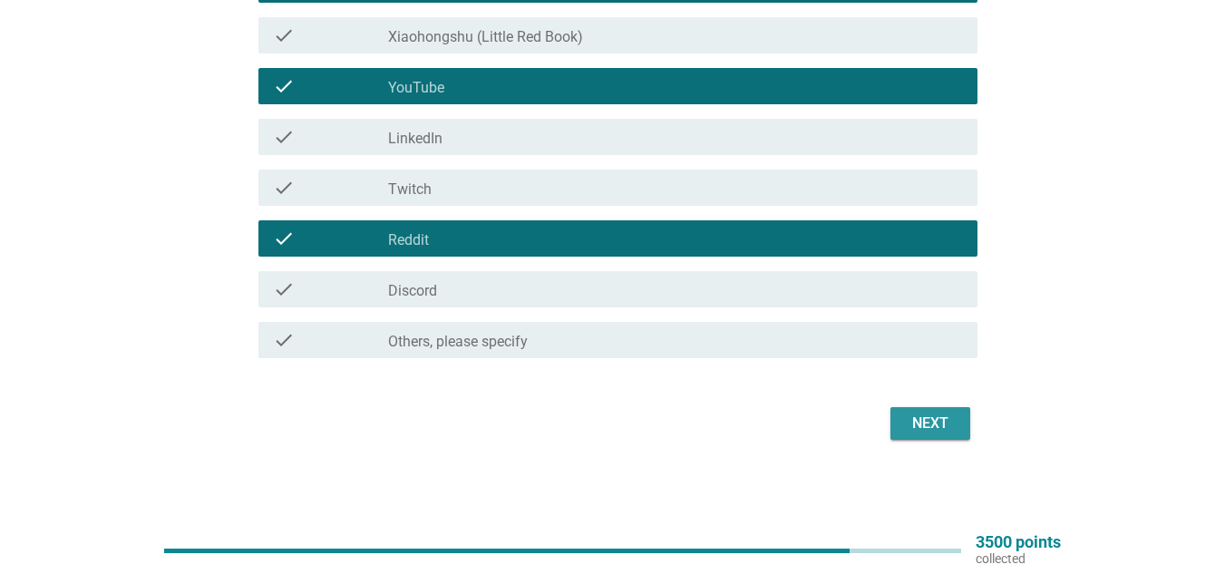
click at [945, 433] on div "Next" at bounding box center [930, 424] width 51 height 22
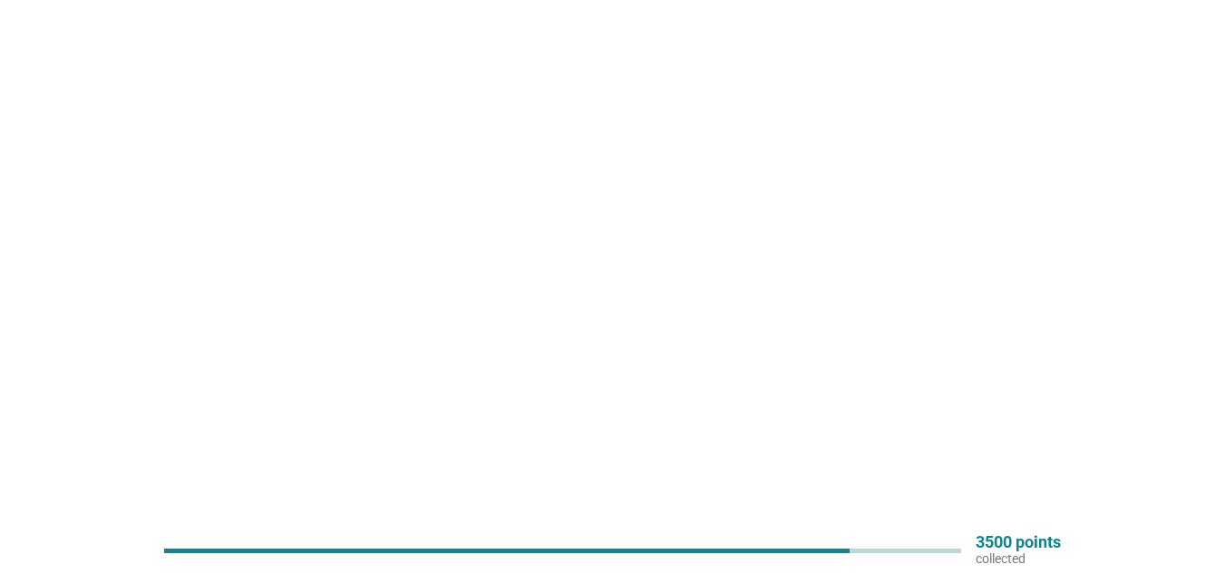
scroll to position [0, 0]
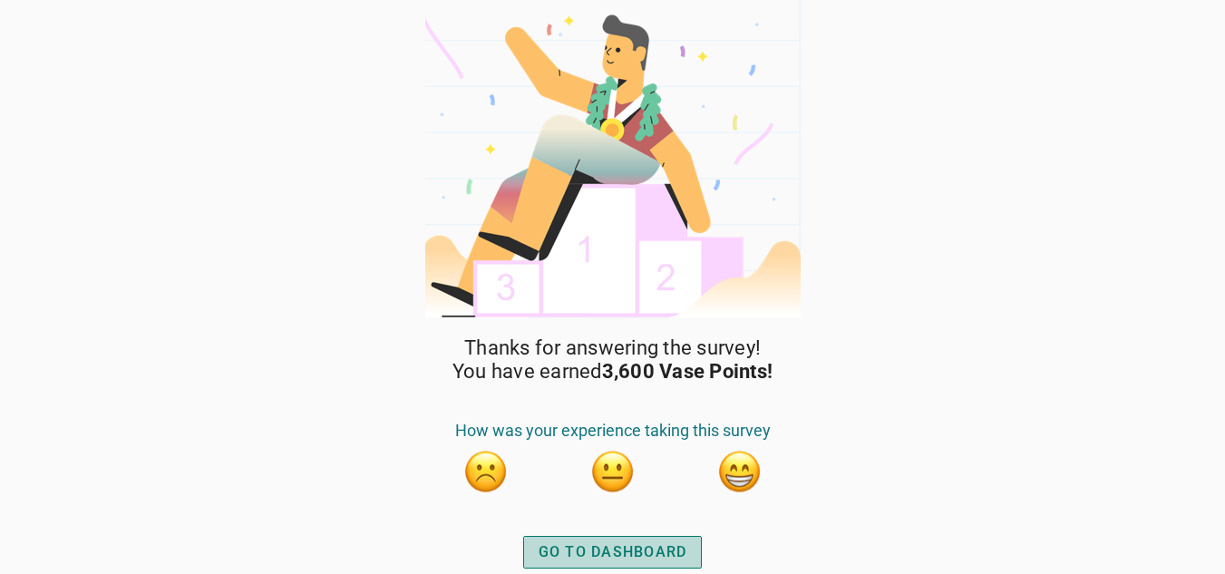
click at [621, 549] on div "GO TO DASHBOARD" at bounding box center [613, 552] width 149 height 22
